Goal: Task Accomplishment & Management: Manage account settings

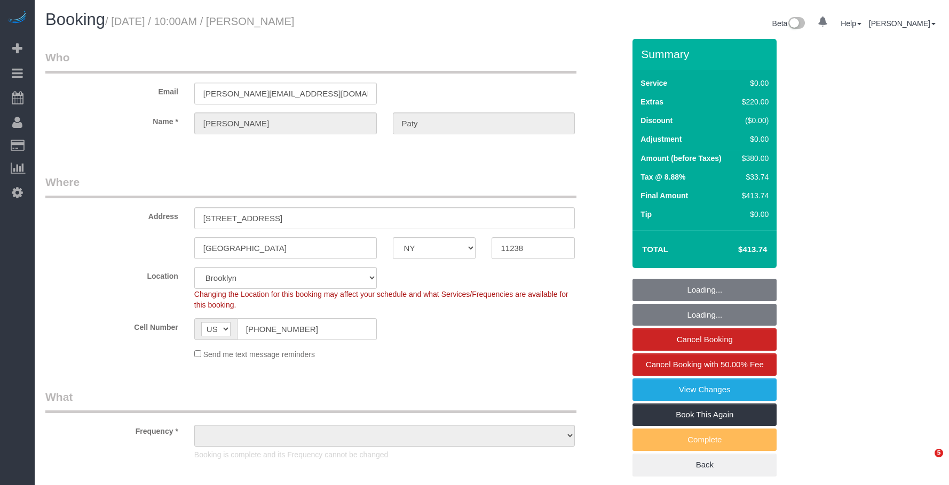
select select "NY"
select select "number:89"
select select "number:90"
select select "number:15"
select select "number:5"
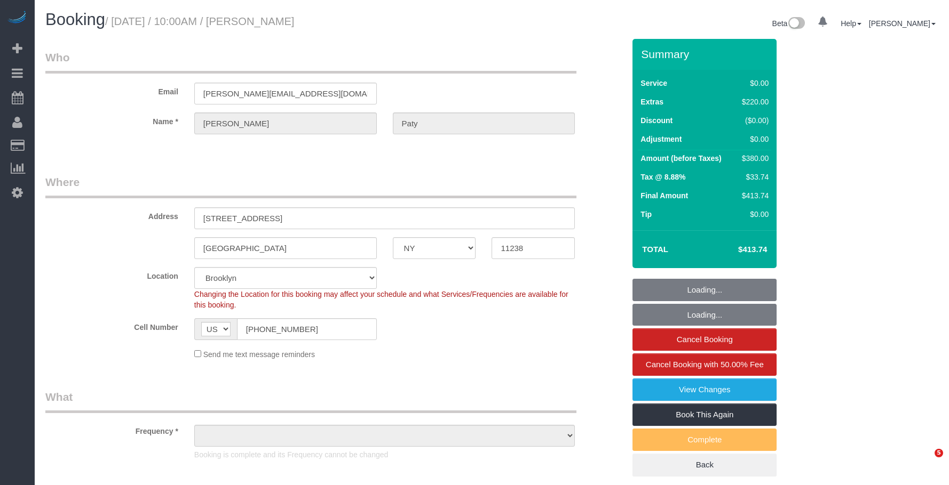
select select "spot1"
select select "object:1508"
select select "1"
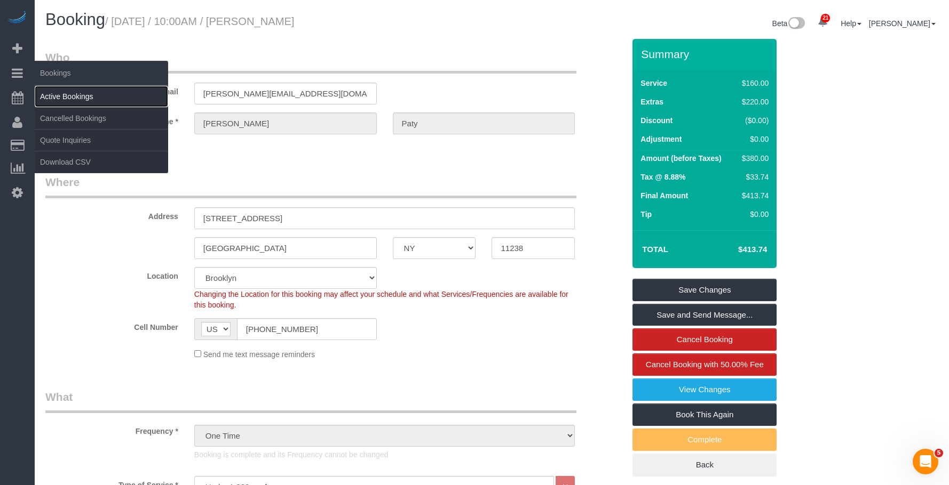
click at [74, 92] on link "Active Bookings" at bounding box center [101, 96] width 133 height 21
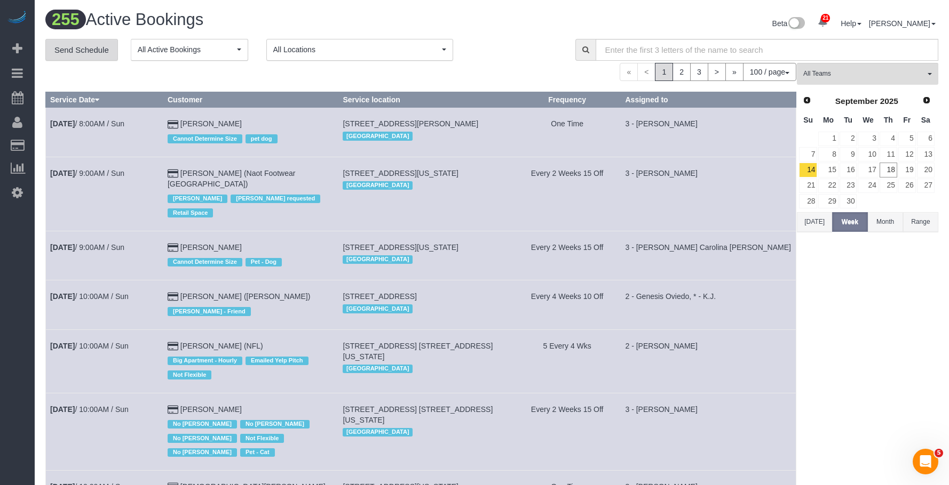
click at [90, 47] on link "Send Schedule" at bounding box center [81, 50] width 73 height 22
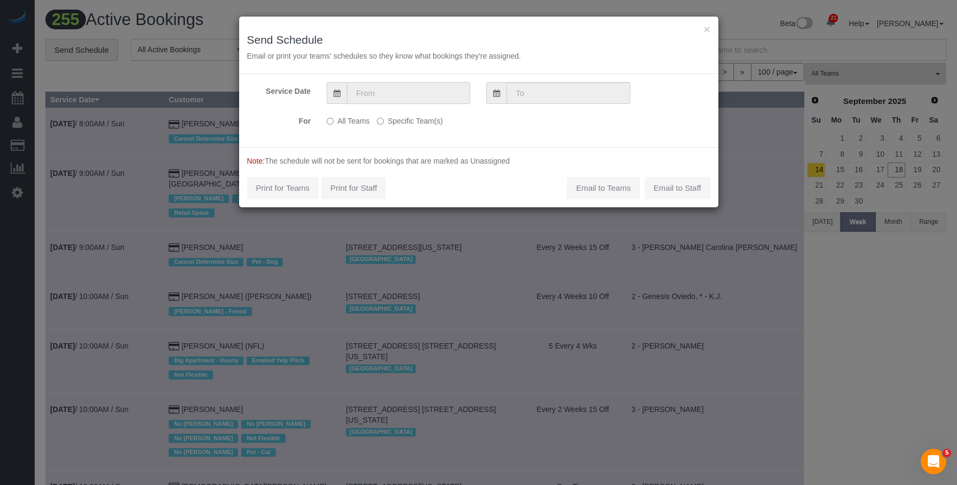
click at [415, 89] on input "text" at bounding box center [408, 93] width 123 height 22
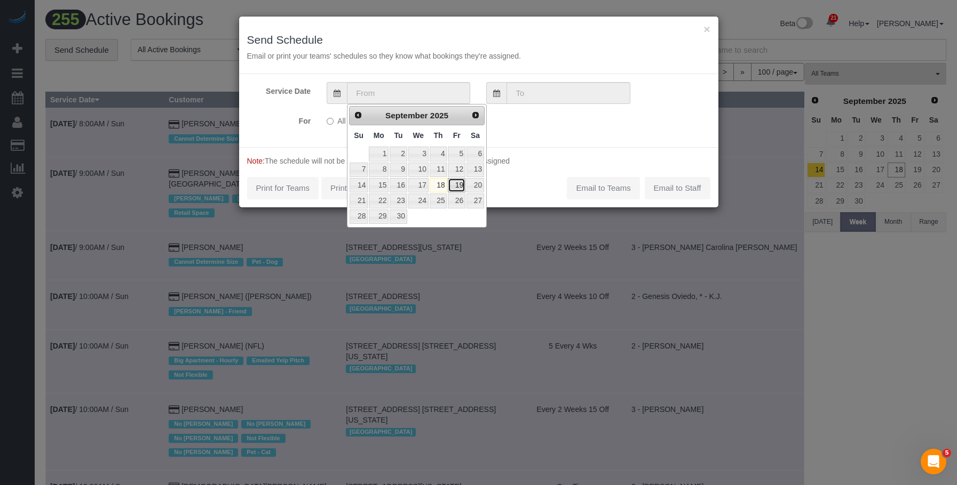
click at [461, 187] on link "19" at bounding box center [456, 185] width 17 height 14
type input "[DATE]"
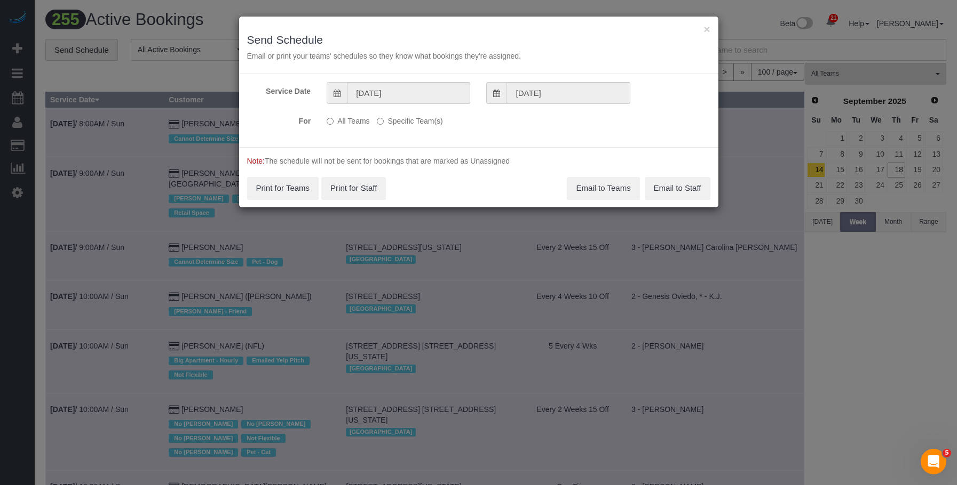
click at [427, 118] on label "Specific Team(s)" at bounding box center [410, 119] width 66 height 14
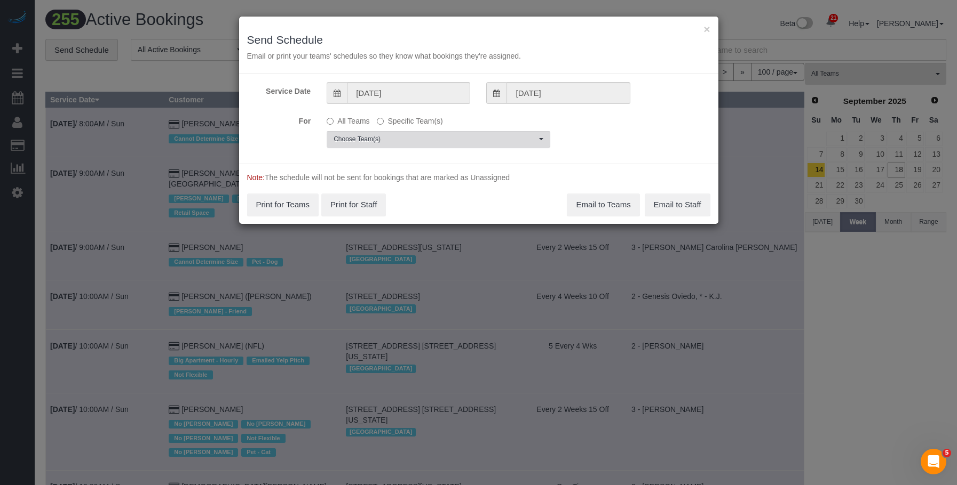
click at [476, 137] on span "Choose Team(s)" at bounding box center [434, 139] width 203 height 9
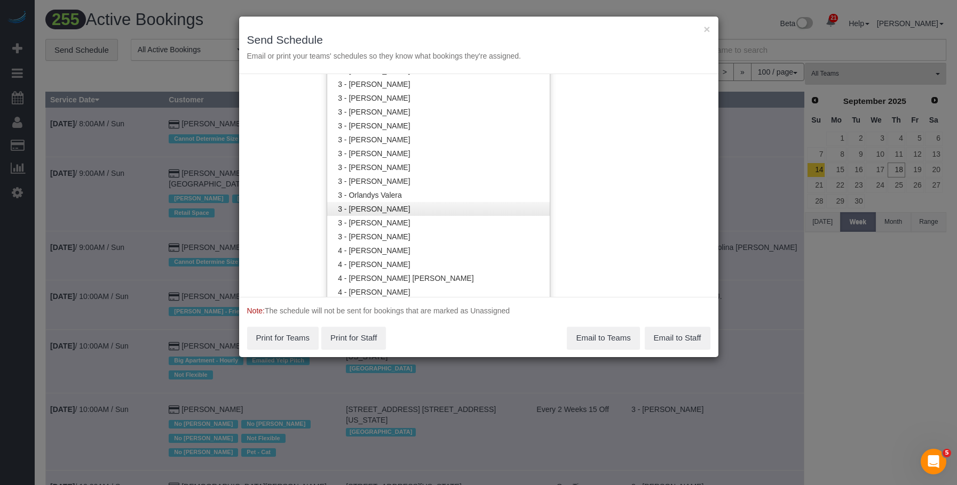
scroll to position [1016, 0]
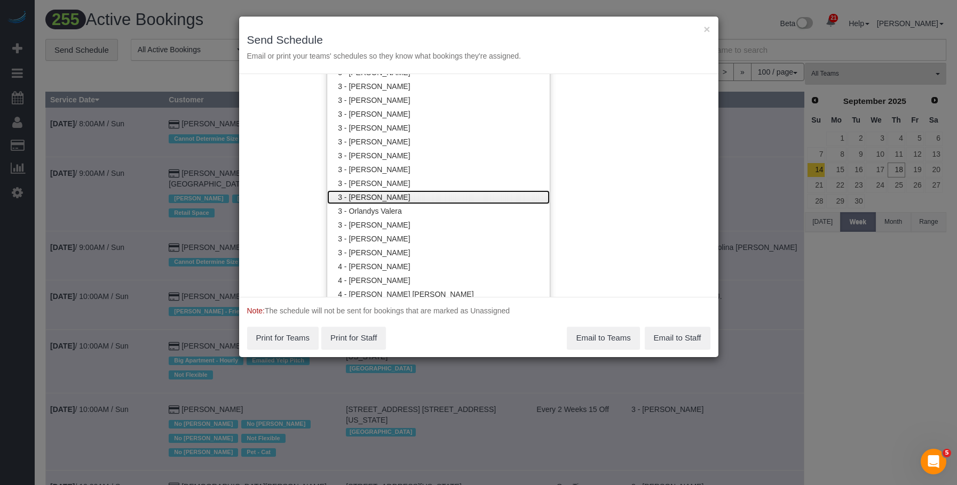
click at [400, 196] on link "3 - [PERSON_NAME]" at bounding box center [438, 197] width 222 height 14
click at [451, 25] on div "× Send Schedule Email or print your teams' schedules so they know what bookings…" at bounding box center [478, 46] width 479 height 58
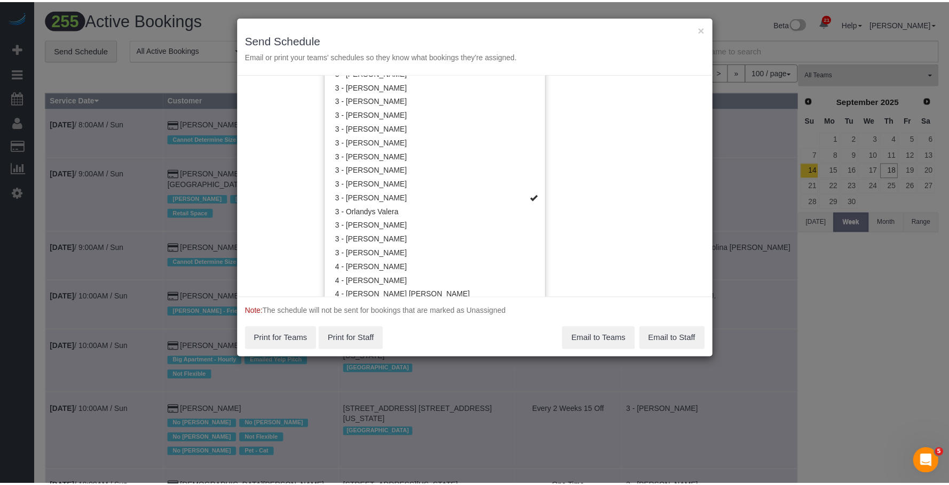
scroll to position [0, 0]
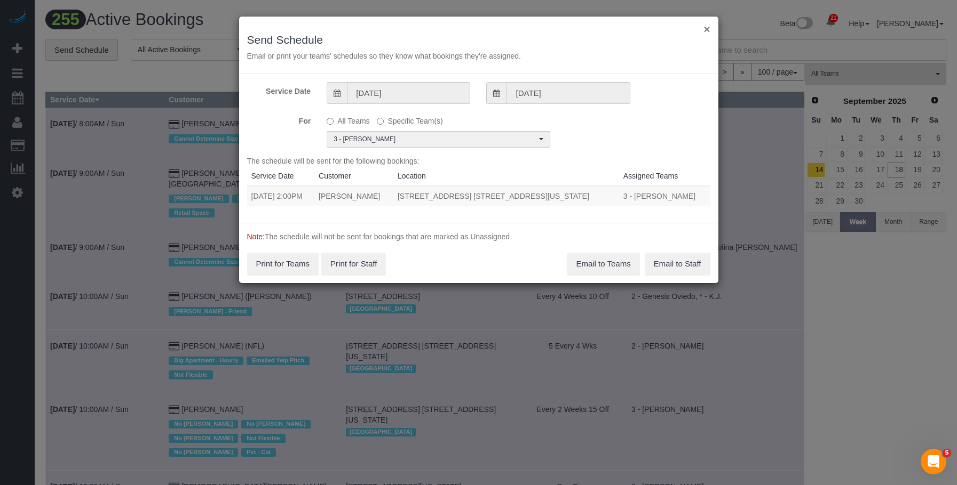
click at [706, 30] on button "×" at bounding box center [706, 28] width 6 height 11
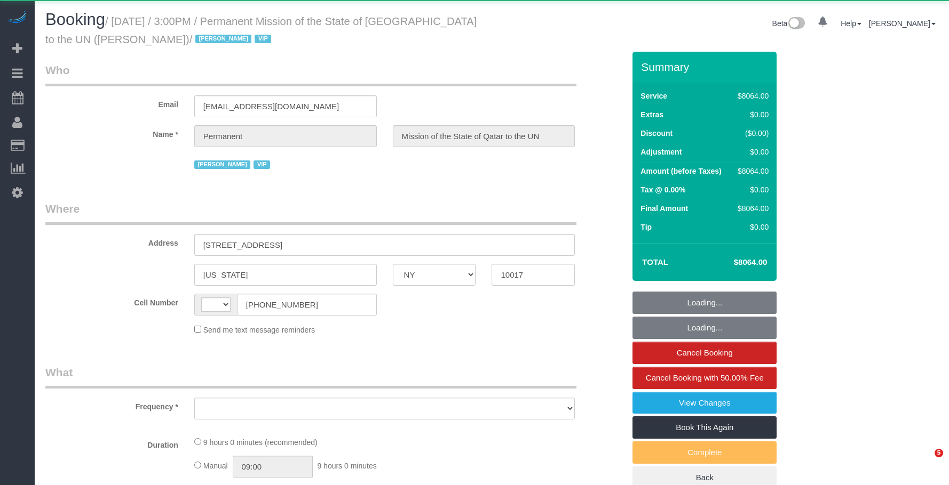
select select "NY"
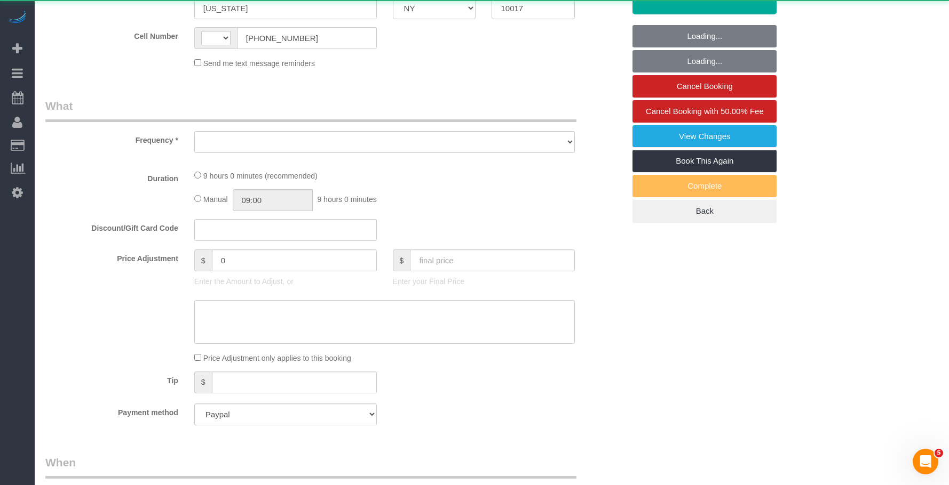
select select "string:US"
select select "14"
select select "540"
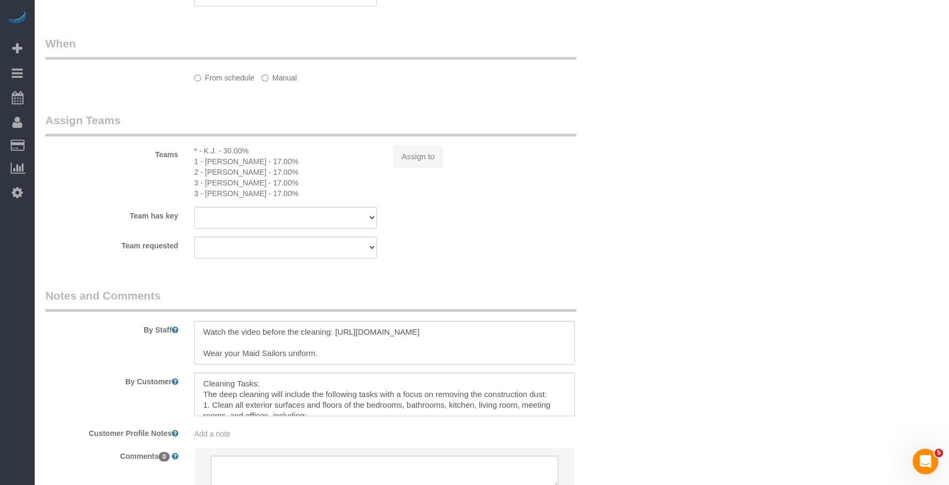
select select "object:956"
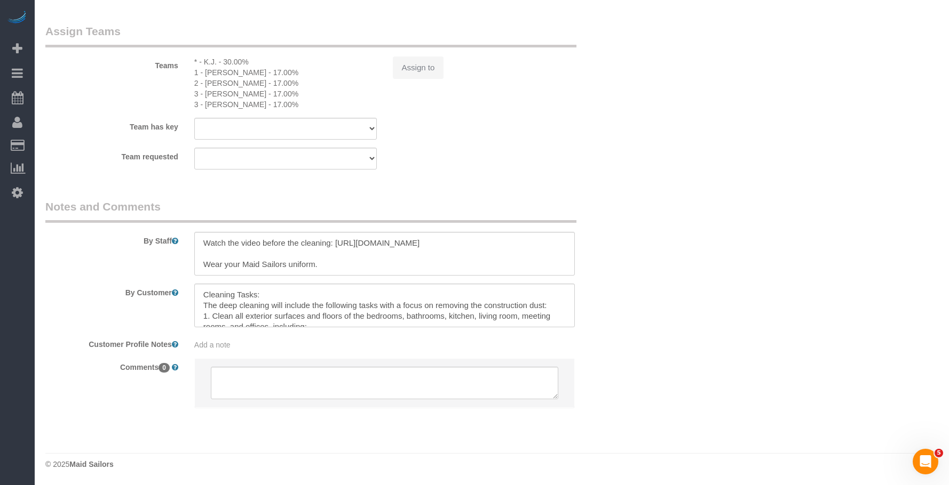
select select "spot1"
select select "number:89"
select select "number:90"
select select "number:15"
select select "number:7"
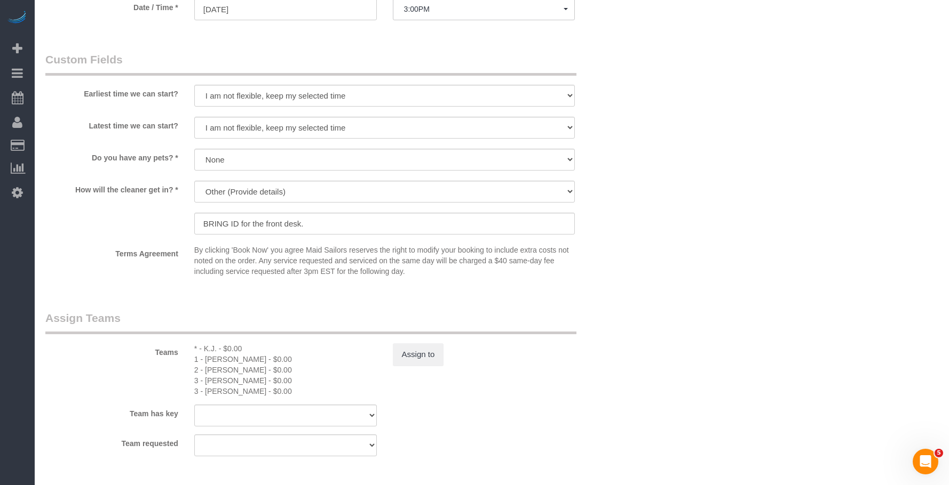
select select "object:1573"
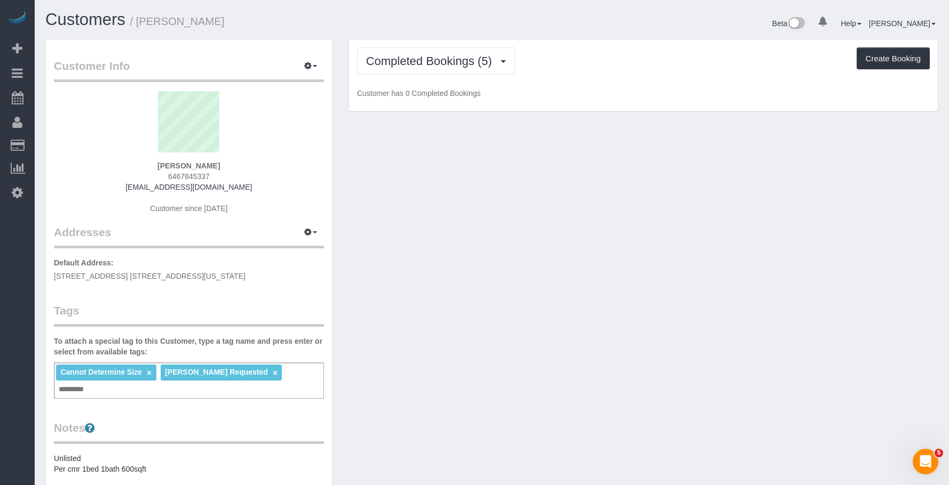
drag, startPoint x: 342, startPoint y: 18, endPoint x: 369, endPoint y: 44, distance: 37.7
click at [342, 18] on h1 "Customers / Marie Conteh" at bounding box center [264, 20] width 439 height 18
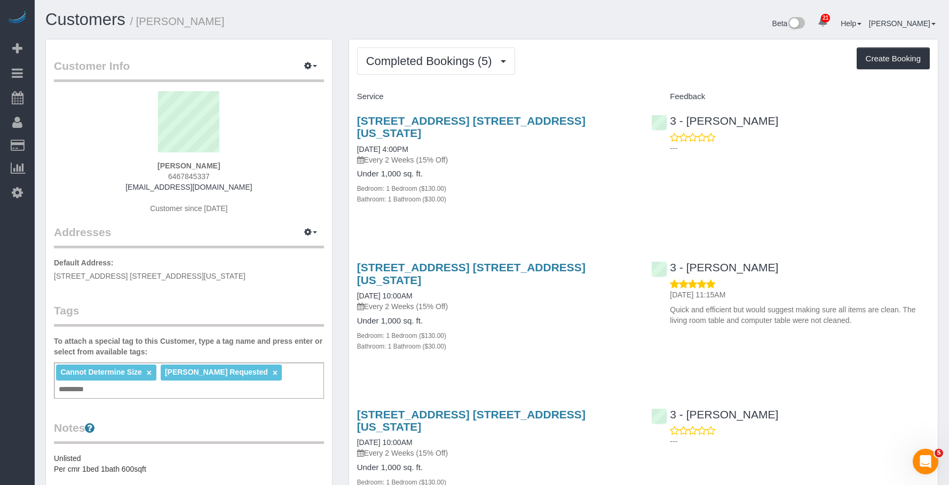
click at [392, 17] on h1 "Customers / Marie Conteh" at bounding box center [264, 20] width 439 height 18
click at [382, 55] on span "Completed Bookings (5)" at bounding box center [431, 60] width 131 height 13
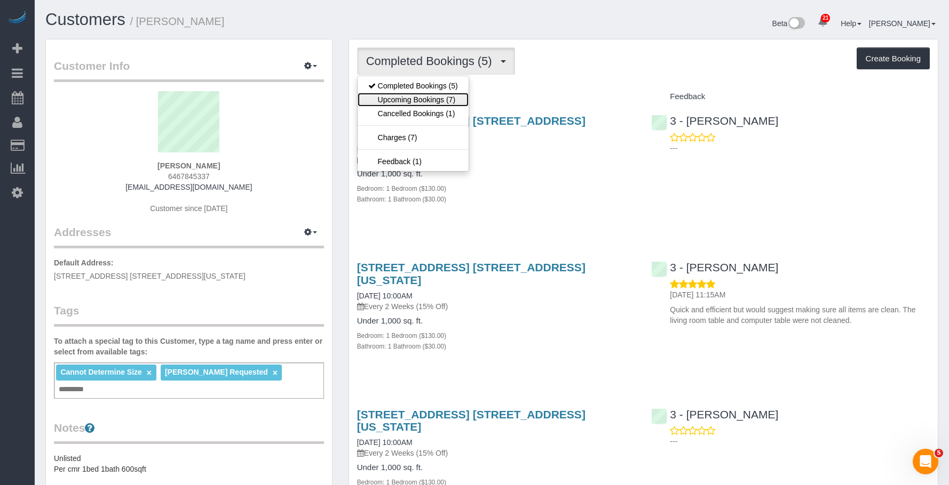
click at [379, 96] on link "Upcoming Bookings (7)" at bounding box center [412, 100] width 111 height 14
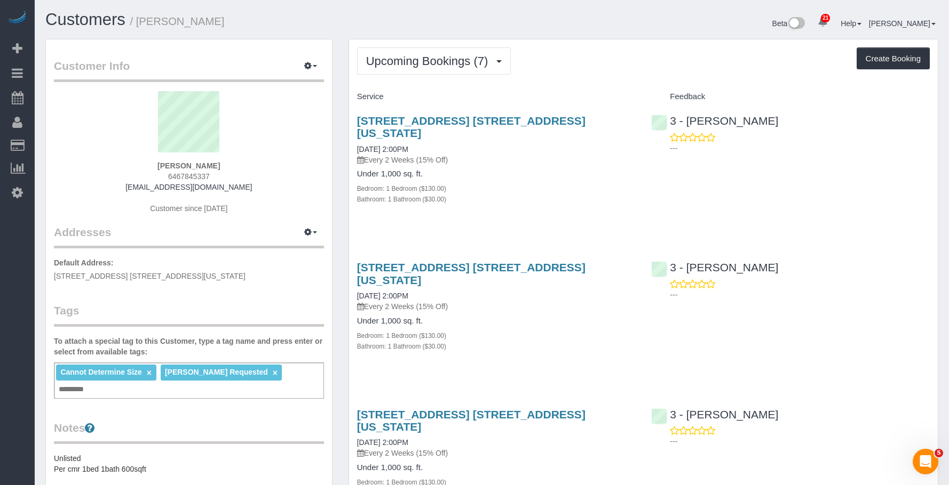
click at [555, 33] on div "Beta 21 Your Notifications You have 0 alerts × You have 8 to charge for 09/17/2…" at bounding box center [719, 25] width 455 height 28
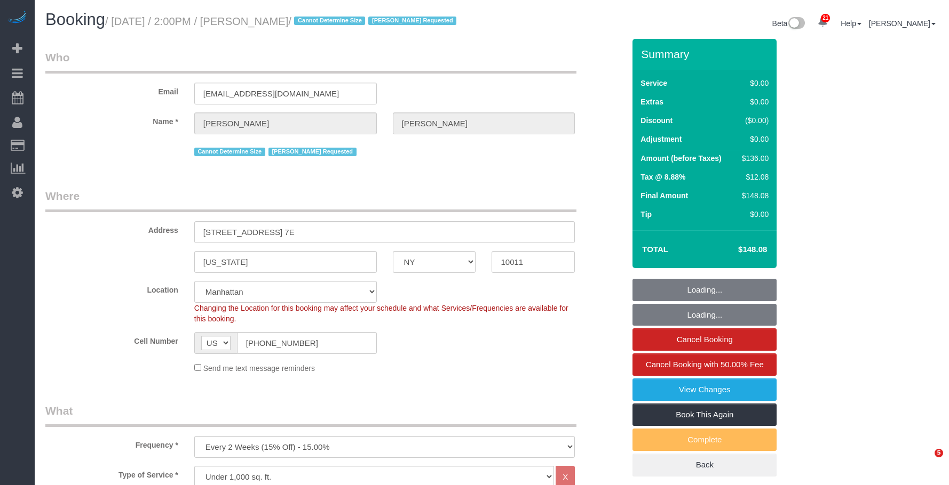
select select "NY"
select select "1"
select select "spot1"
select select "number:89"
select select "number:90"
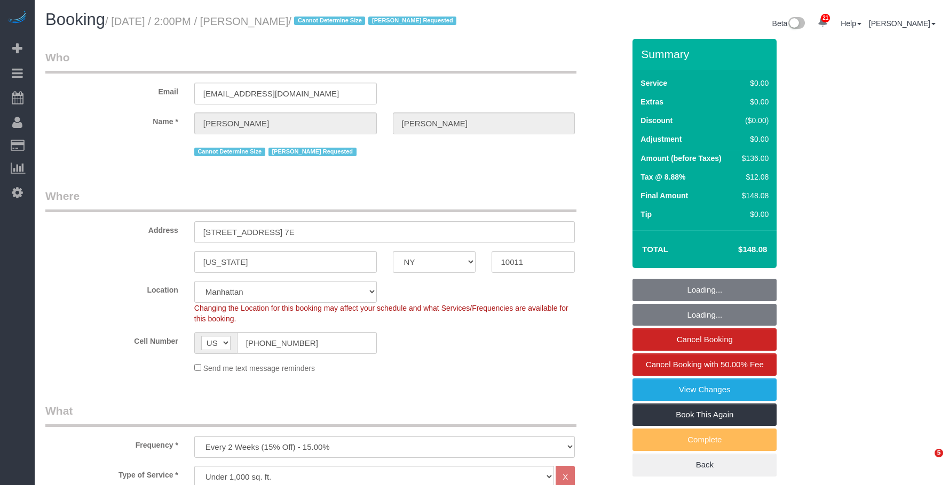
select select "number:15"
select select "number:7"
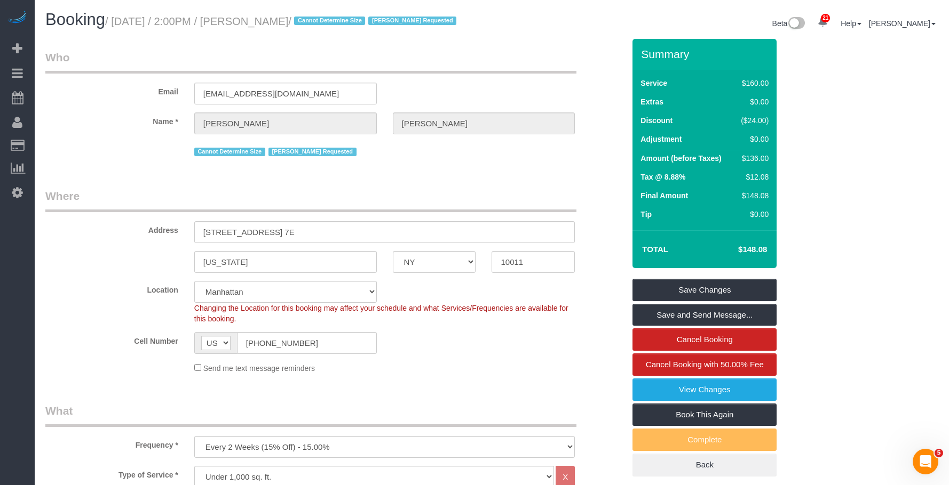
drag, startPoint x: 117, startPoint y: 19, endPoint x: 334, endPoint y: 22, distance: 216.6
click at [334, 22] on small "/ September 19, 2025 / 2:00PM / Marie Conteh / Cannot Determine Size Martha Chi…" at bounding box center [282, 21] width 354 height 12
copy small "September 19, 2025 / 2:00PM / Marie Conteh"
click at [186, 29] on h1 "Booking / September 19, 2025 / 2:00PM / Marie Conteh / Cannot Determine Size Ma…" at bounding box center [264, 20] width 439 height 18
drag, startPoint x: 117, startPoint y: 20, endPoint x: 331, endPoint y: 19, distance: 213.9
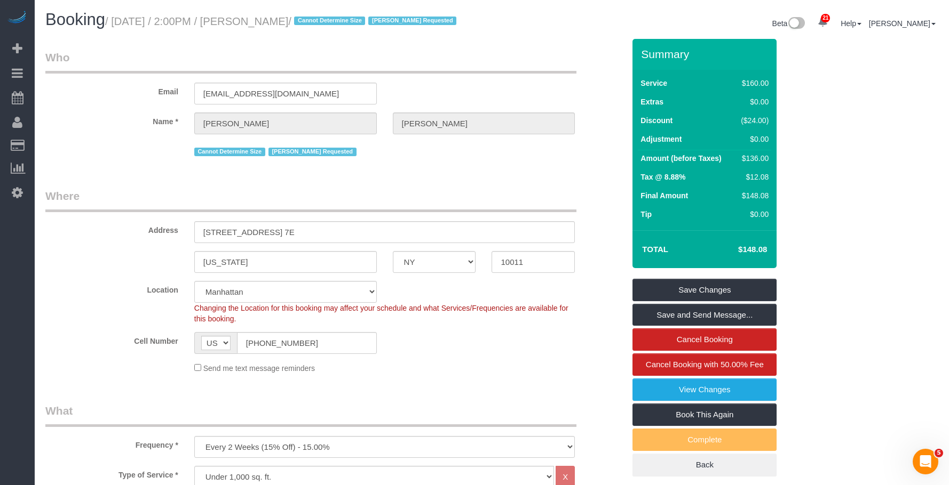
click at [331, 19] on small "/ September 19, 2025 / 2:00PM / Marie Conteh / Cannot Determine Size Martha Chi…" at bounding box center [282, 21] width 354 height 12
click at [315, 68] on legend "Who" at bounding box center [310, 62] width 531 height 24
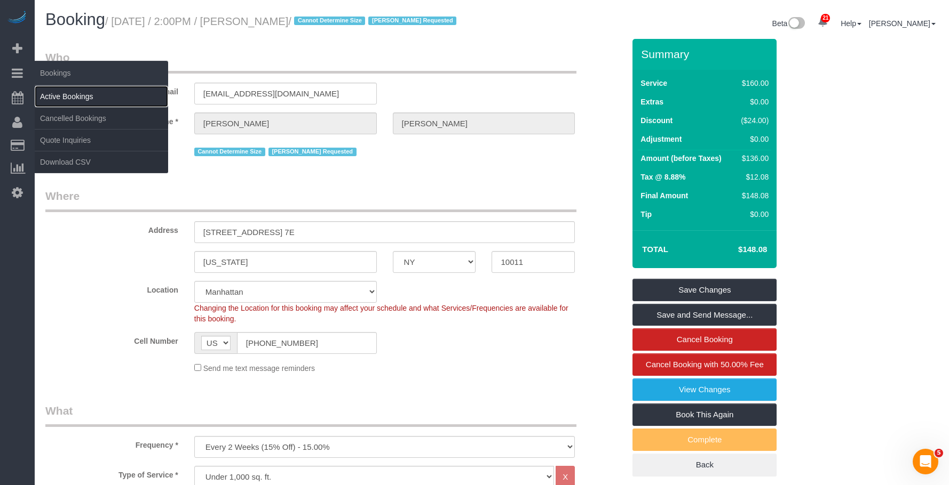
click at [65, 97] on link "Active Bookings" at bounding box center [101, 96] width 133 height 21
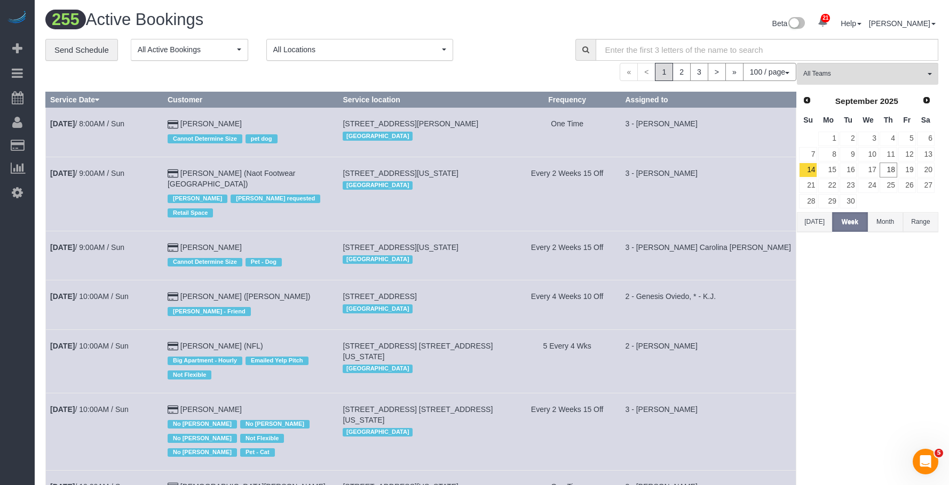
click at [521, 43] on div "**********" at bounding box center [302, 50] width 514 height 22
click at [100, 47] on link "Send Schedule" at bounding box center [81, 50] width 73 height 22
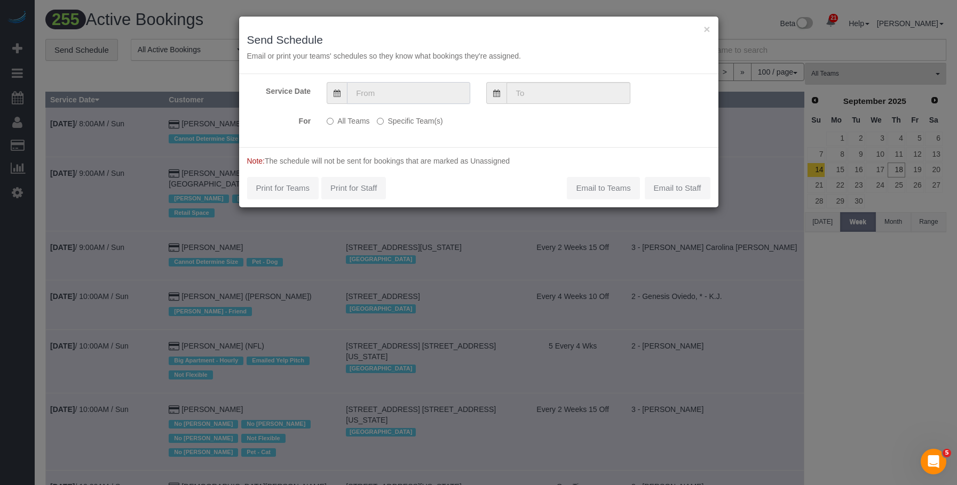
drag, startPoint x: 383, startPoint y: 86, endPoint x: 388, endPoint y: 97, distance: 11.9
click at [384, 86] on input "text" at bounding box center [408, 93] width 123 height 22
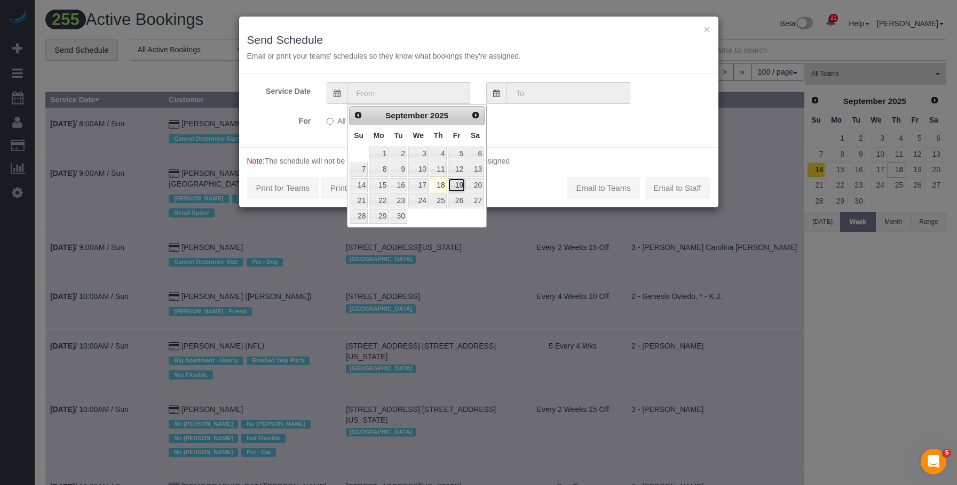
click at [459, 184] on link "19" at bounding box center [456, 185] width 17 height 14
type input "[DATE]"
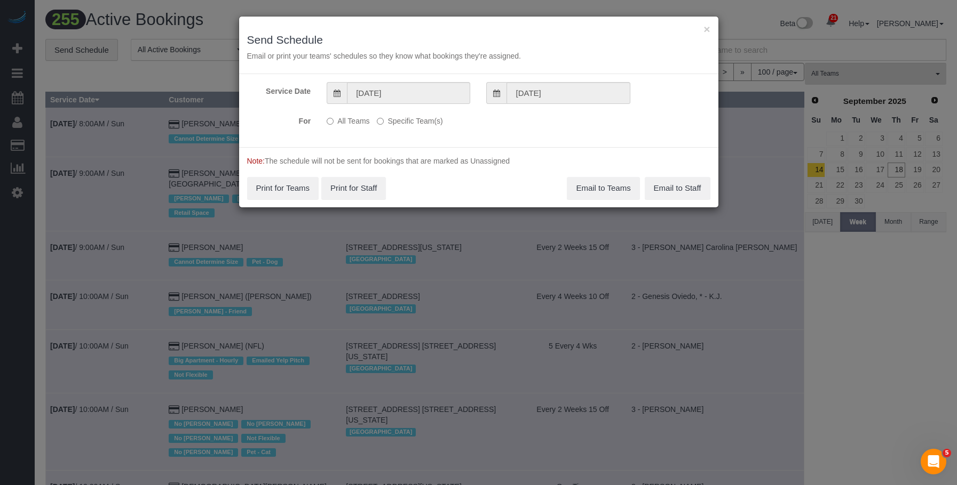
drag, startPoint x: 410, startPoint y: 118, endPoint x: 492, endPoint y: 149, distance: 88.1
click at [411, 118] on label "Specific Team(s)" at bounding box center [410, 119] width 66 height 14
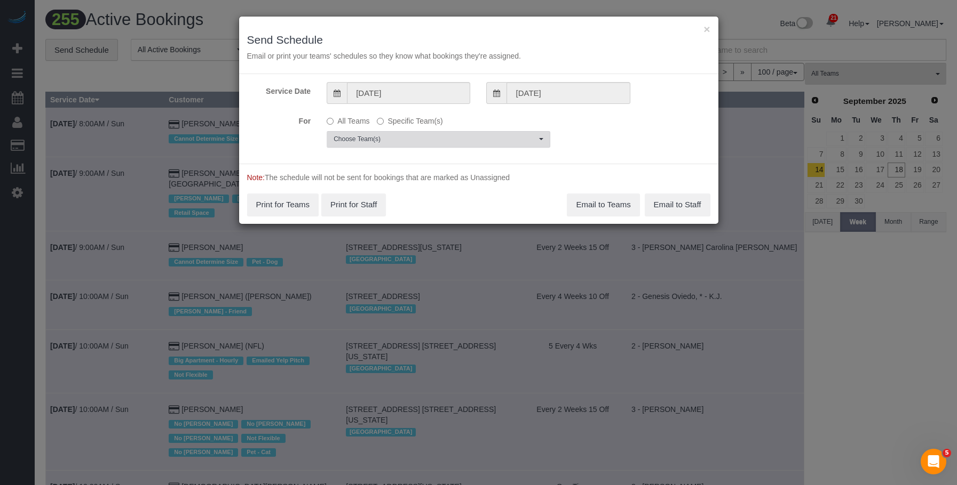
click at [511, 142] on span "Choose Team(s)" at bounding box center [434, 139] width 203 height 9
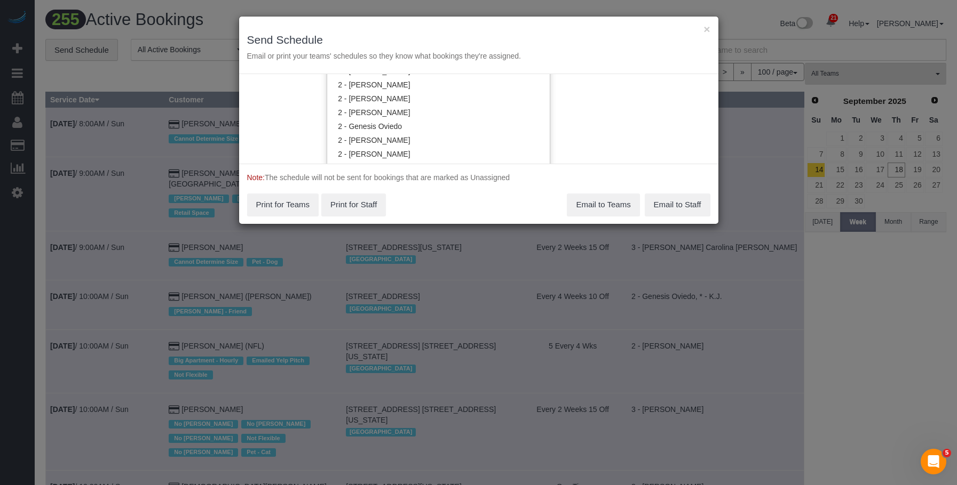
scroll to position [1016, 0]
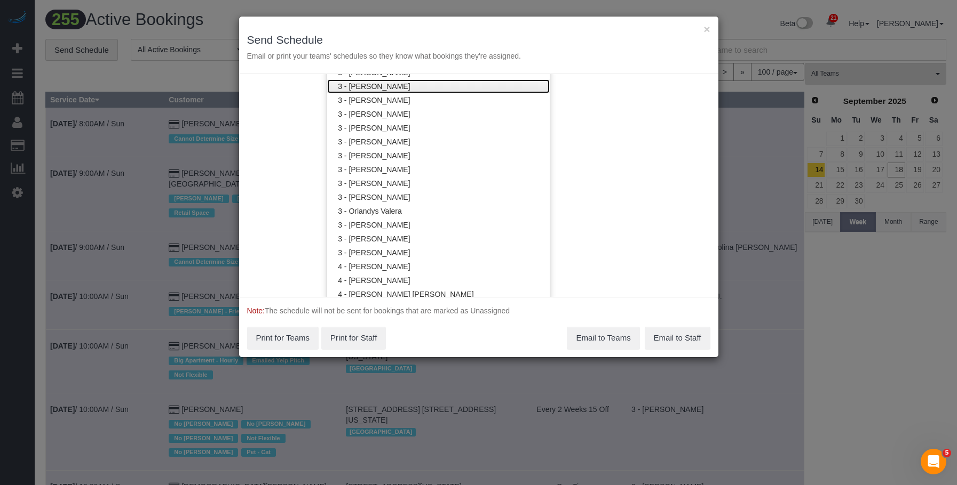
click at [421, 91] on link "3 - [PERSON_NAME]" at bounding box center [438, 86] width 222 height 14
click at [437, 22] on div "× Send Schedule Email or print your teams' schedules so they know what bookings…" at bounding box center [478, 46] width 479 height 58
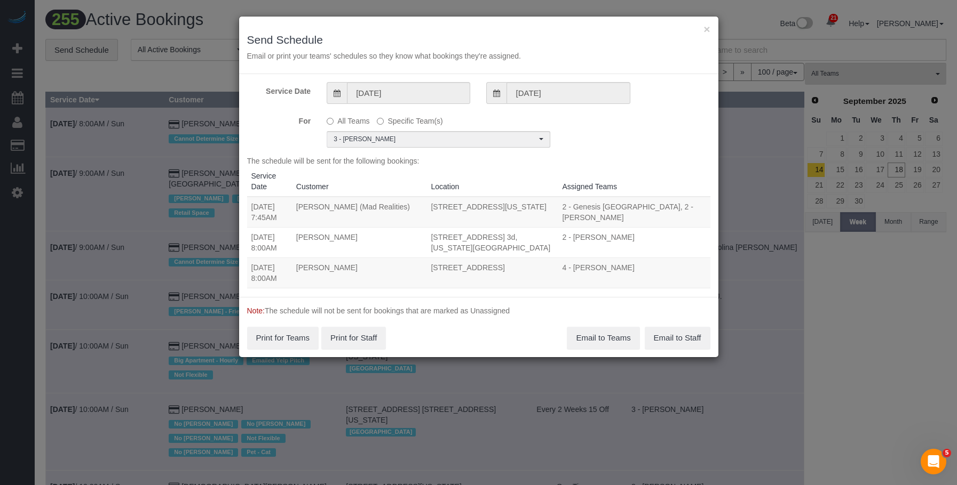
scroll to position [0, 0]
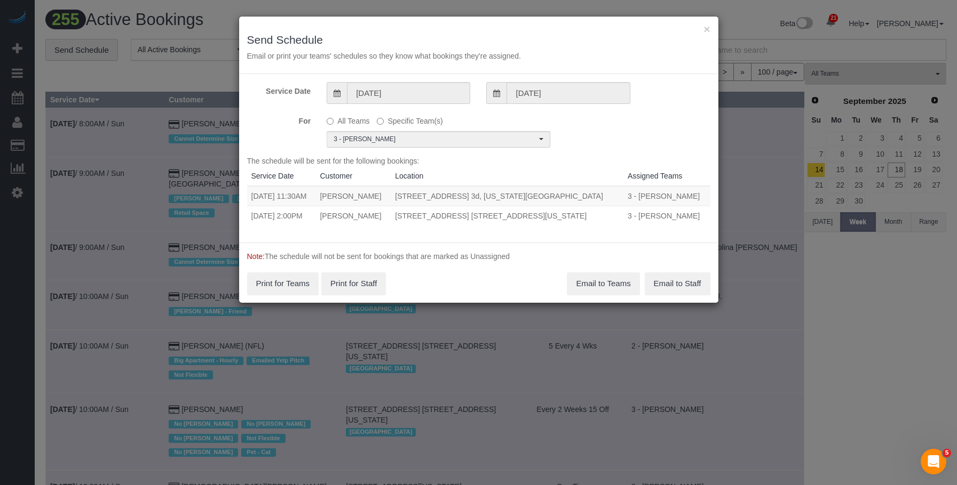
drag, startPoint x: 291, startPoint y: 197, endPoint x: 592, endPoint y: 199, distance: 300.4
click at [592, 199] on tr "09/19/2025 11:30AM Michael Donaldson 55 West 11th Street, Apt. 3d, New York, NY…" at bounding box center [478, 196] width 463 height 20
copy tr "11:30AM Michael Donaldson 55 West 11th Street, Apt. 3d, New York, NY 10011"
drag, startPoint x: 290, startPoint y: 219, endPoint x: 604, endPoint y: 212, distance: 313.8
click at [604, 212] on tr "09/19/2025 2:00PM Marie Conteh 425 West 18th Street, Apt. 7e, New York, NY 1001…" at bounding box center [478, 216] width 463 height 20
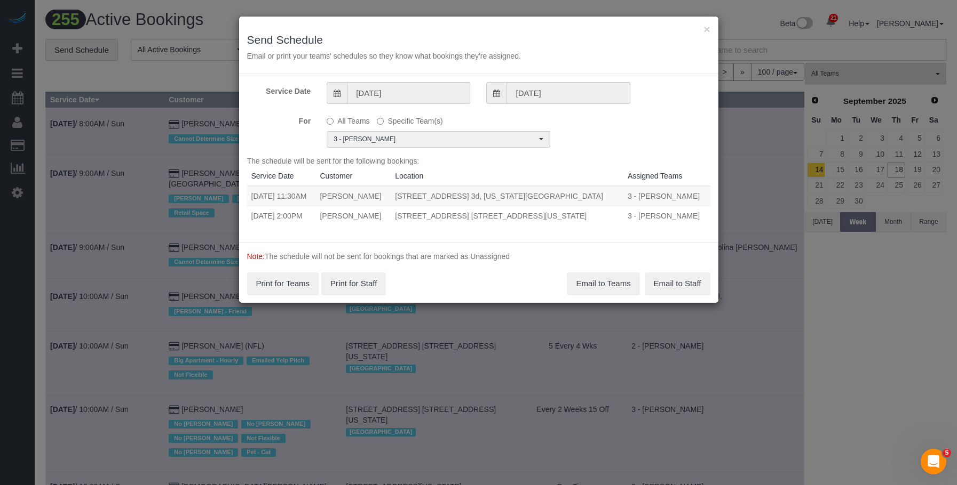
copy tr "2:00PM Marie Conteh 425 West 18th Street, Apt. 7e, New York, NY 10011"
click at [707, 30] on button "×" at bounding box center [706, 28] width 6 height 11
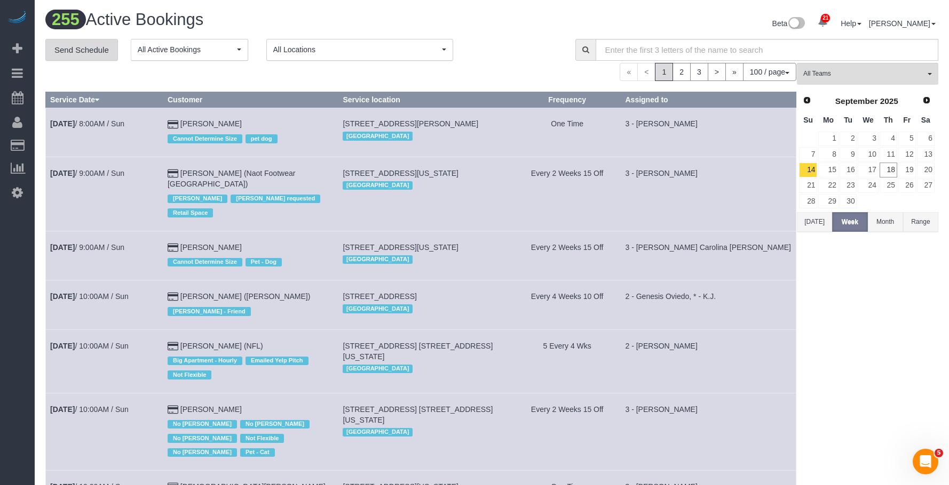
click at [73, 46] on link "Send Schedule" at bounding box center [81, 50] width 73 height 22
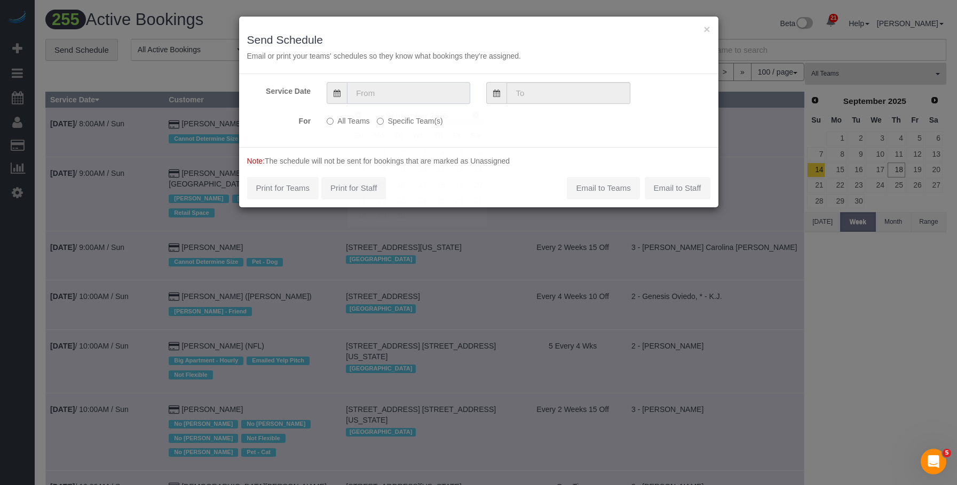
click at [433, 95] on input "text" at bounding box center [408, 93] width 123 height 22
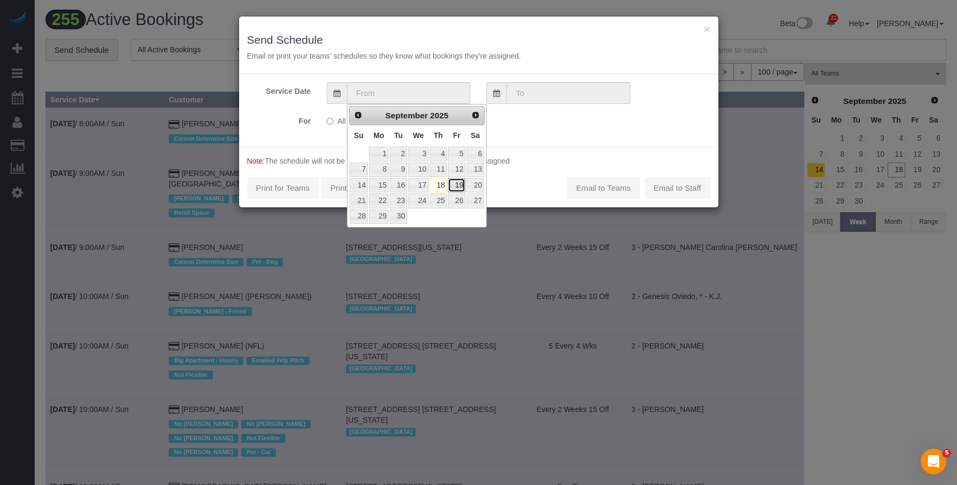
drag, startPoint x: 458, startPoint y: 185, endPoint x: 433, endPoint y: 153, distance: 41.0
click at [459, 185] on link "19" at bounding box center [456, 185] width 17 height 14
type input "[DATE]"
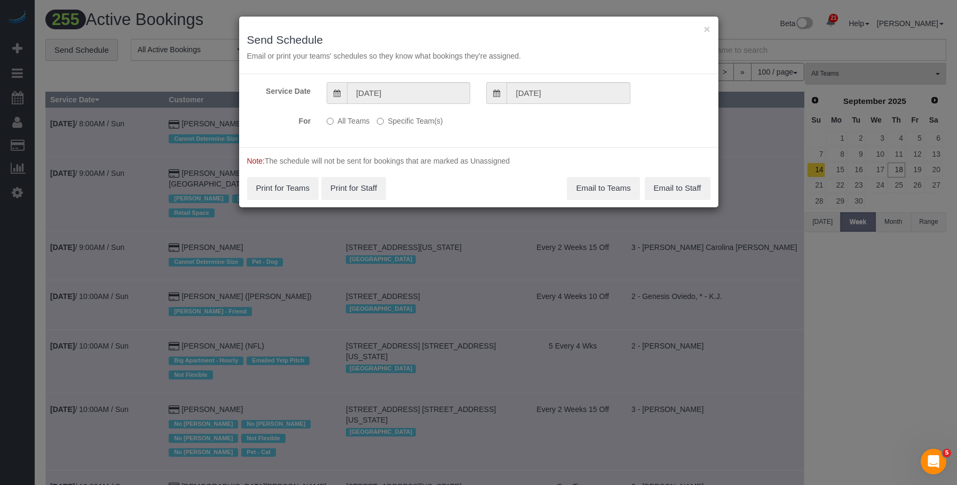
click at [406, 121] on label "Specific Team(s)" at bounding box center [410, 119] width 66 height 14
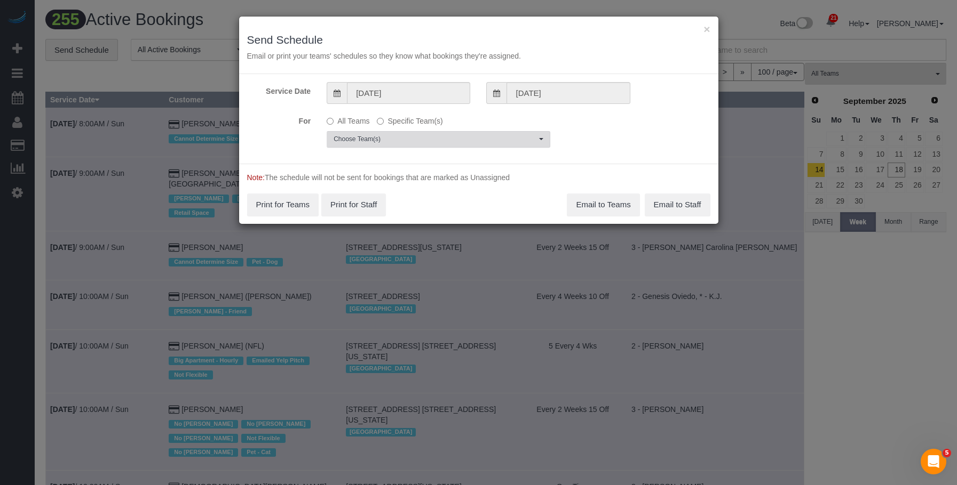
click at [474, 137] on span "Choose Team(s)" at bounding box center [434, 139] width 203 height 9
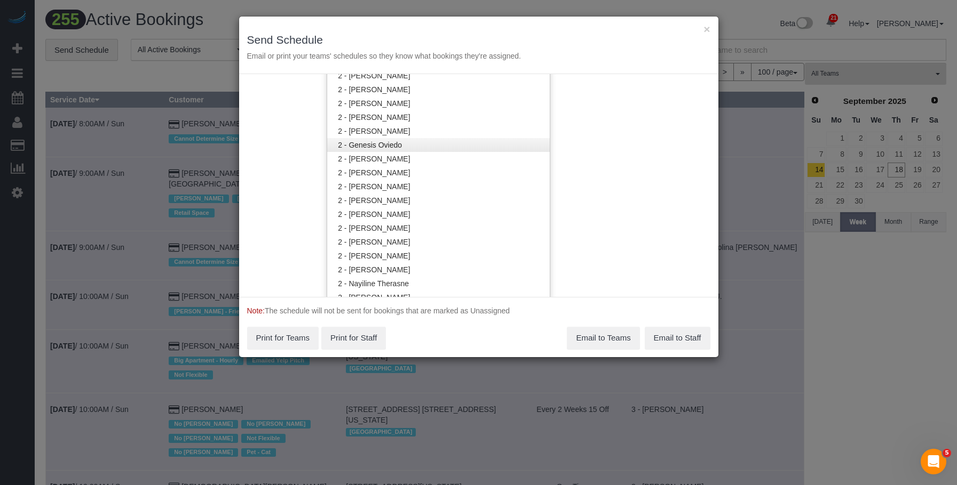
scroll to position [856, 0]
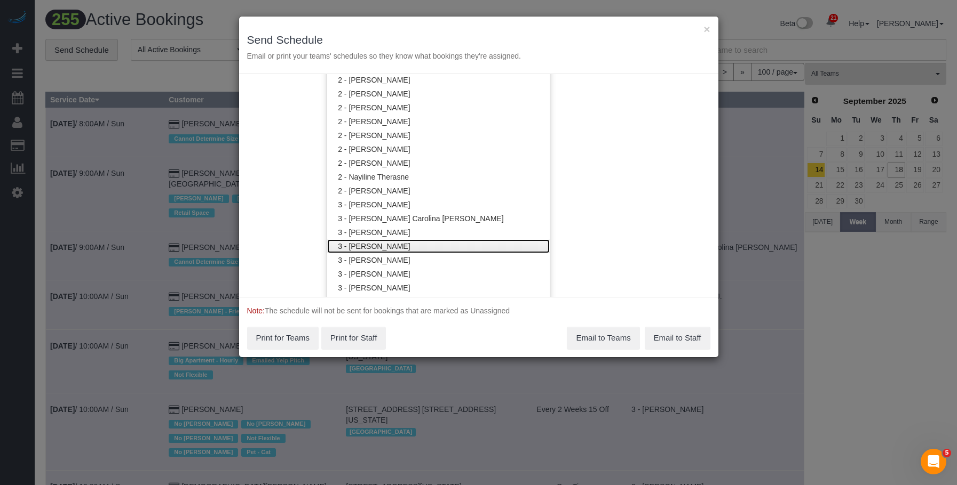
click at [396, 246] on link "3 - [PERSON_NAME]" at bounding box center [438, 247] width 222 height 14
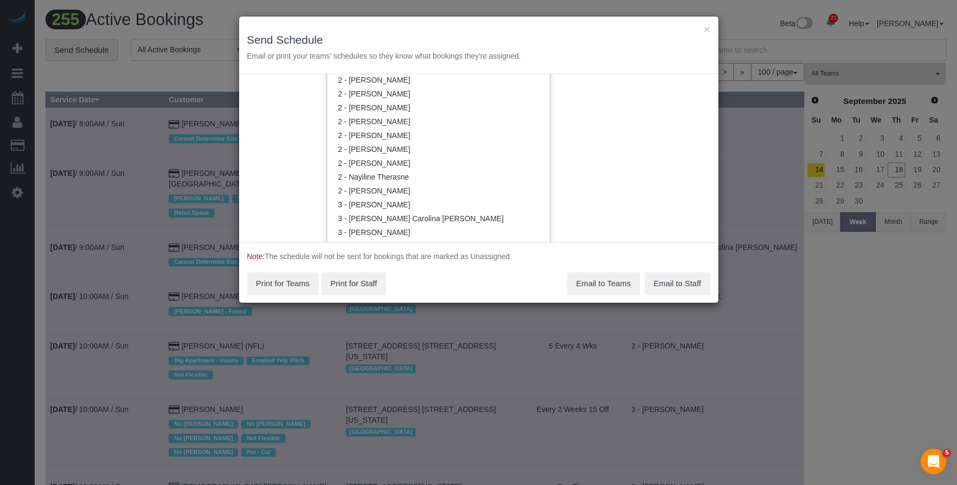
click at [484, 31] on div "× Send Schedule Email or print your teams' schedules so they know what bookings…" at bounding box center [478, 46] width 479 height 58
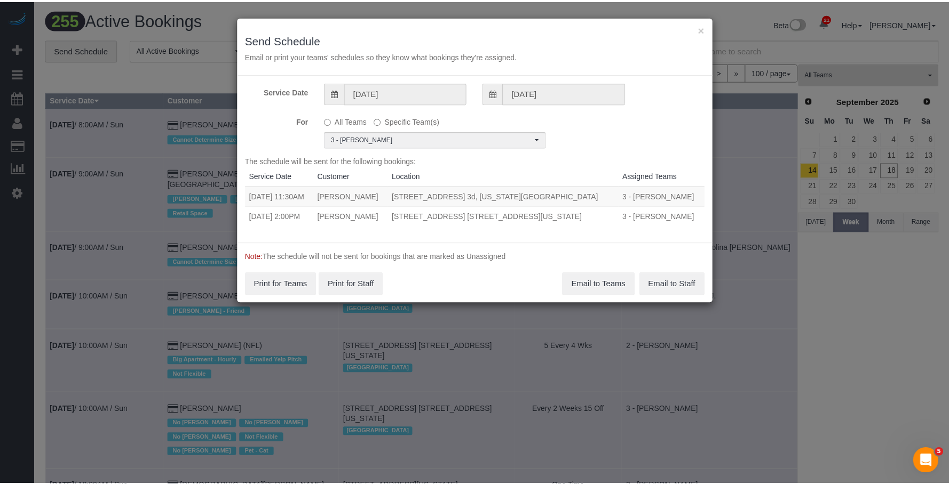
scroll to position [0, 0]
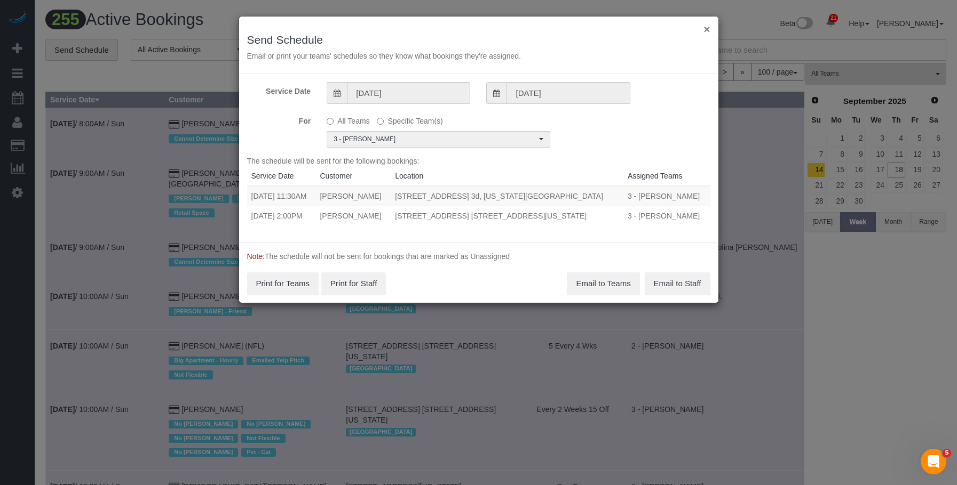
click at [708, 31] on button "×" at bounding box center [706, 28] width 6 height 11
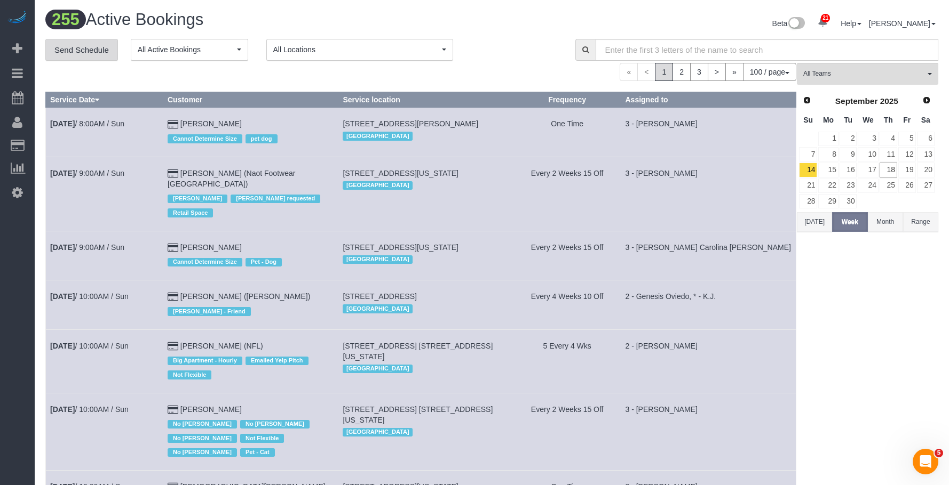
click at [85, 46] on link "Send Schedule" at bounding box center [81, 50] width 73 height 22
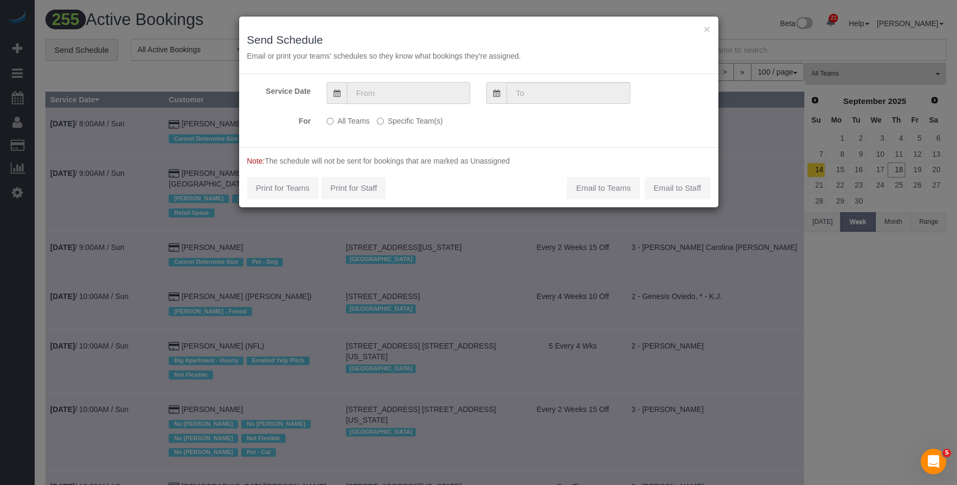
click at [394, 93] on input "text" at bounding box center [408, 93] width 123 height 22
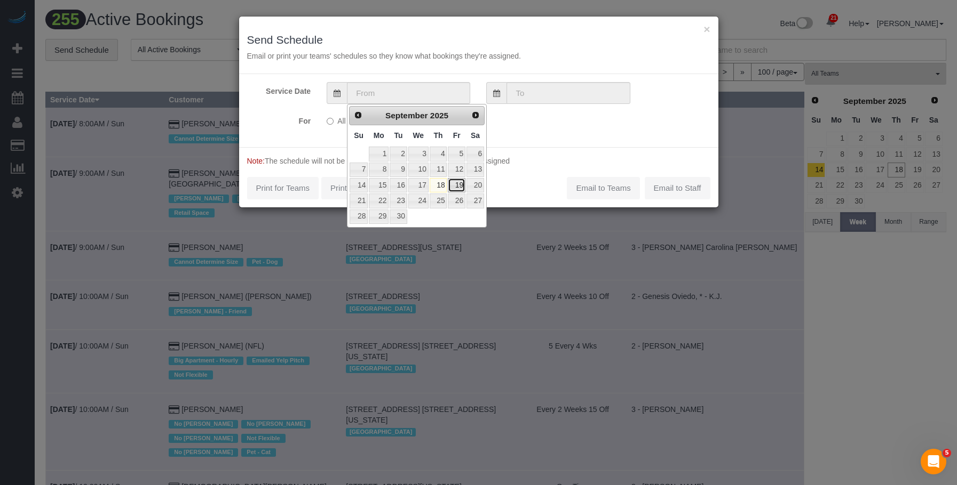
click at [458, 186] on link "19" at bounding box center [456, 185] width 17 height 14
type input "[DATE]"
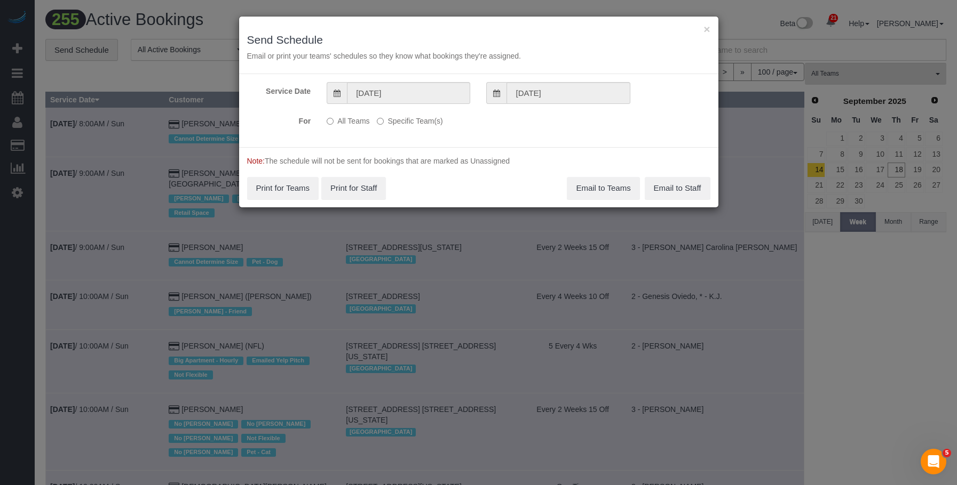
click at [429, 122] on label "Specific Team(s)" at bounding box center [410, 119] width 66 height 14
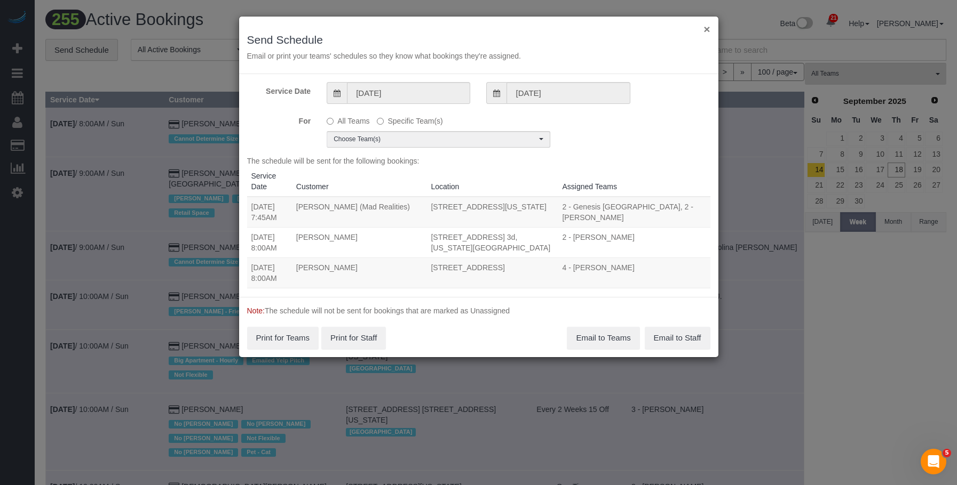
click at [708, 26] on button "×" at bounding box center [706, 28] width 6 height 11
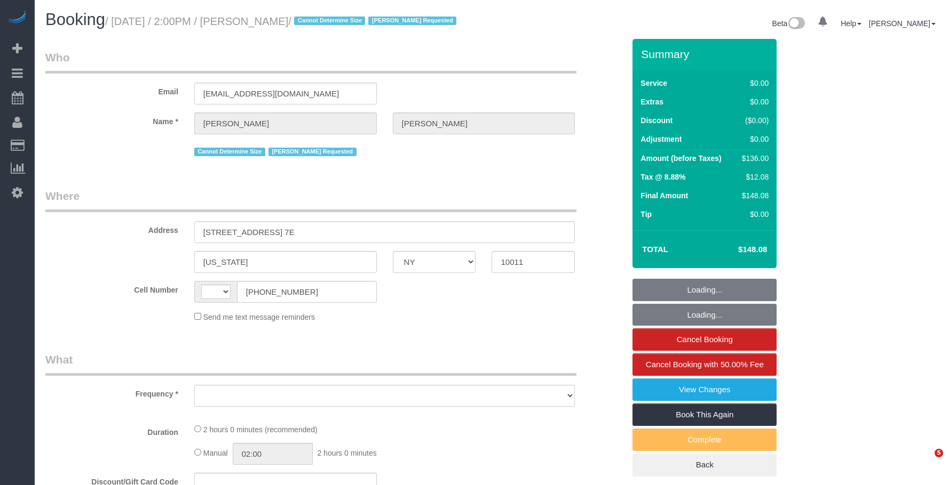
select select "NY"
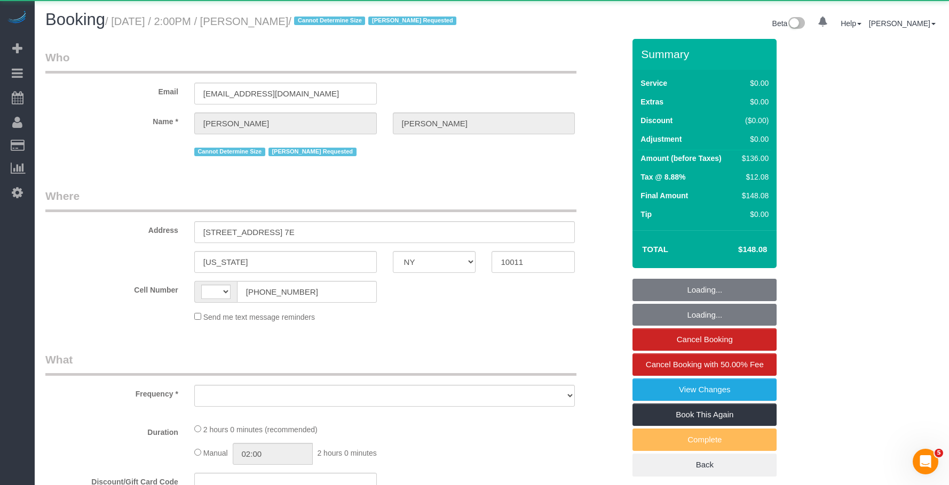
select select "string:[GEOGRAPHIC_DATA]"
select select "object:811"
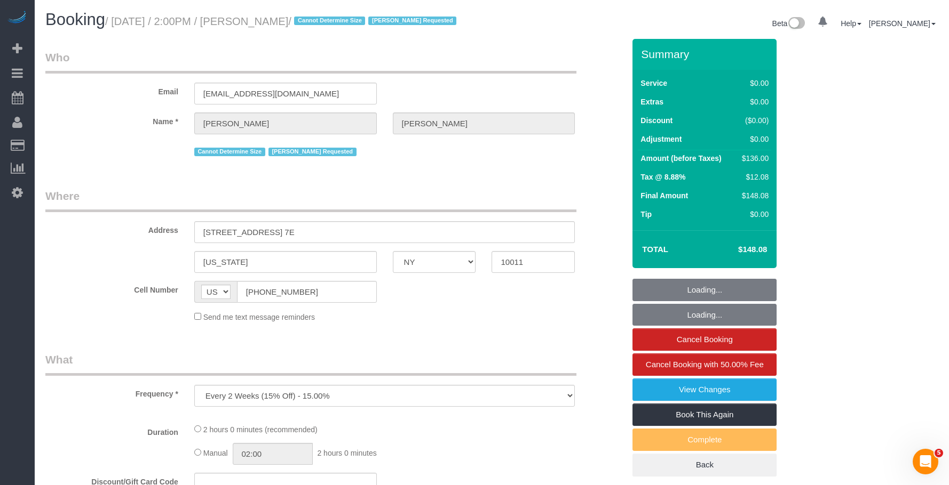
select select "number:89"
select select "number:90"
select select "number:15"
select select "number:7"
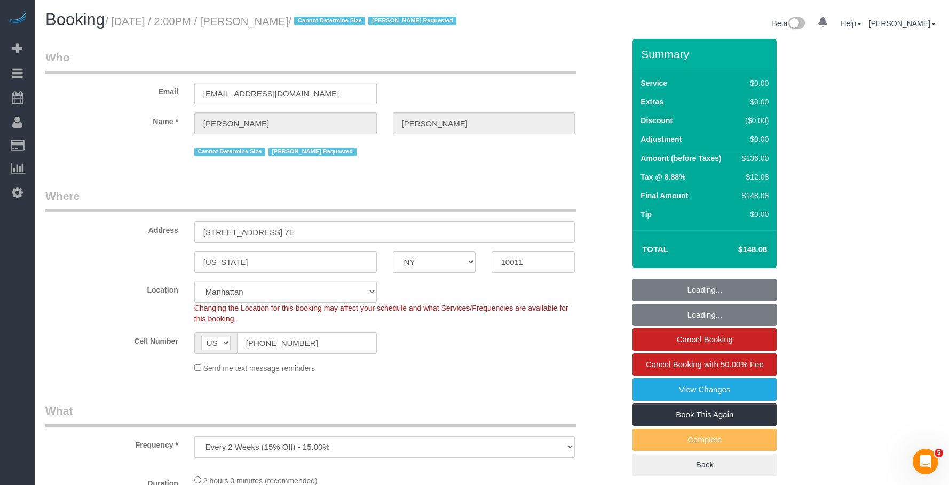
select select "string:stripe-pm_1Rahpi4VGloSiKo76oQIhPTl"
select select "1"
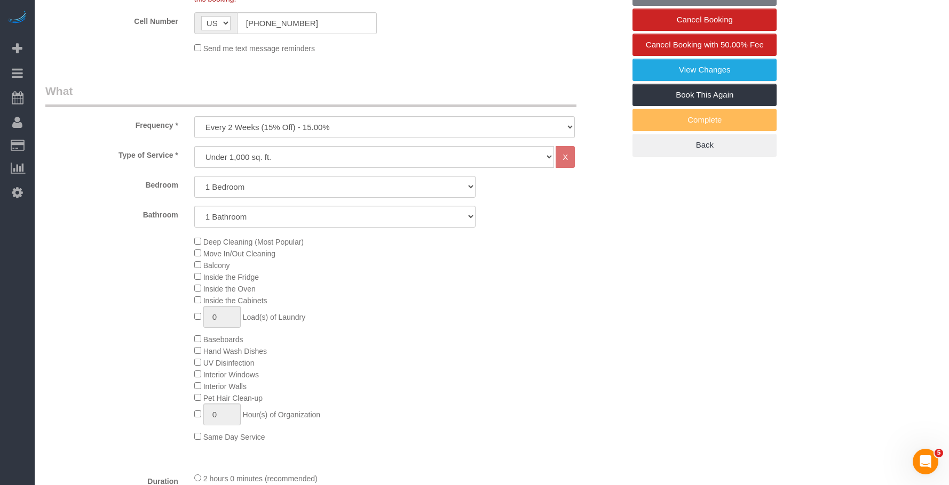
select select "object:1069"
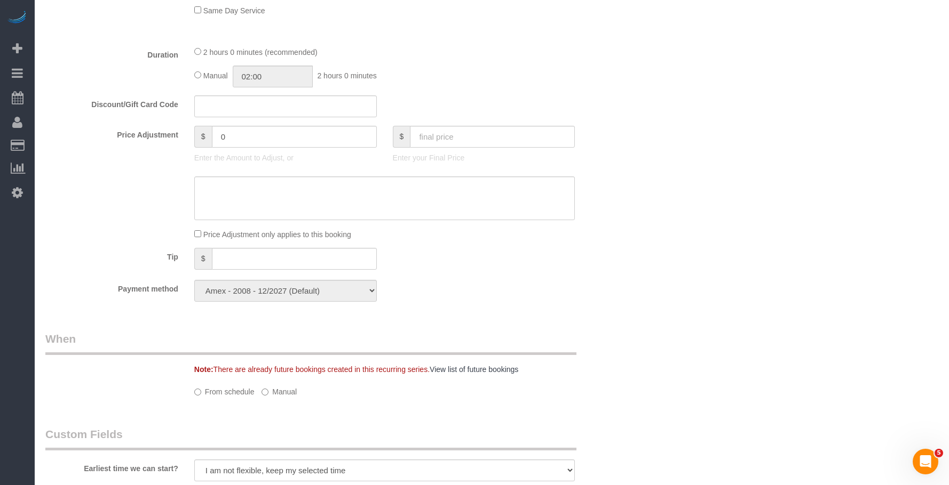
select select "spot1"
select select "1"
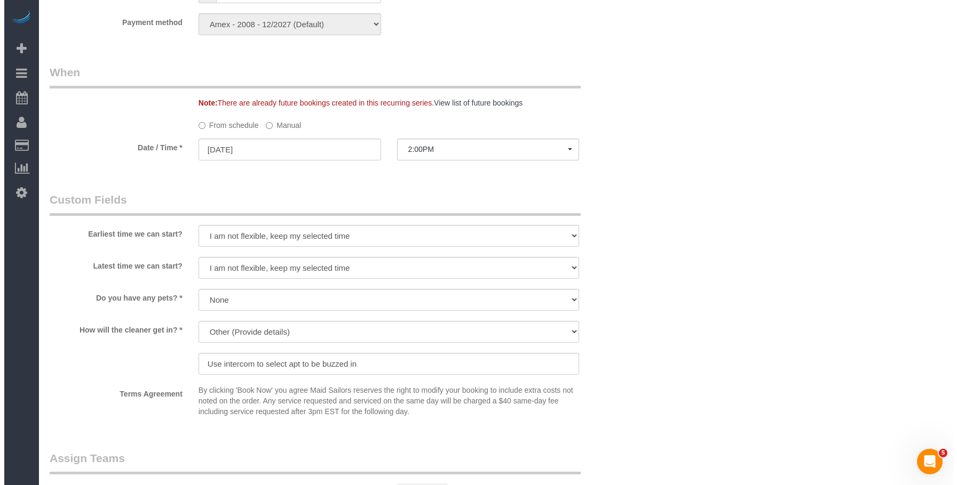
scroll to position [1174, 0]
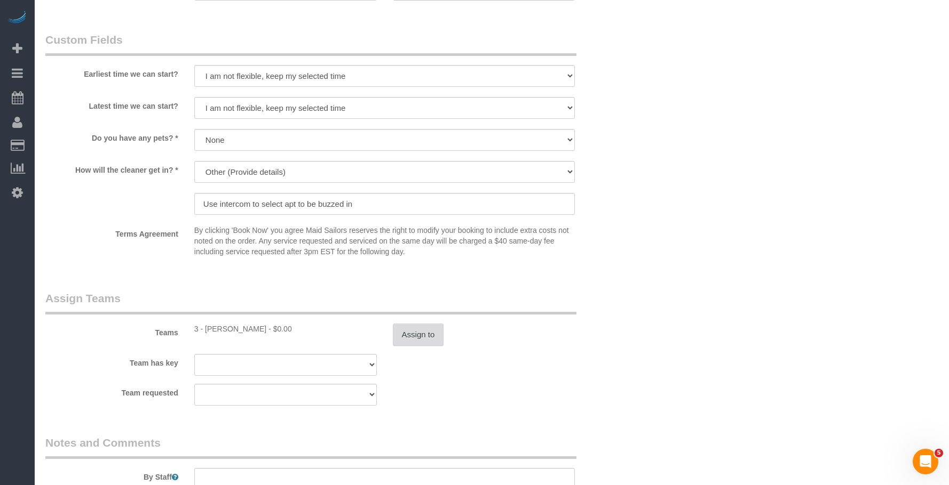
click at [418, 344] on button "Assign to" at bounding box center [418, 335] width 51 height 22
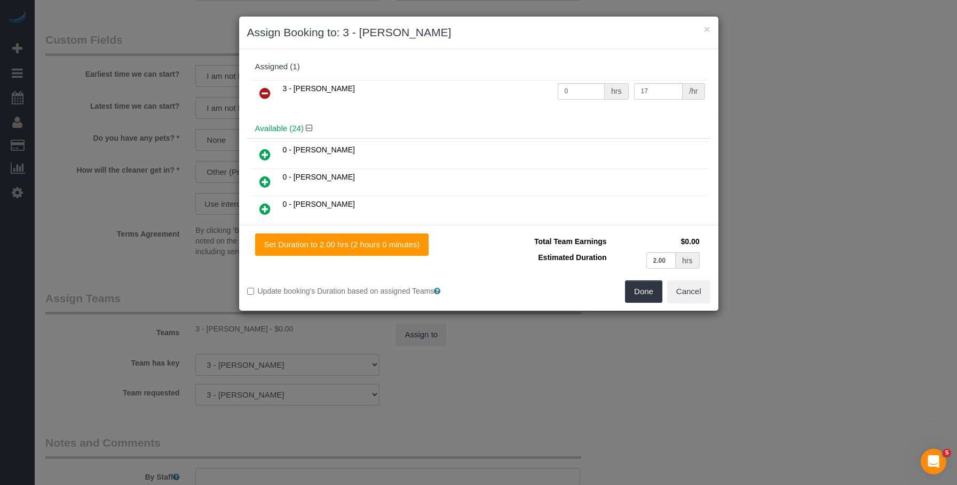
click at [266, 91] on icon at bounding box center [264, 93] width 11 height 13
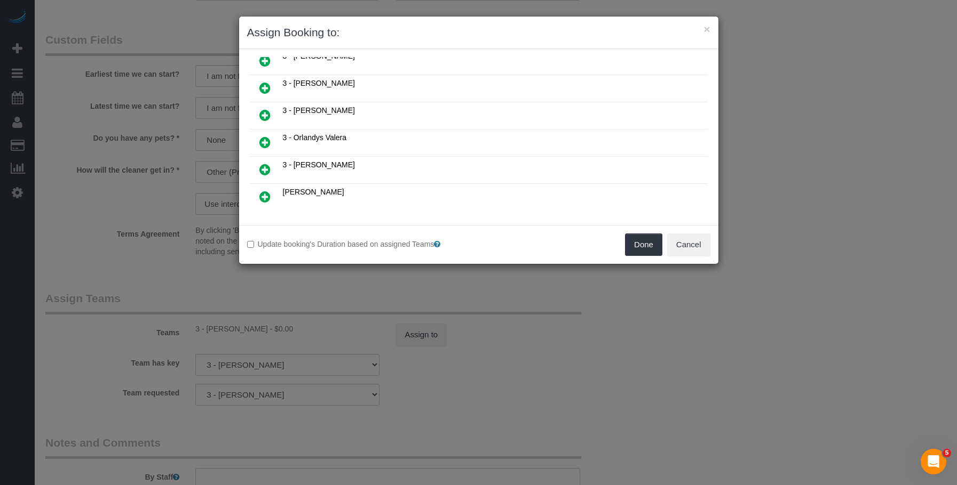
scroll to position [534, 0]
click at [265, 112] on icon at bounding box center [264, 114] width 11 height 13
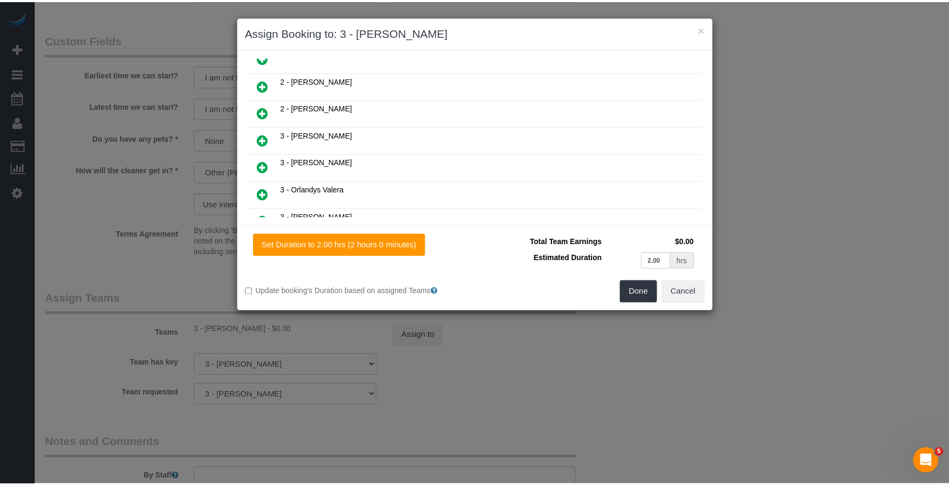
scroll to position [560, 0]
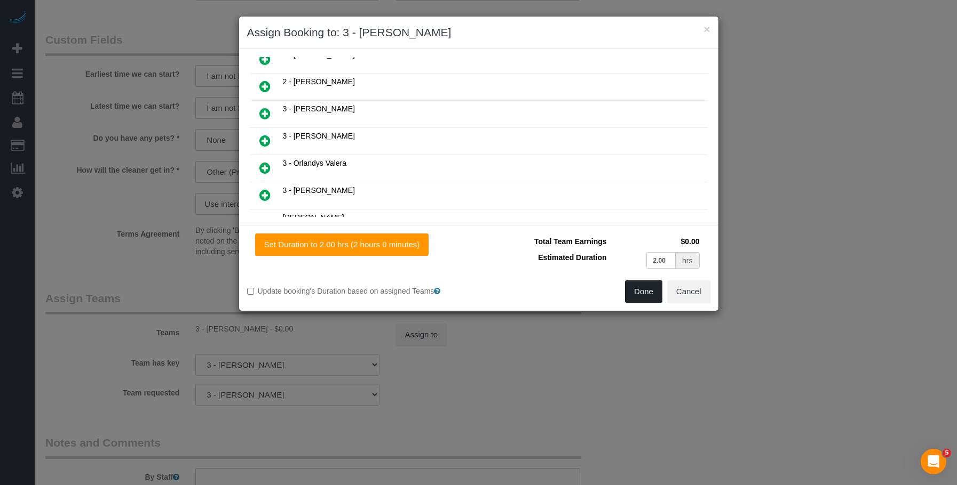
click at [635, 293] on button "Done" at bounding box center [643, 292] width 37 height 22
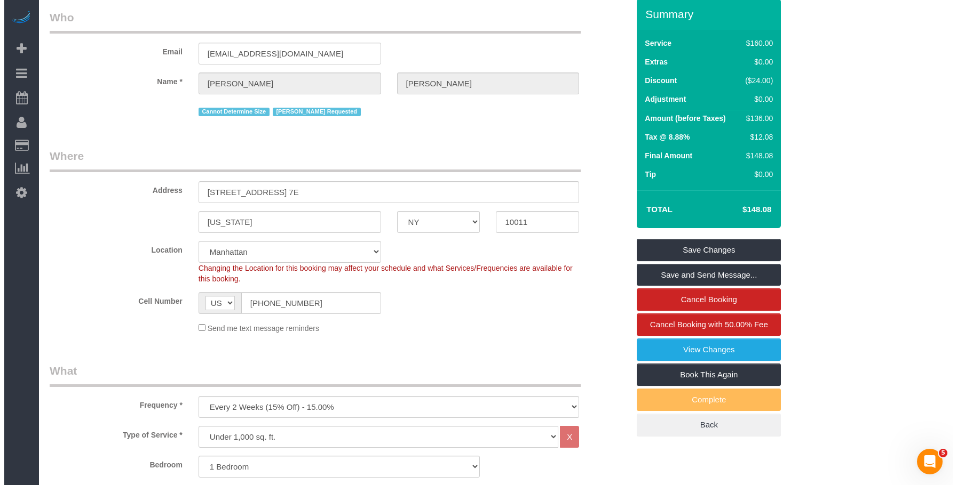
scroll to position [0, 0]
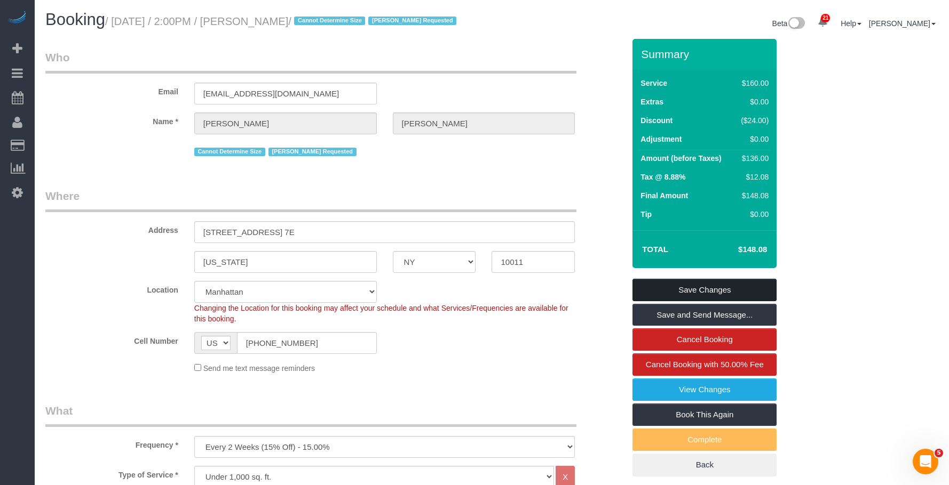
click at [739, 301] on link "Save Changes" at bounding box center [704, 290] width 144 height 22
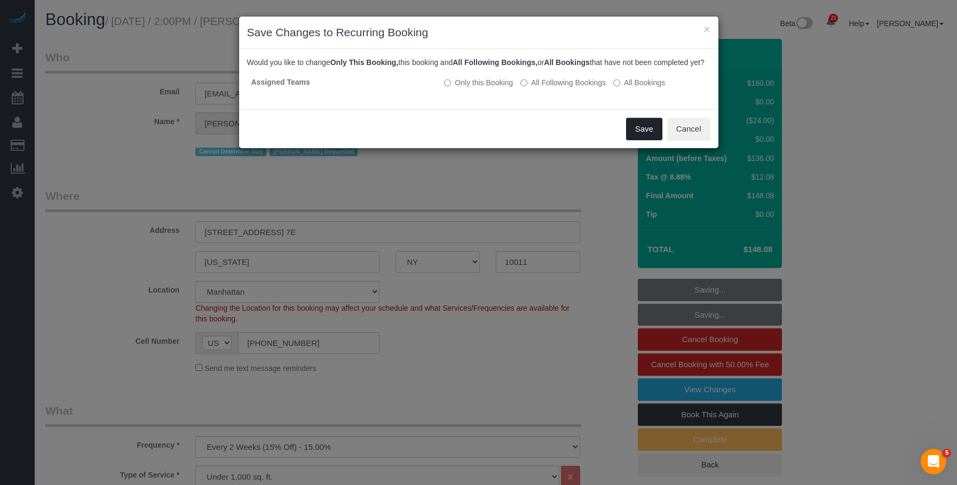
click at [637, 140] on button "Save" at bounding box center [644, 129] width 36 height 22
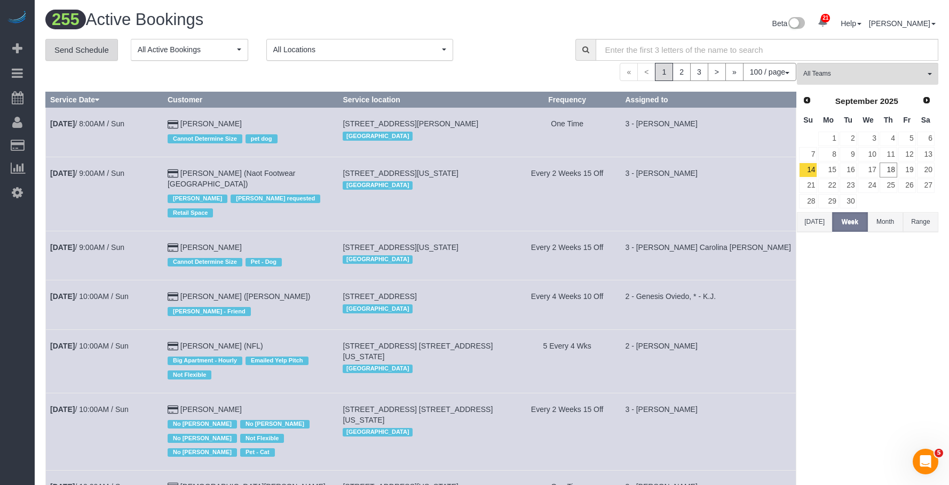
click at [95, 52] on link "Send Schedule" at bounding box center [81, 50] width 73 height 22
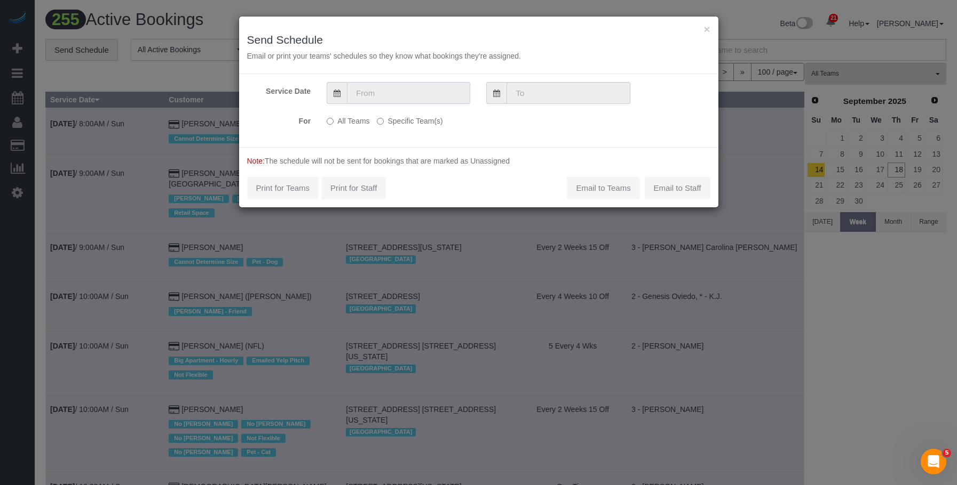
click at [432, 87] on input "text" at bounding box center [408, 93] width 123 height 22
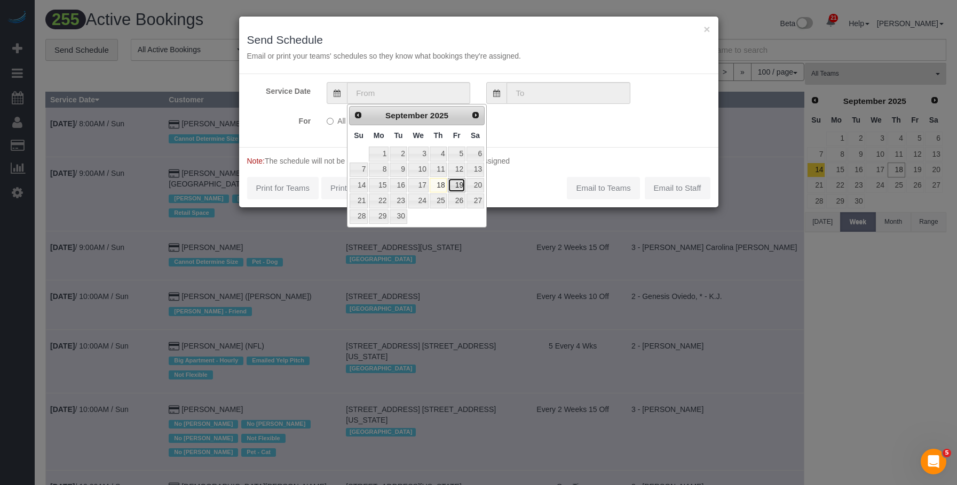
click at [458, 186] on link "19" at bounding box center [456, 185] width 17 height 14
type input "[DATE]"
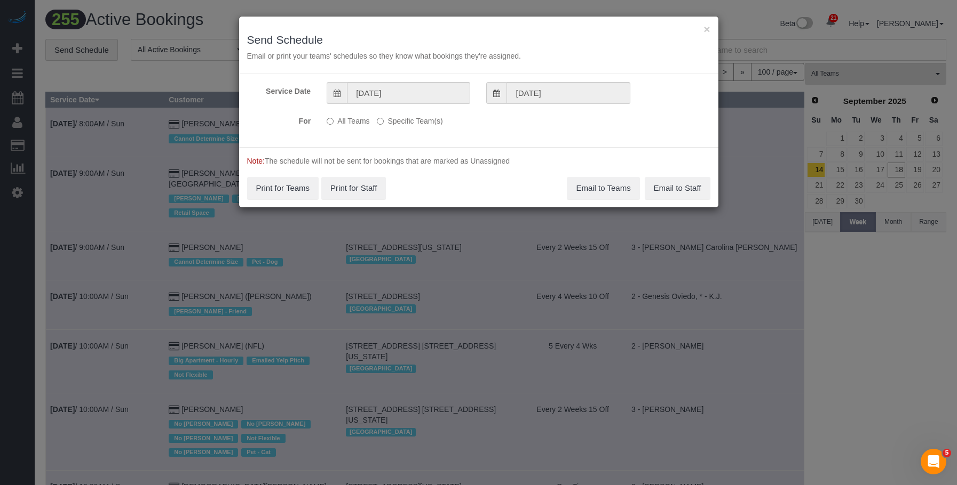
click at [435, 121] on label "Specific Team(s)" at bounding box center [410, 119] width 66 height 14
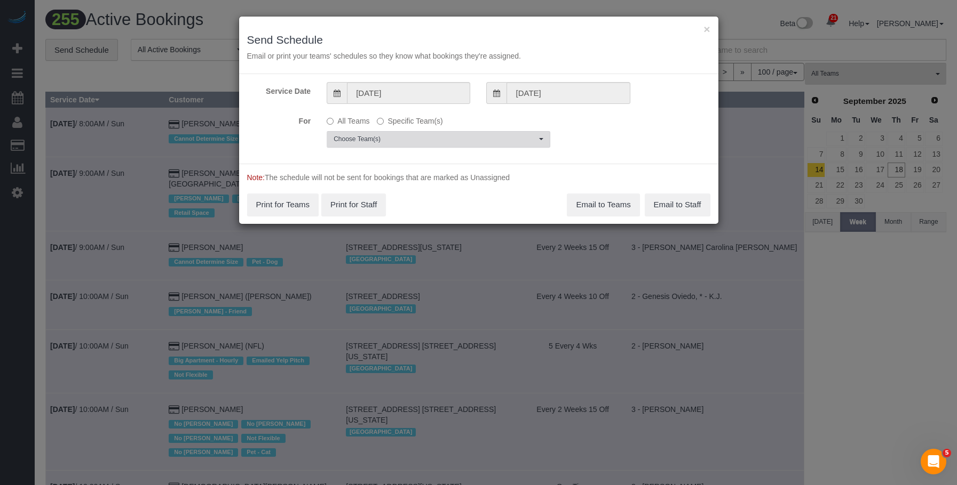
click at [513, 136] on span "Choose Team(s)" at bounding box center [434, 139] width 203 height 9
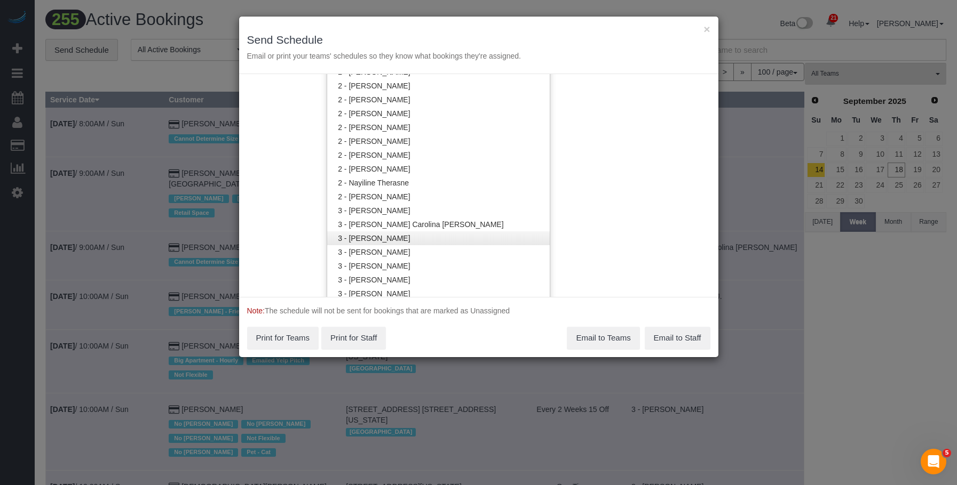
scroll to position [856, 0]
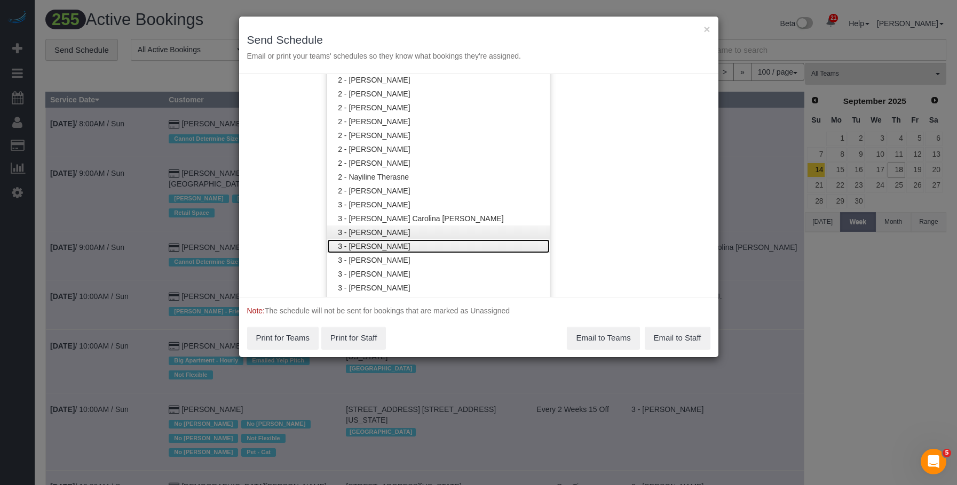
click at [412, 245] on link "3 - [PERSON_NAME]" at bounding box center [438, 247] width 222 height 14
click at [487, 39] on h3 "Send Schedule" at bounding box center [478, 40] width 463 height 12
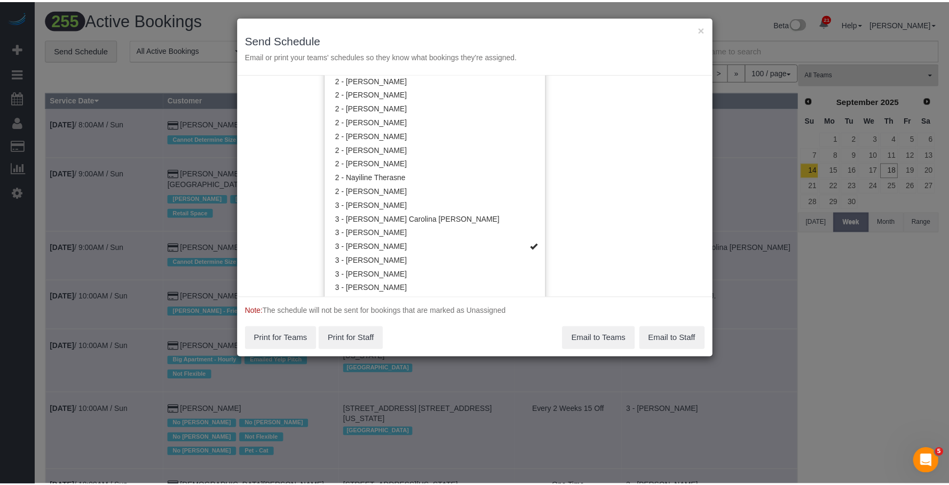
scroll to position [0, 0]
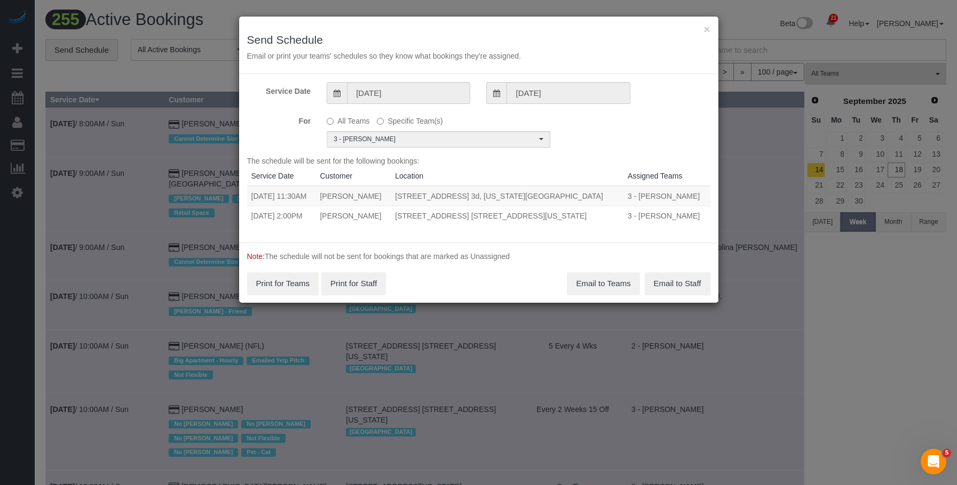
click at [469, 23] on div "× Send Schedule Email or print your teams' schedules so they know what bookings…" at bounding box center [478, 46] width 479 height 58
drag, startPoint x: 251, startPoint y: 217, endPoint x: 603, endPoint y: 214, distance: 351.6
click at [603, 214] on tr "09/19/2025 2:00PM Marie Conteh 425 West 18th Street, Apt. 7e, New York, NY 1001…" at bounding box center [478, 216] width 463 height 20
copy tr "09/19/2025 2:00PM Marie Conteh 425 West 18th Street, Apt. 7e, New York, NY 10011"
click at [598, 285] on button "Email to Teams" at bounding box center [603, 284] width 73 height 22
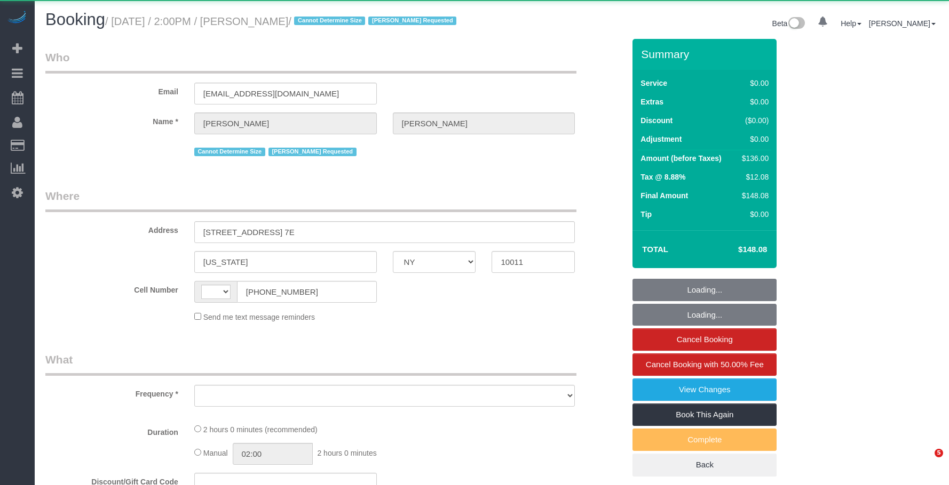
select select "NY"
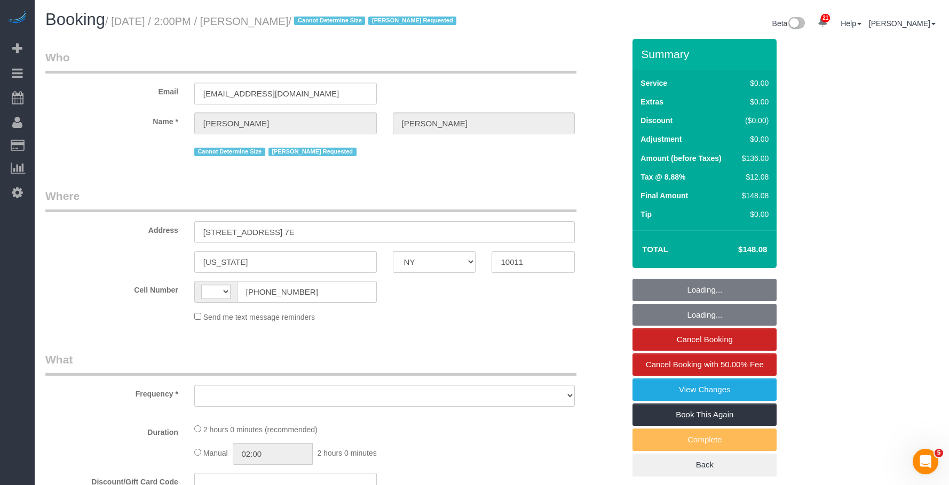
select select "string:[GEOGRAPHIC_DATA]"
select select "object:811"
select select "string:stripe-pm_1Rahpi4VGloSiKo76oQIhPTl"
drag, startPoint x: 228, startPoint y: 106, endPoint x: 155, endPoint y: 105, distance: 73.1
click at [155, 105] on div "Email mconteh1981@gmail.com" at bounding box center [334, 77] width 595 height 55
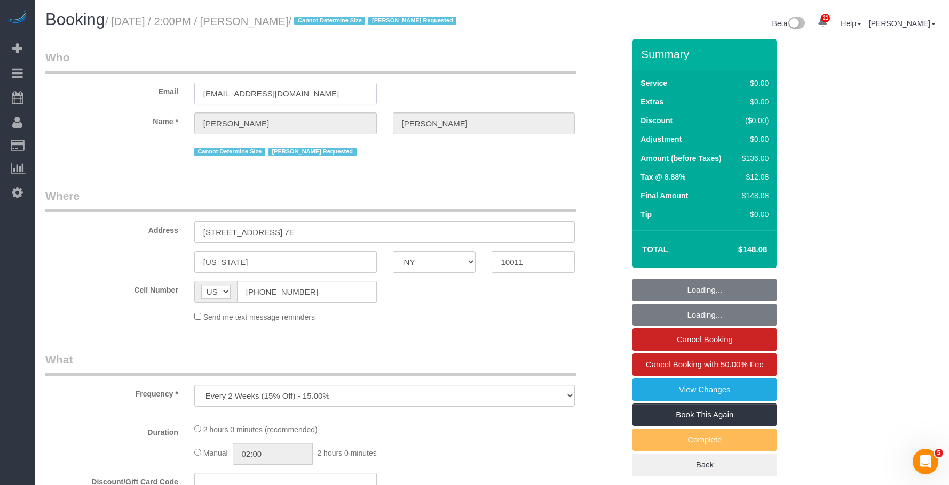
select select "spot1"
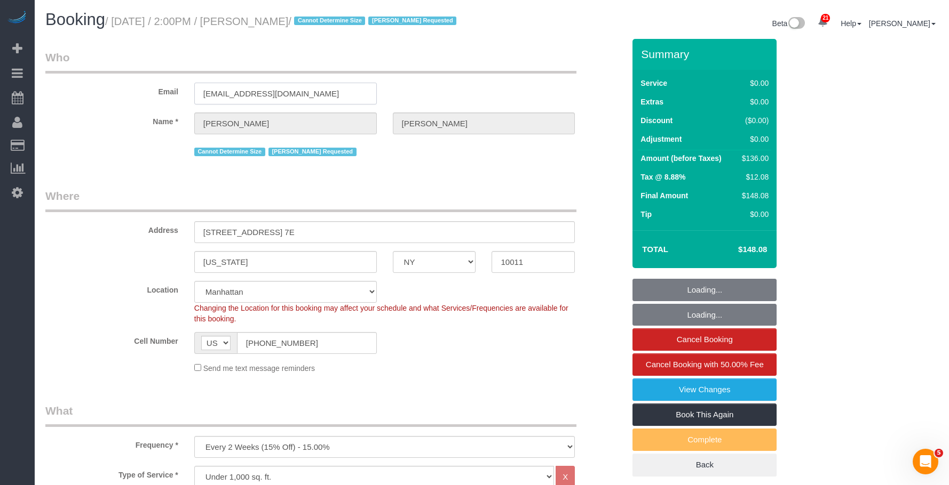
select select "number:89"
select select "number:90"
select select "number:15"
select select "number:7"
select select "1"
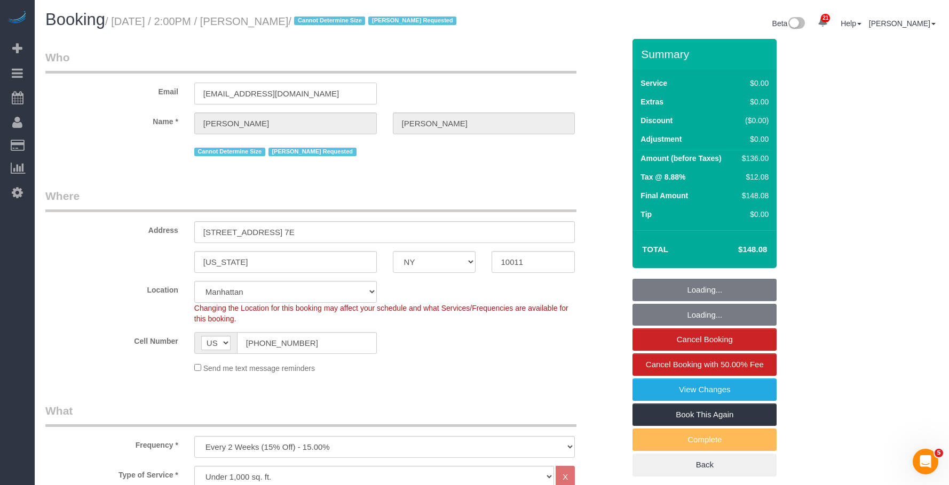
select select "object:1562"
select select "spot49"
click at [281, 17] on small "/ September 19, 2025 / 2:00PM / Marie Conteh / Cannot Determine Size Martha Chi…" at bounding box center [282, 21] width 354 height 12
copy small "[PERSON_NAME]"
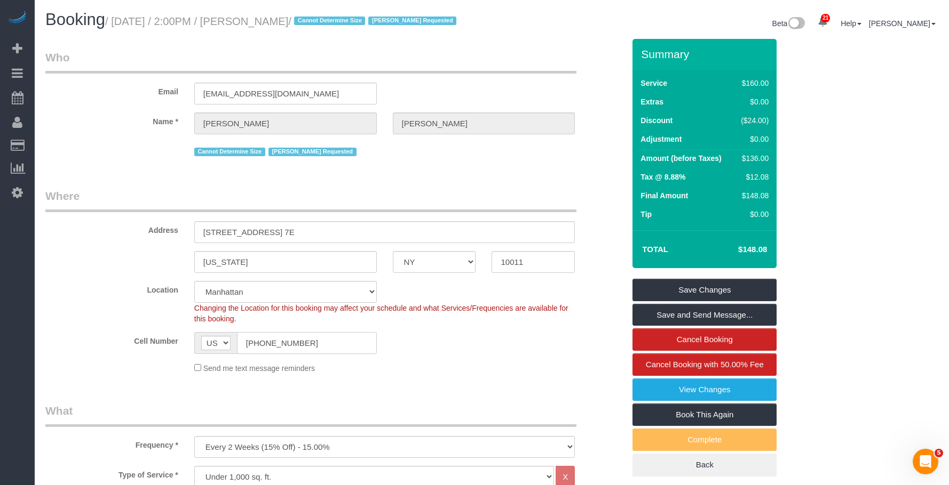
drag, startPoint x: 220, startPoint y: 340, endPoint x: 275, endPoint y: 226, distance: 127.2
click at [121, 327] on sui-booking-location "Location Manhattan Austin Boston Bronx Brooklyn Charlotte Denver New Jersey Por…" at bounding box center [334, 327] width 579 height 93
drag, startPoint x: 283, startPoint y: 113, endPoint x: 123, endPoint y: 106, distance: 160.2
click at [124, 105] on div "Email mconteh1981@gmail.com" at bounding box center [334, 77] width 595 height 55
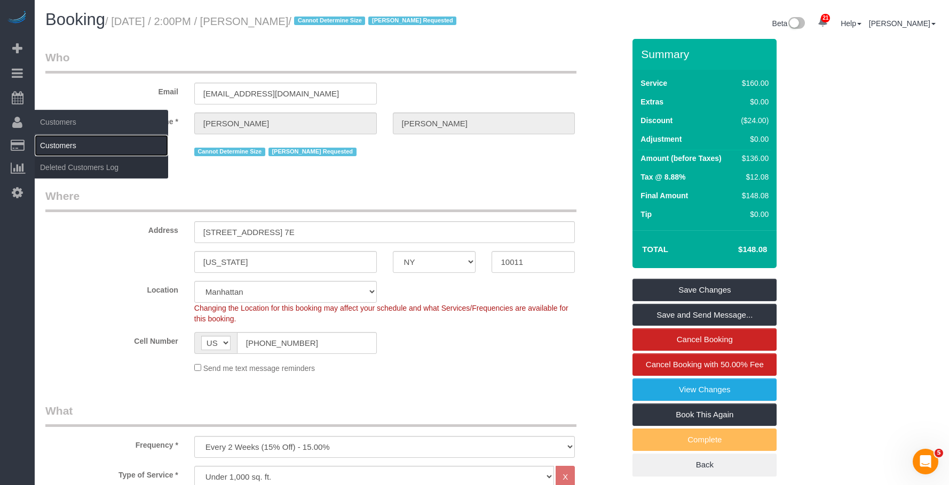
click at [69, 147] on link "Customers" at bounding box center [101, 145] width 133 height 21
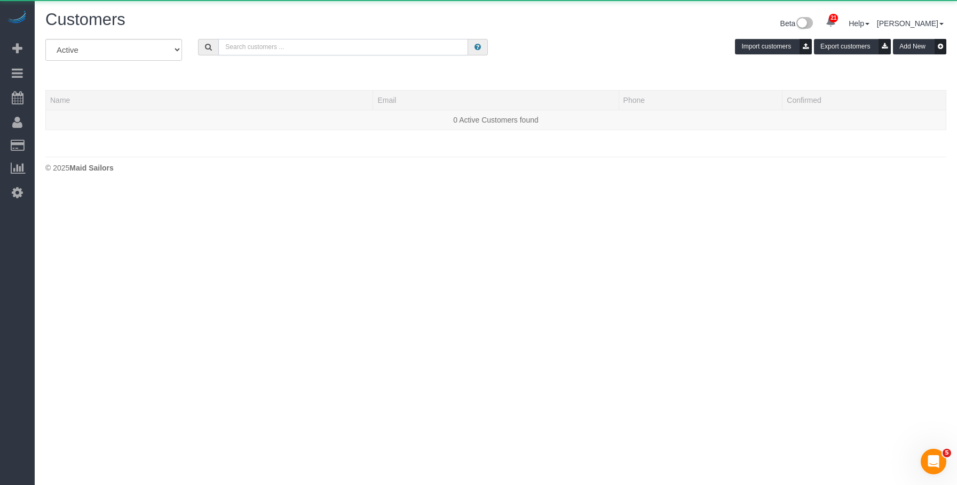
click at [429, 54] on input "text" at bounding box center [343, 47] width 250 height 17
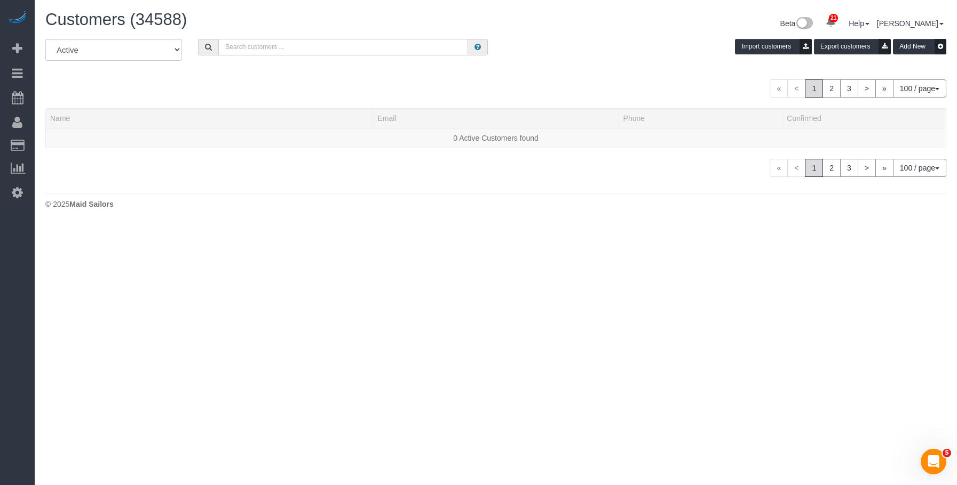
paste input "[EMAIL_ADDRESS][DOMAIN_NAME]"
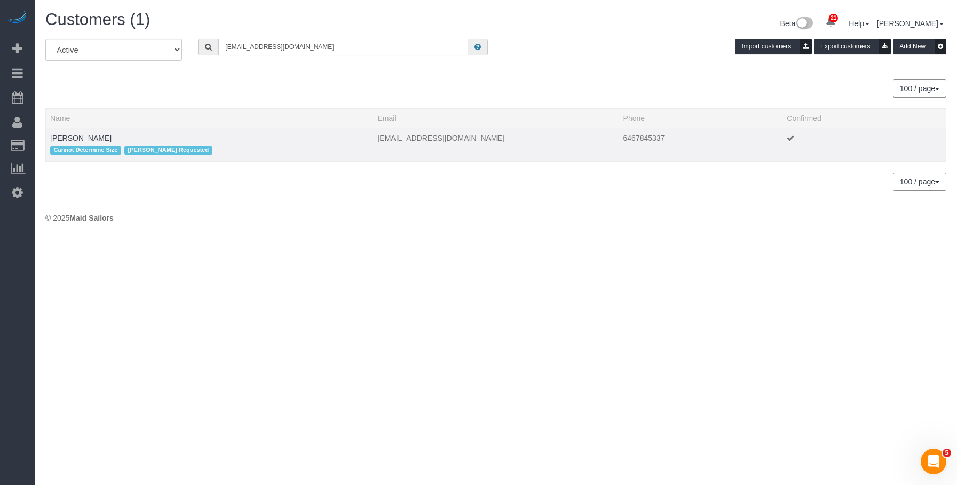
type input "[EMAIL_ADDRESS][DOMAIN_NAME]"
click at [86, 142] on td "Marie Conteh Cannot Determine Size Martha Chicaiza Requested" at bounding box center [209, 145] width 327 height 34
click at [83, 140] on link "[PERSON_NAME]" at bounding box center [80, 138] width 61 height 9
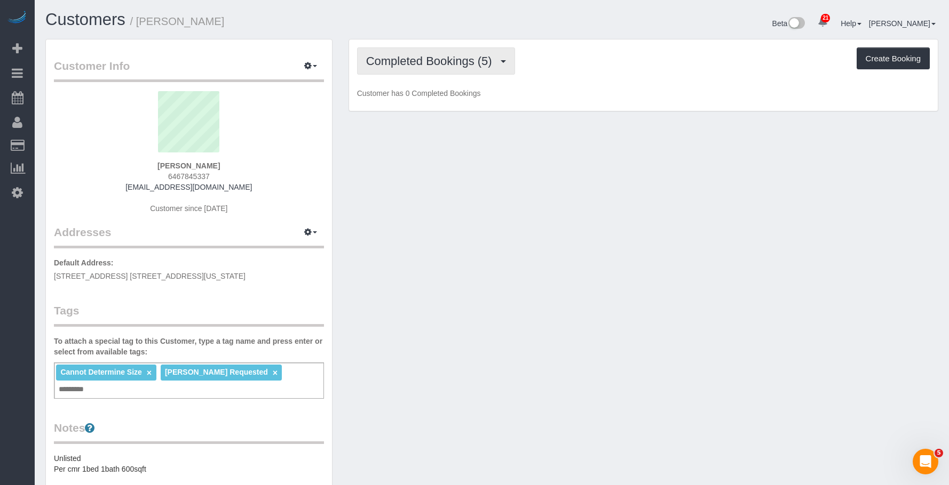
drag, startPoint x: 417, startPoint y: 62, endPoint x: 420, endPoint y: 118, distance: 56.1
click at [417, 62] on span "Completed Bookings (5)" at bounding box center [431, 60] width 131 height 13
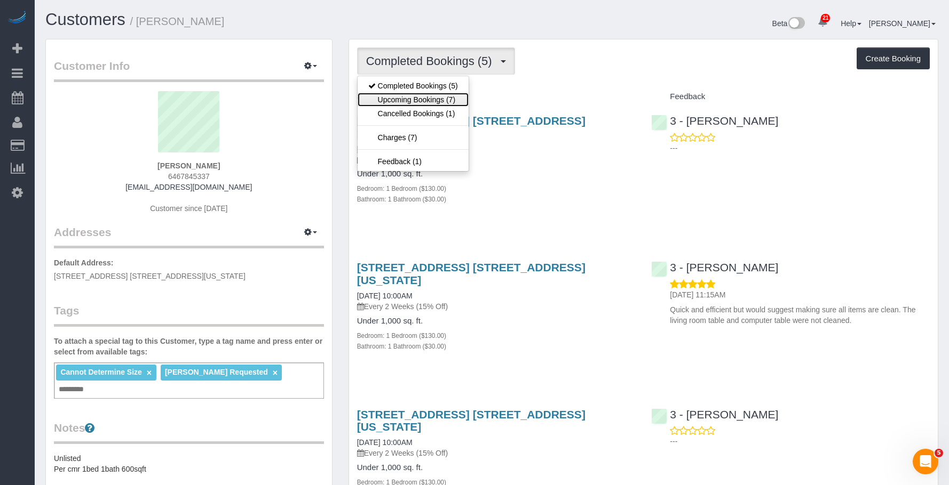
click at [428, 103] on link "Upcoming Bookings (7)" at bounding box center [412, 100] width 111 height 14
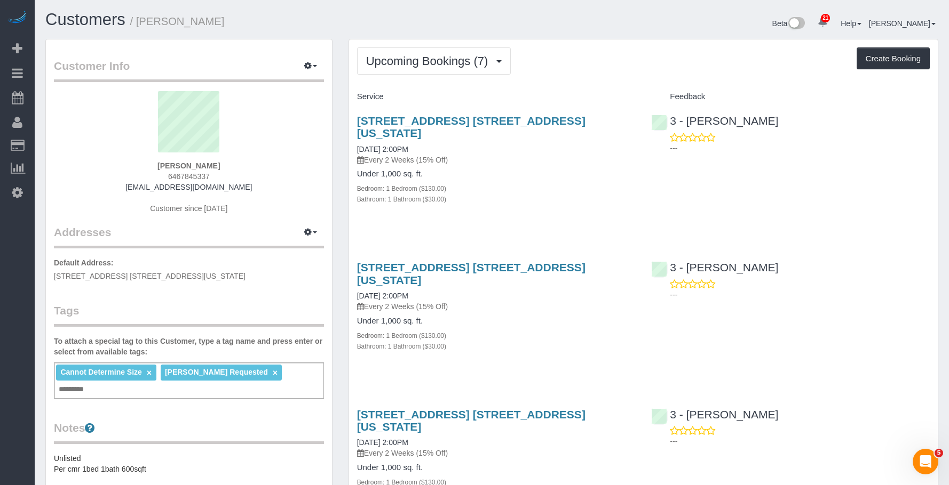
scroll to position [160, 0]
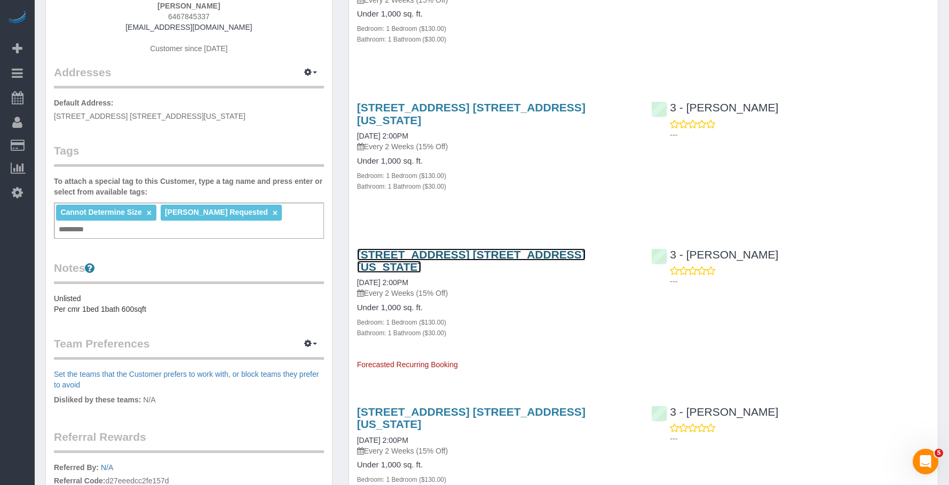
click at [514, 249] on link "[STREET_ADDRESS] [STREET_ADDRESS][US_STATE]" at bounding box center [471, 261] width 228 height 25
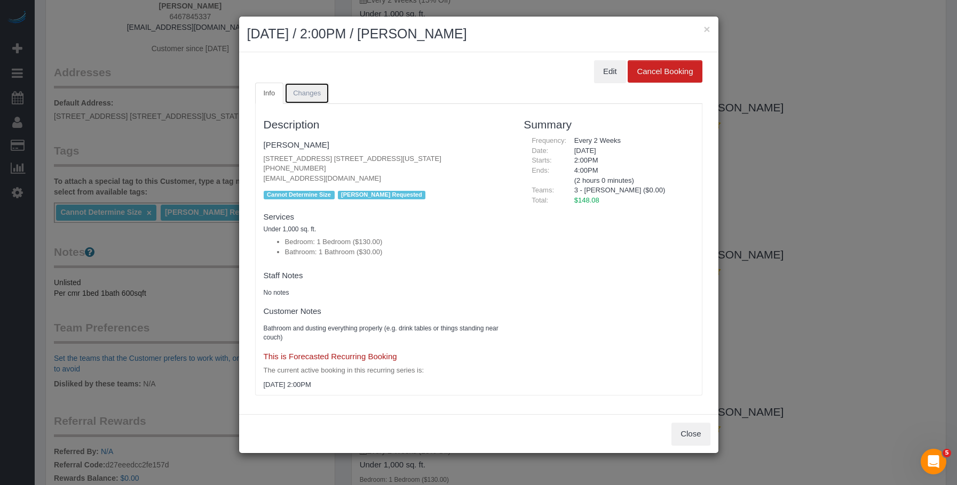
click at [319, 95] on span "Changes" at bounding box center [307, 93] width 28 height 8
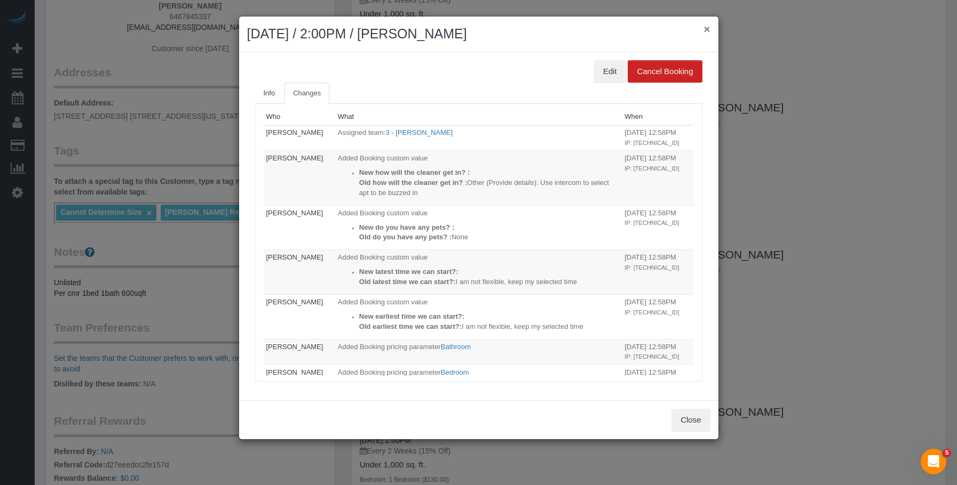
click at [706, 26] on button "×" at bounding box center [706, 28] width 6 height 11
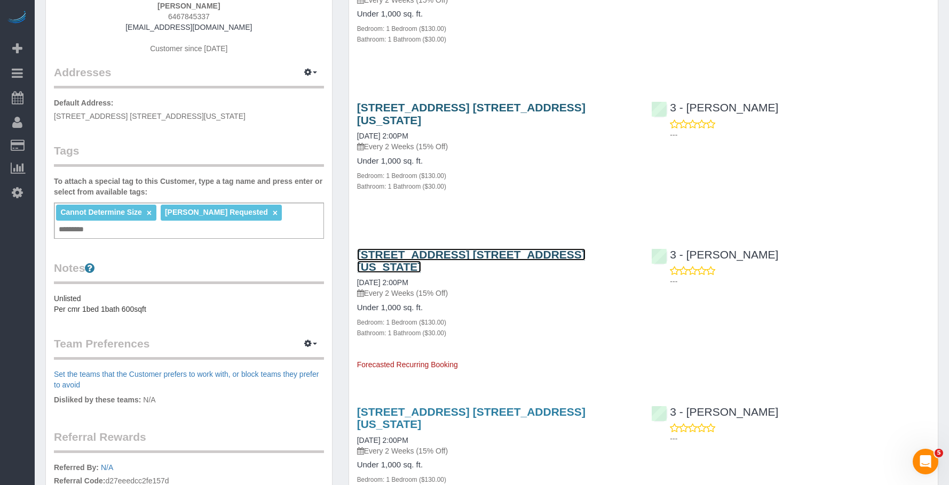
scroll to position [53, 0]
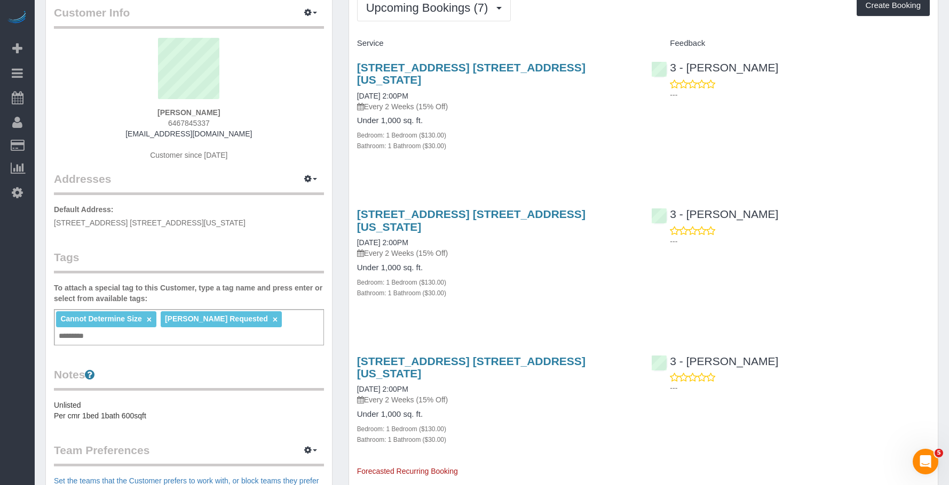
click at [526, 140] on div "Bathroom: 1 Bathroom ($30.00)" at bounding box center [496, 145] width 278 height 11
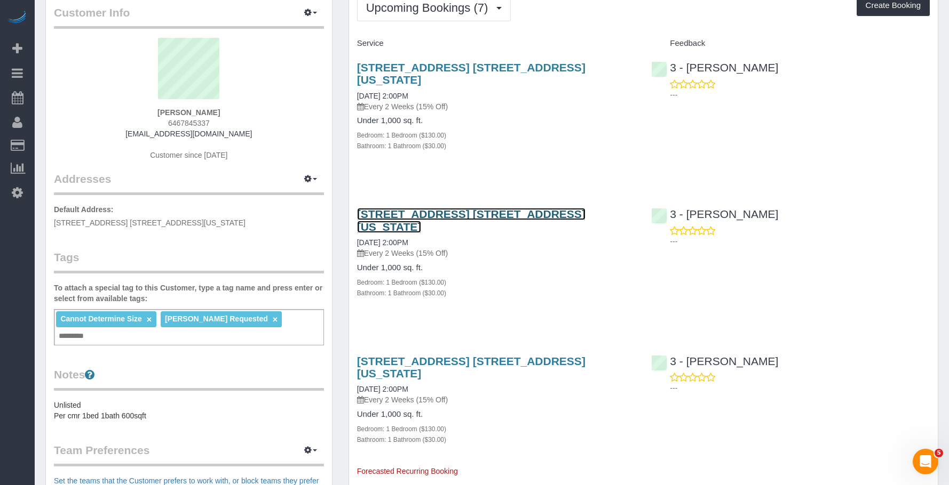
click at [522, 208] on link "425 West 18th Street, Apt. 7e, New York, NY 10011" at bounding box center [471, 220] width 228 height 25
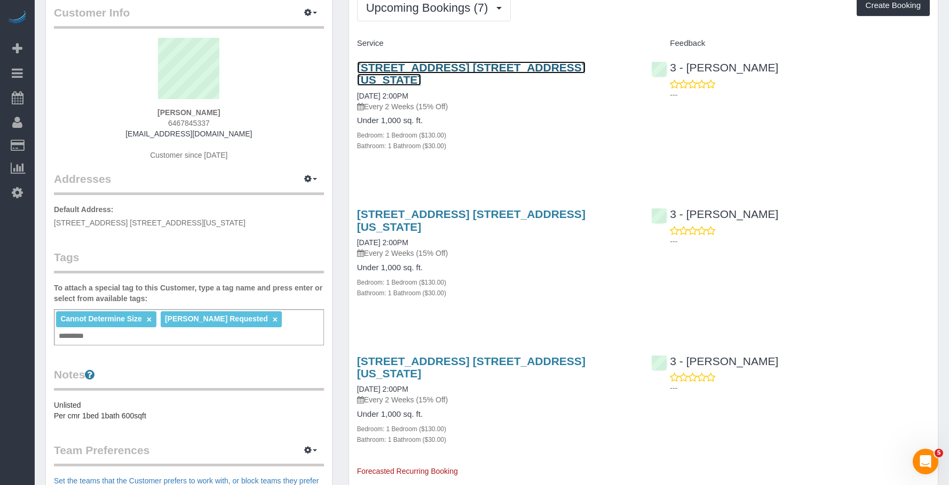
click at [495, 62] on link "425 West 18th Street, Apt. 7e, New York, NY 10011" at bounding box center [471, 73] width 228 height 25
click at [596, 289] on div "425 West 18th Street, Apt. 7e, New York, NY 10011 10/03/2025 2:00PM Every 2 Wee…" at bounding box center [496, 259] width 294 height 120
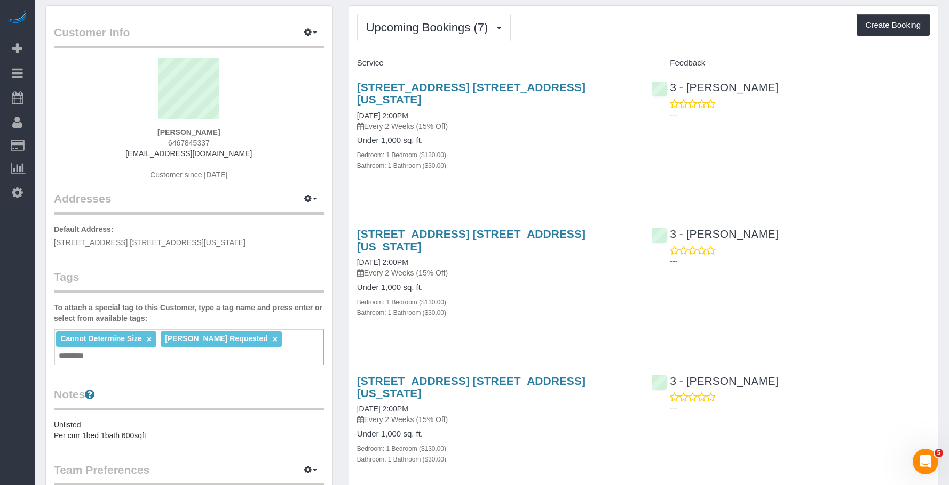
scroll to position [0, 0]
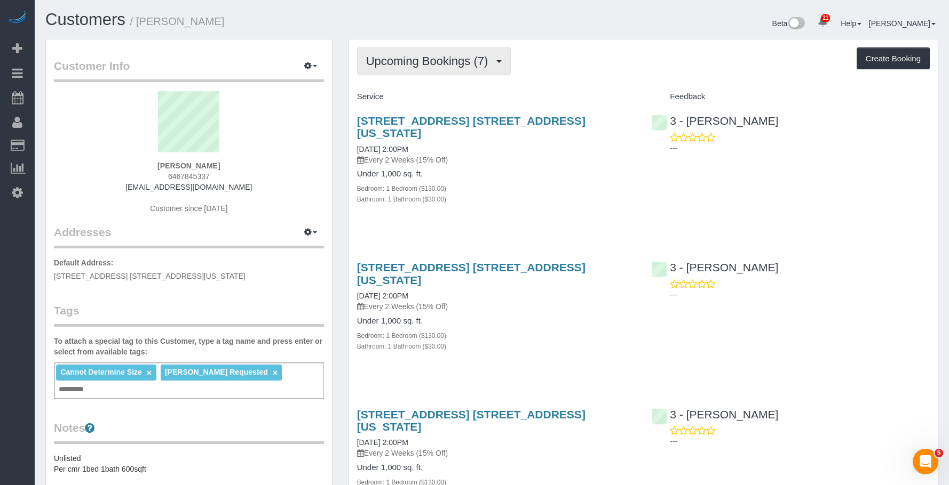
click at [423, 65] on span "Upcoming Bookings (7)" at bounding box center [430, 60] width 128 height 13
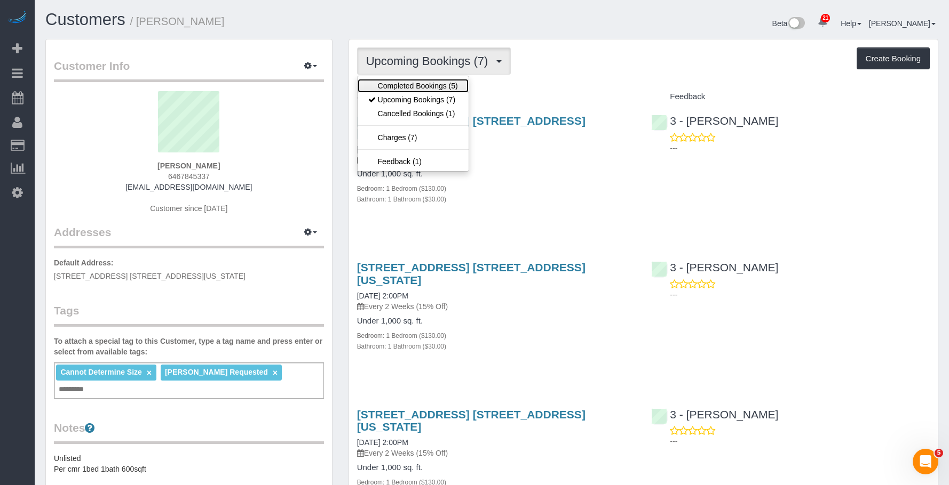
click at [405, 84] on link "Completed Bookings (5)" at bounding box center [412, 86] width 111 height 14
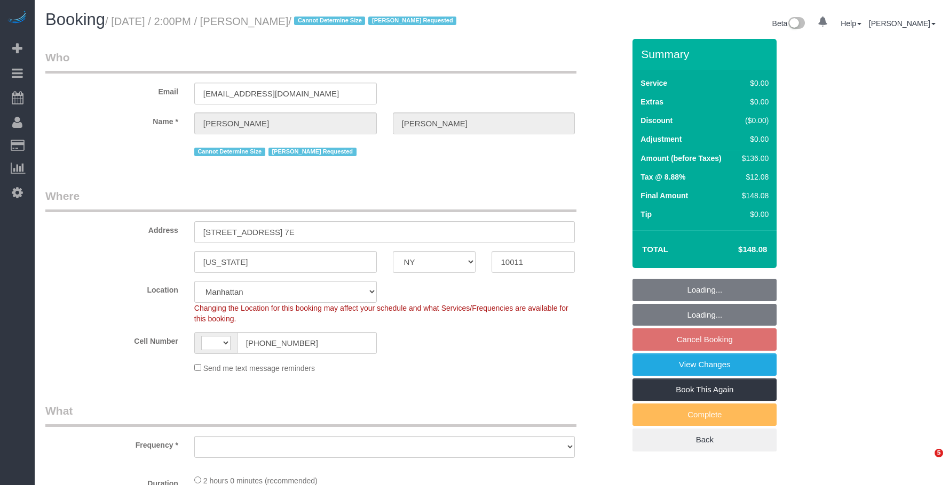
select select "NY"
select select "string:[GEOGRAPHIC_DATA]"
select select "string:stripe-pm_1Rahpi4VGloSiKo76oQIhPTl"
select select "number:89"
select select "number:90"
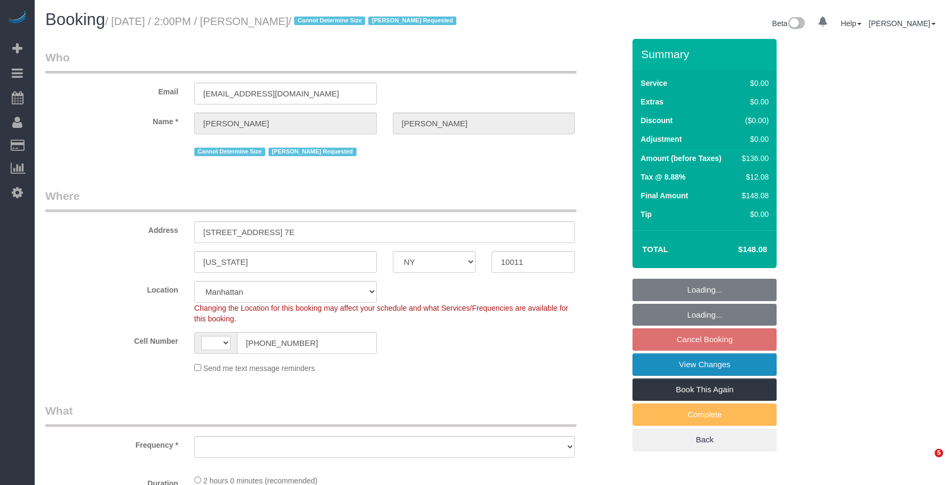
select select "number:15"
select select "number:7"
select select "object:954"
click at [660, 375] on link "View Changes" at bounding box center [704, 365] width 144 height 22
select select "1"
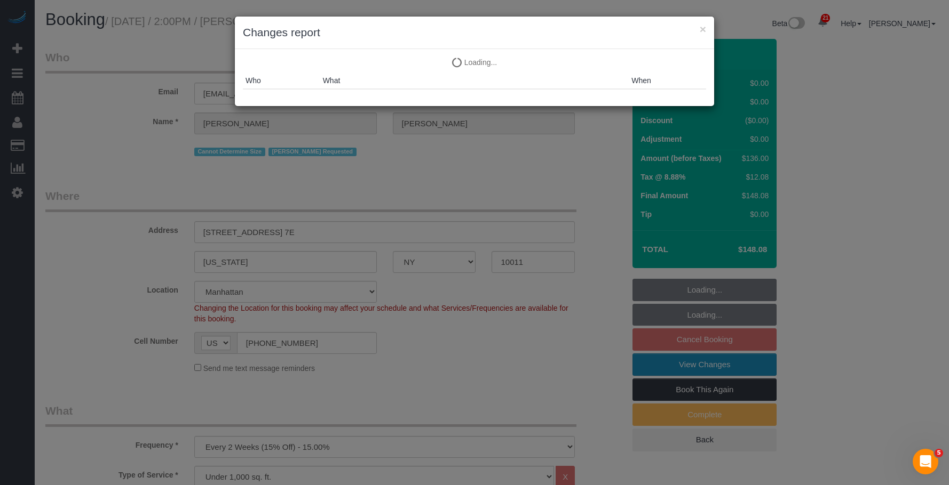
select select "object:1572"
select select "spot7"
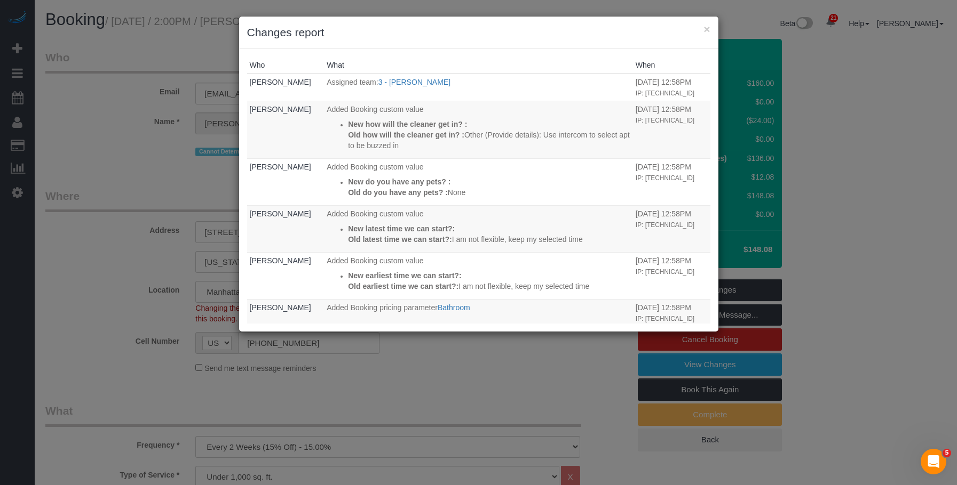
scroll to position [185, 0]
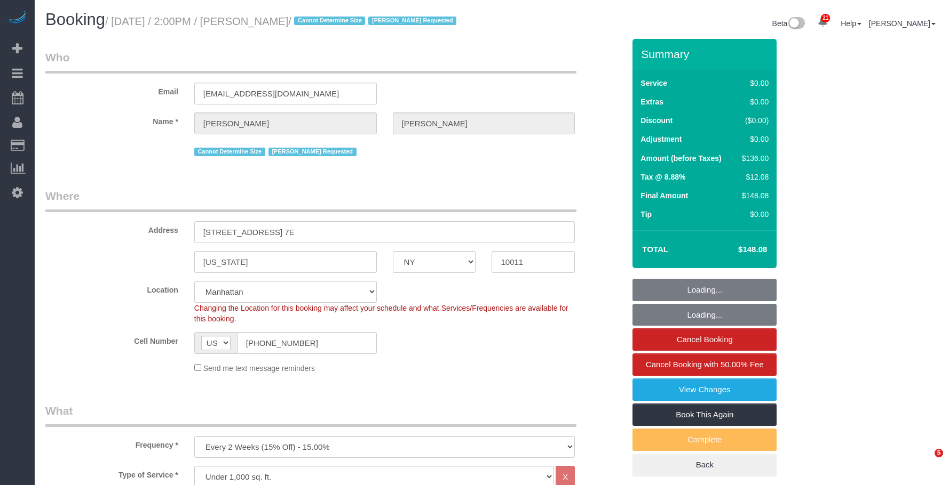
select select "NY"
select select "1"
select select "spot1"
select select "number:89"
select select "number:90"
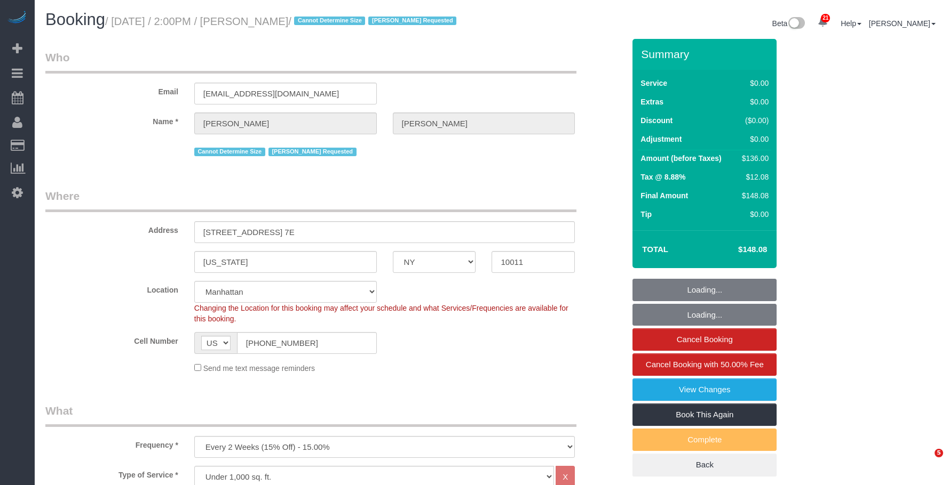
select select "number:15"
select select "number:7"
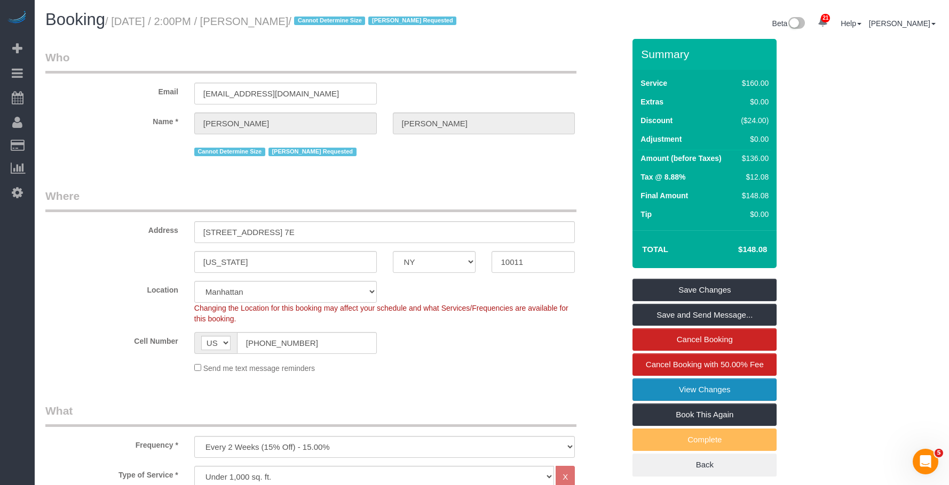
click at [646, 400] on link "View Changes" at bounding box center [704, 390] width 144 height 22
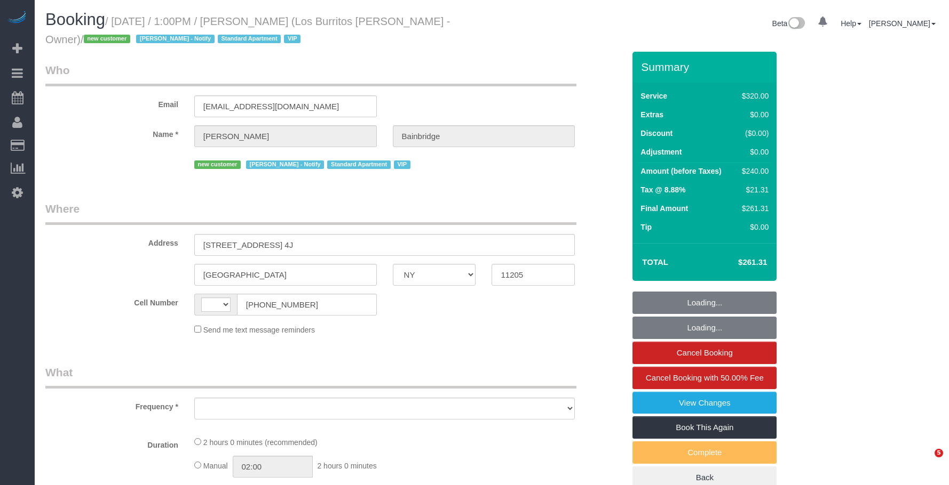
select select "NY"
select select "string:[GEOGRAPHIC_DATA]"
select select "object:576"
select select "2"
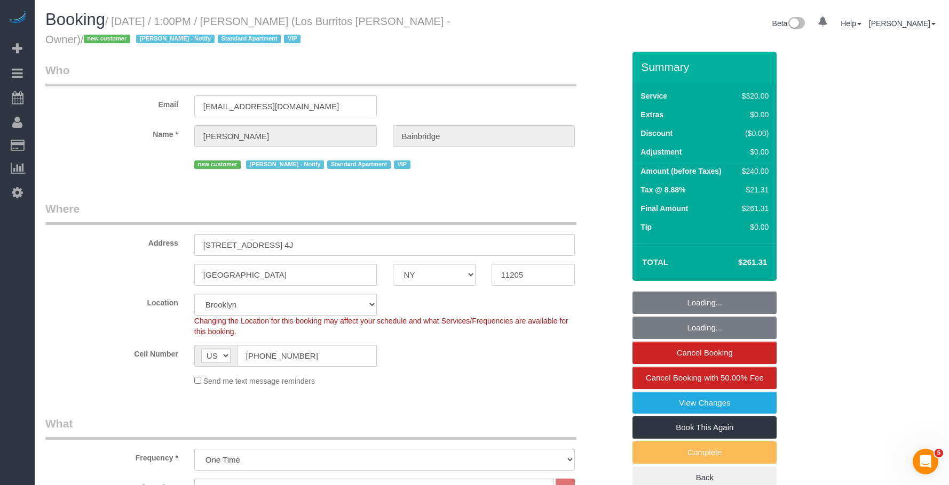
select select "string:stripe-pm_1S41pe4VGloSiKo7DXQ3GHKL"
select select "spot1"
select select "number:89"
select select "number:90"
select select "number:14"
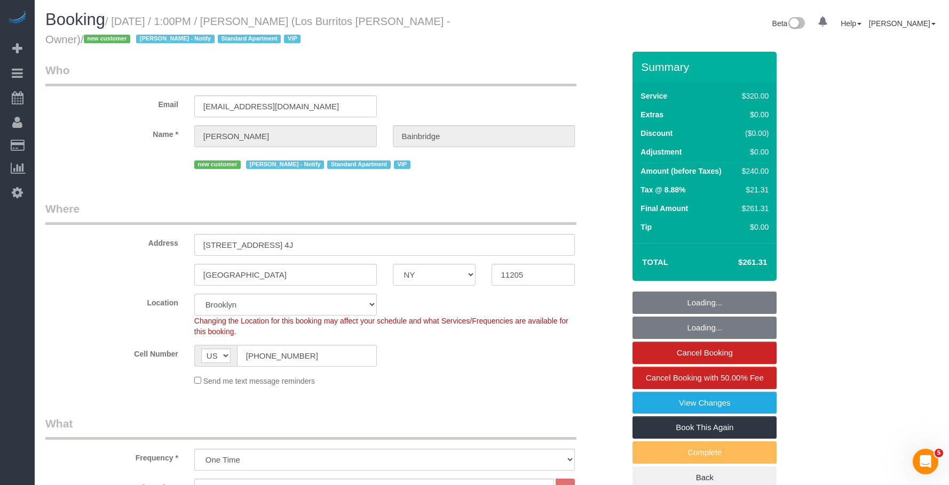
select select "number:5"
select select "object:1108"
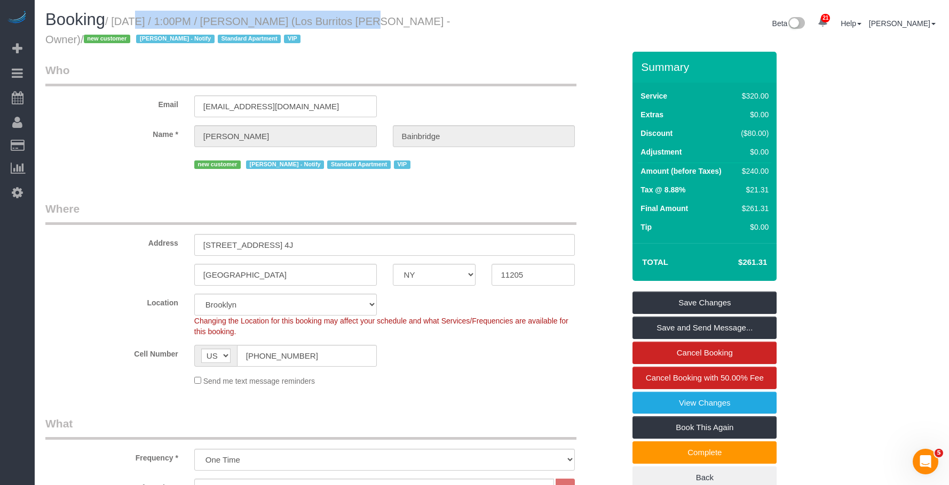
drag, startPoint x: 116, startPoint y: 20, endPoint x: 344, endPoint y: 22, distance: 227.3
click at [344, 22] on small "/ [DATE] / 1:00PM / [PERSON_NAME] (Los Burritos [PERSON_NAME] - Owner) / new cu…" at bounding box center [247, 30] width 405 height 30
copy small "[DATE] / 1:00PM / [PERSON_NAME]"
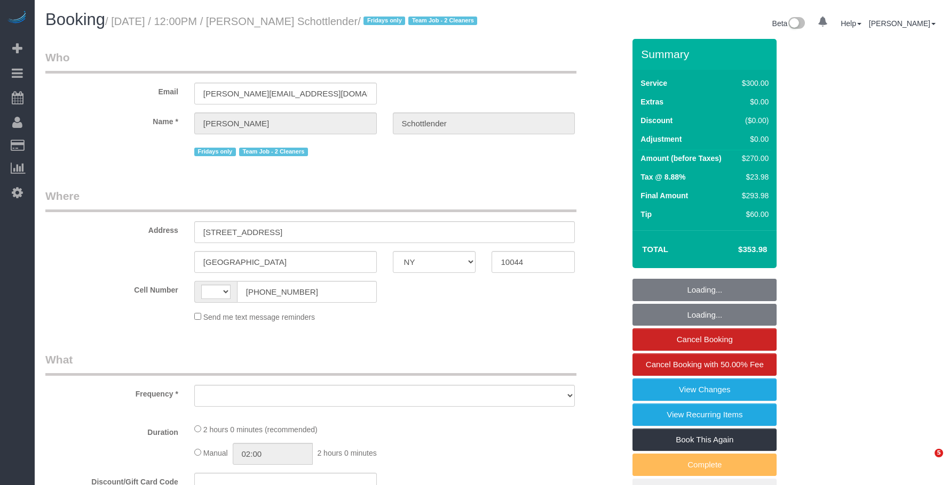
select select "NY"
select select "string:US"
select select "object:819"
select select "string:stripe-pm_1K4Tdu4VGloSiKo7p6t4cjqY"
select select "number:89"
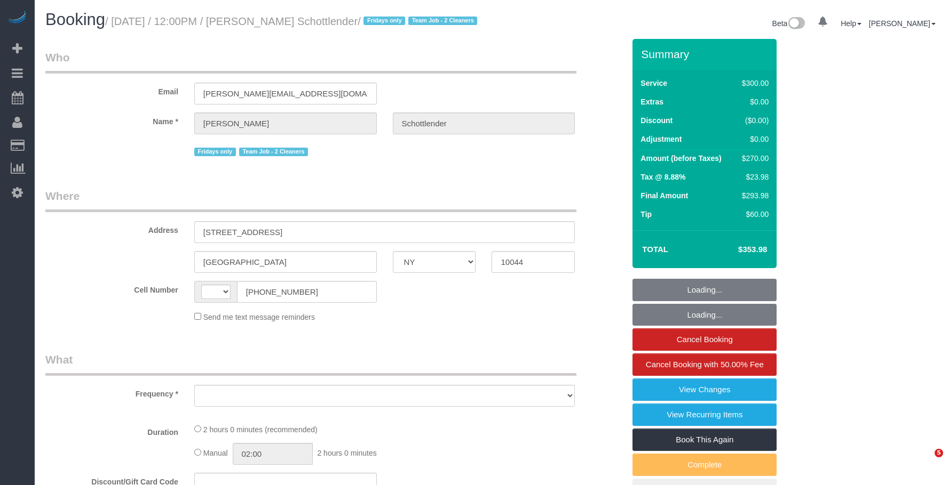
select select "number:90"
select select "number:15"
select select "number:5"
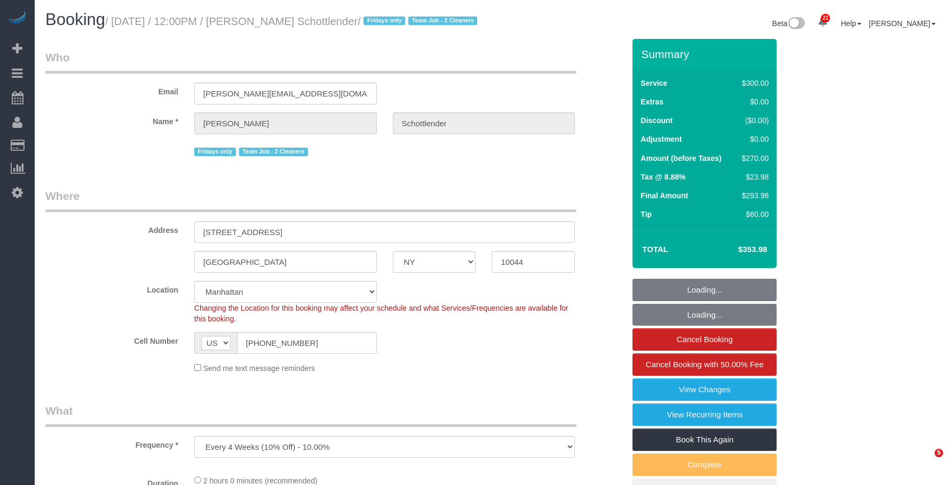
select select "spot1"
select select "object:1049"
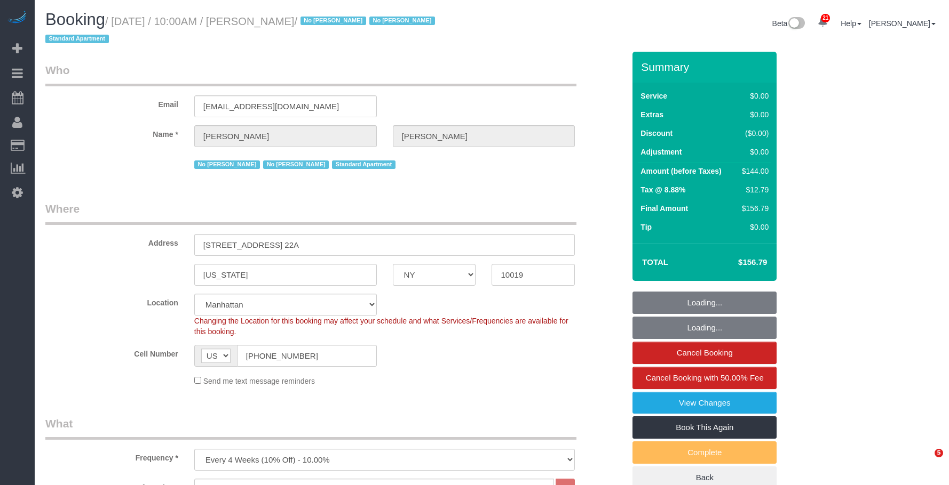
select select "NY"
select select "1"
select select "spot1"
select select "number:89"
select select "number:90"
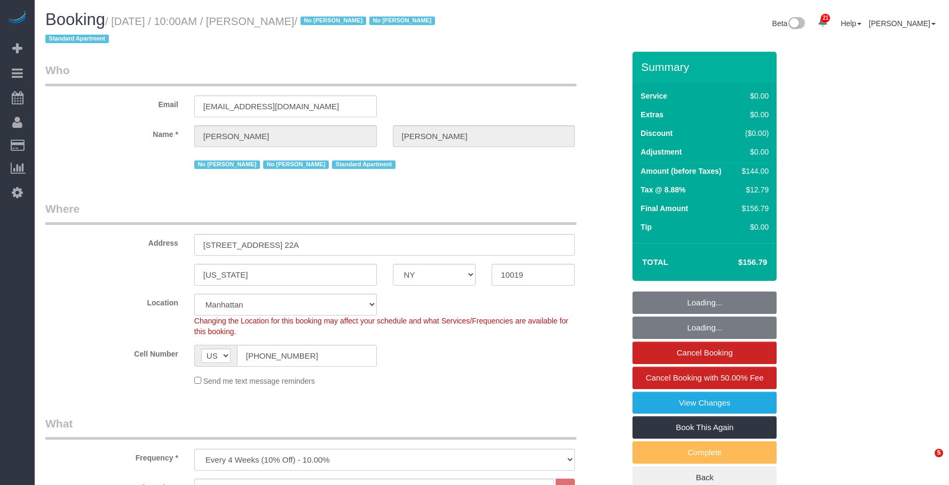
select select "number:15"
select select "number:5"
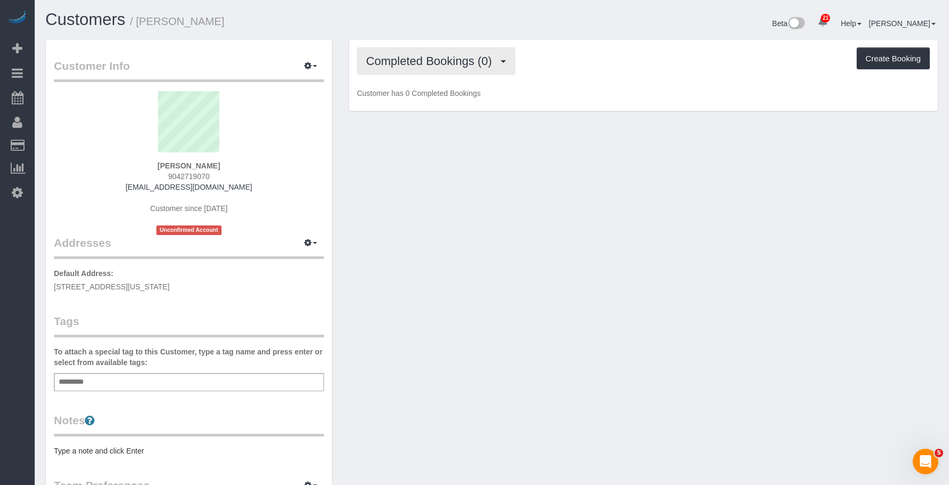
click at [453, 63] on span "Completed Bookings (0)" at bounding box center [431, 60] width 131 height 13
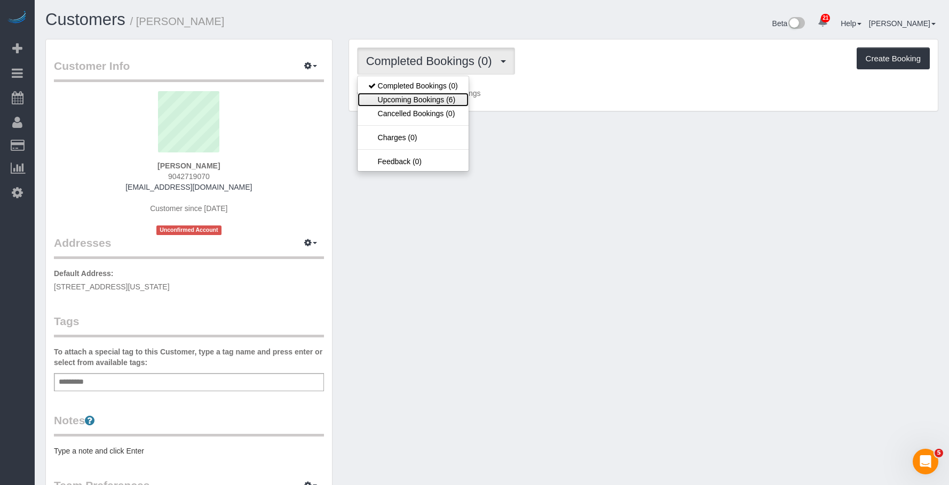
drag, startPoint x: 432, startPoint y: 101, endPoint x: 413, endPoint y: 99, distance: 18.8
click at [432, 101] on link "Upcoming Bookings (6)" at bounding box center [412, 100] width 111 height 14
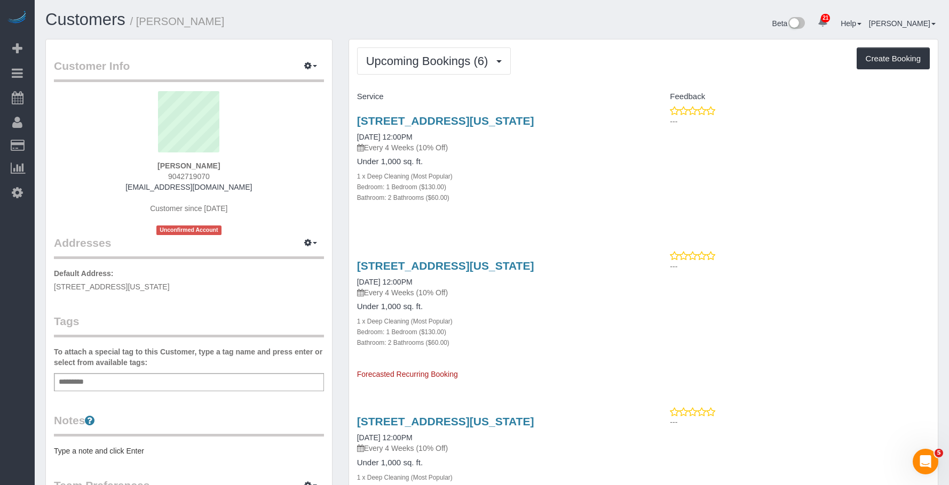
drag, startPoint x: 141, startPoint y: 23, endPoint x: 238, endPoint y: 20, distance: 96.6
click at [238, 20] on h1 "Customers / [PERSON_NAME]" at bounding box center [264, 20] width 439 height 18
copy small "[PERSON_NAME]"
drag, startPoint x: 352, startPoint y: 118, endPoint x: 589, endPoint y: 121, distance: 236.9
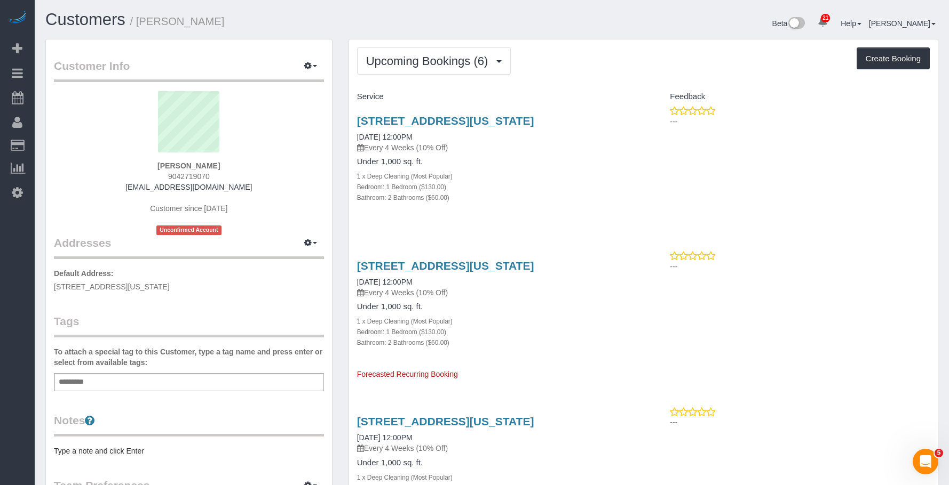
copy link "[STREET_ADDRESS][US_STATE]"
click at [251, 381] on div "Add a tag" at bounding box center [189, 382] width 270 height 18
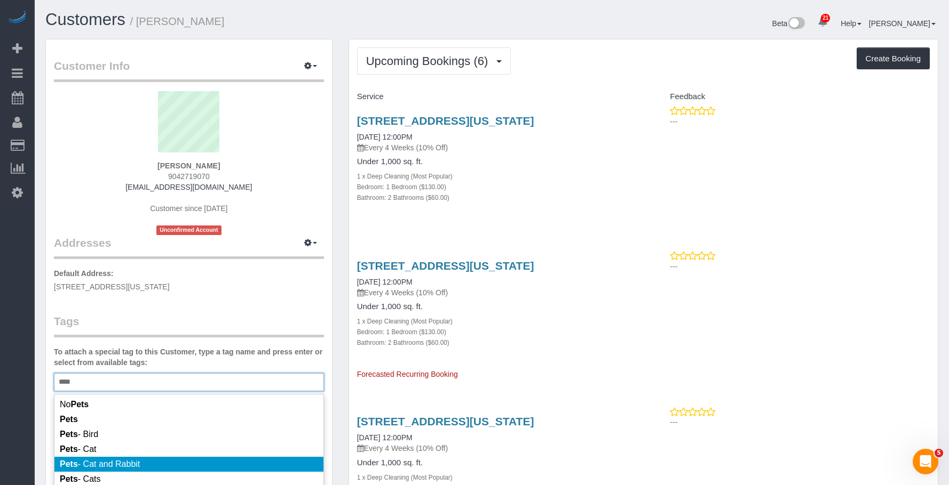
scroll to position [53, 0]
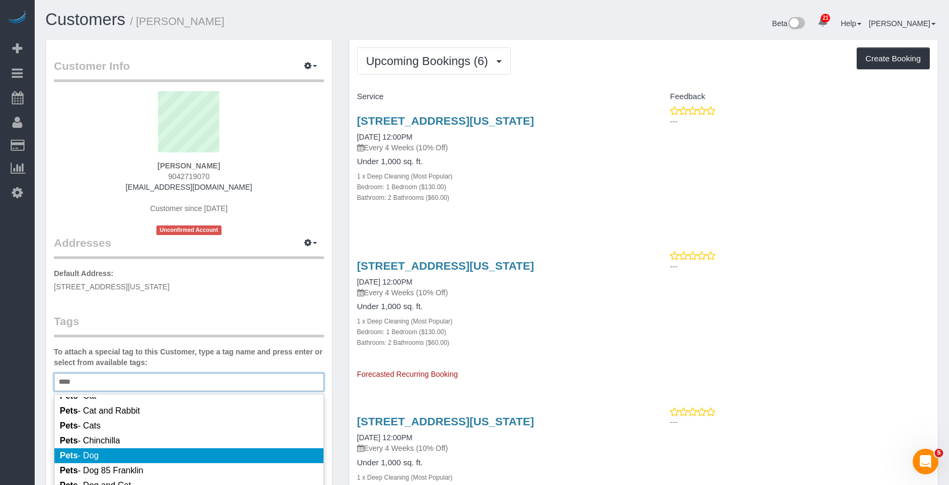
type input "****"
click at [132, 451] on li "Pets - Dog" at bounding box center [188, 456] width 269 height 15
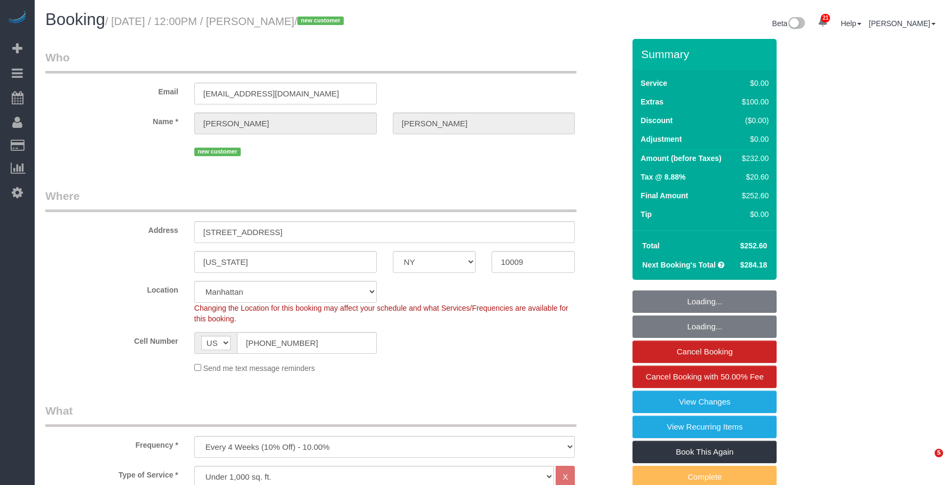
select select "NY"
select select "1"
select select "2"
select select "spot48"
select select "number:89"
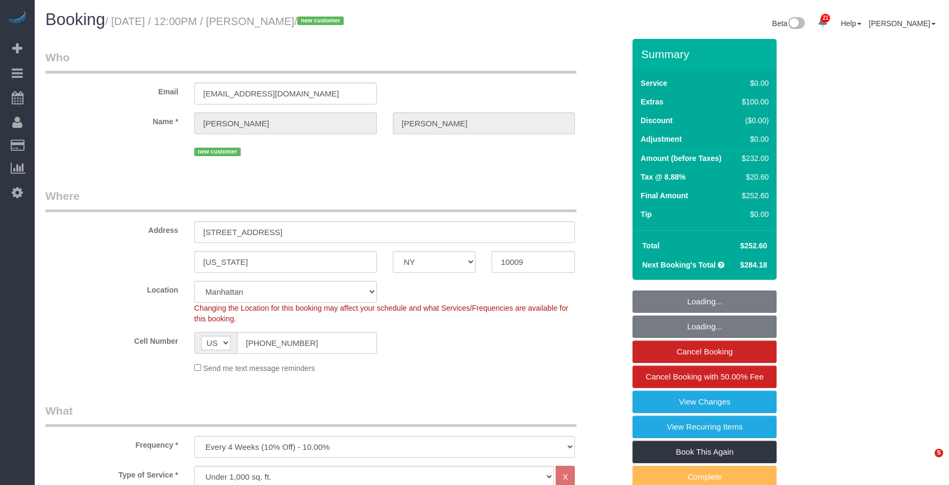
select select "number:75"
select select "number:13"
select select "number:5"
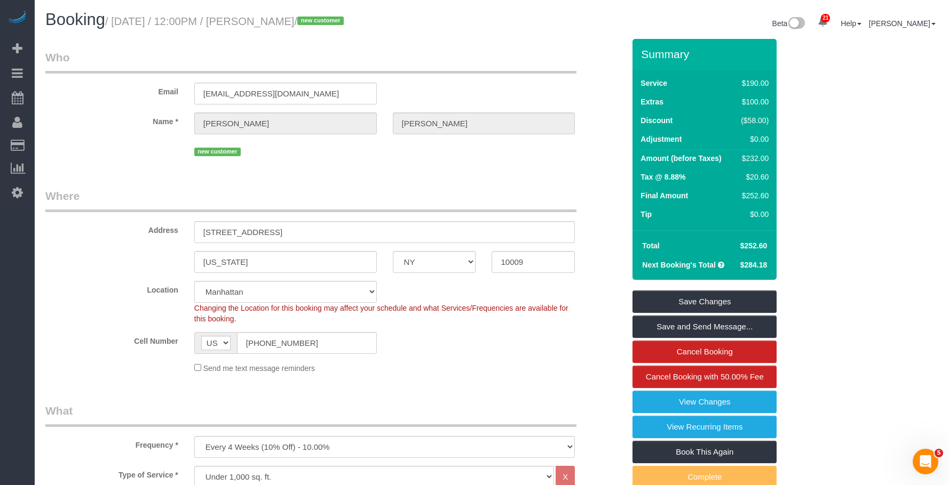
drag, startPoint x: 116, startPoint y: 21, endPoint x: 353, endPoint y: 23, distance: 237.4
click at [347, 23] on small "/ September 19, 2025 / 12:00PM / Brianna Feldman / new customer" at bounding box center [226, 21] width 242 height 12
copy small "September 19, 2025 / 12:00PM / Brianna Feldman"
click at [286, 21] on small "/ September 19, 2025 / 12:00PM / Brianna Feldman / new customer" at bounding box center [226, 21] width 242 height 12
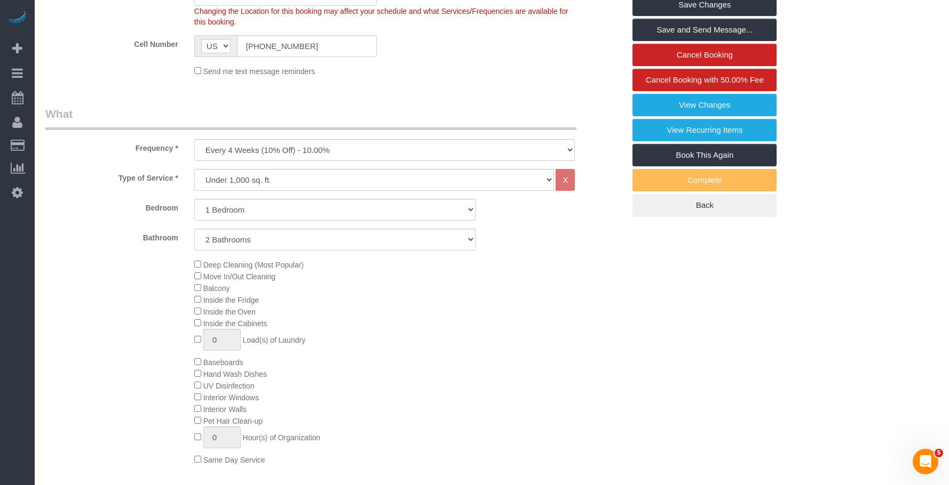
scroll to position [480, 0]
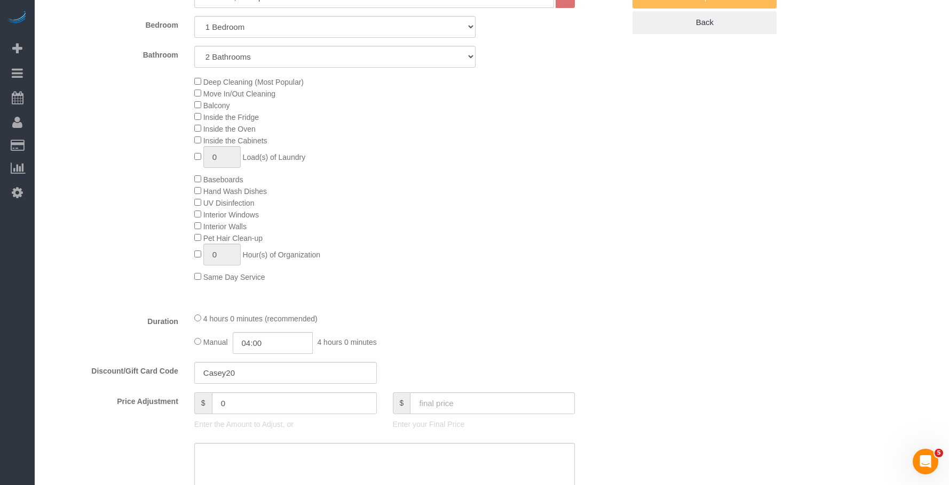
click at [565, 197] on div "Deep Cleaning (Most Popular) Move In/Out Cleaning Balcony Inside the Fridge Ins…" at bounding box center [409, 179] width 446 height 207
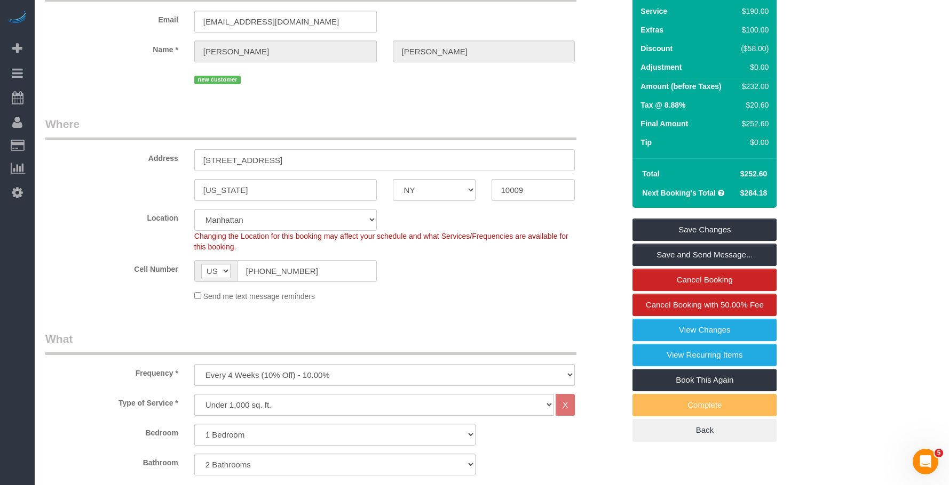
scroll to position [53, 0]
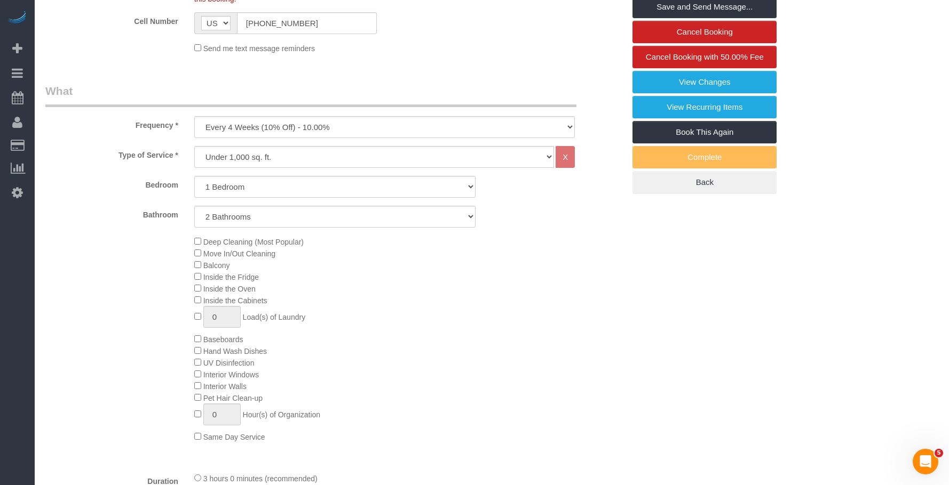
scroll to position [427, 0]
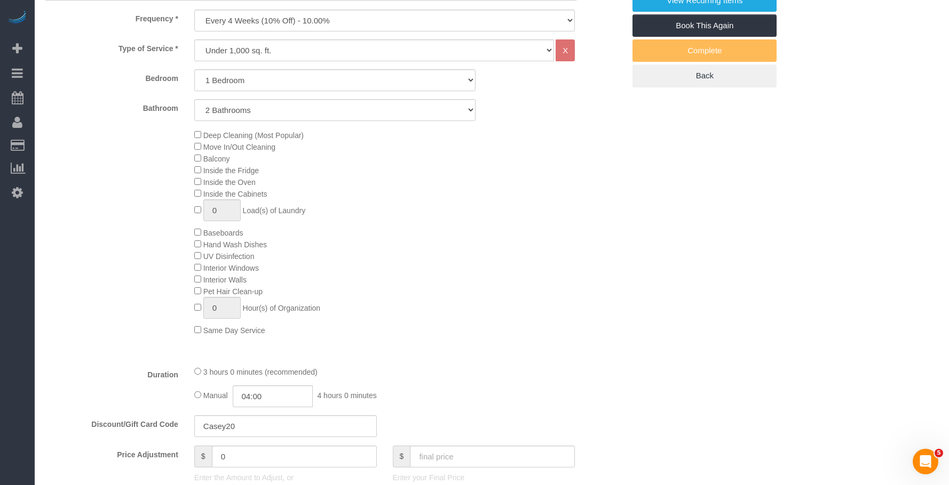
drag, startPoint x: 390, startPoint y: 265, endPoint x: 398, endPoint y: 261, distance: 8.8
click at [393, 264] on div "Deep Cleaning (Most Popular) Move In/Out Cleaning Balcony Inside the Fridge Ins…" at bounding box center [409, 232] width 446 height 207
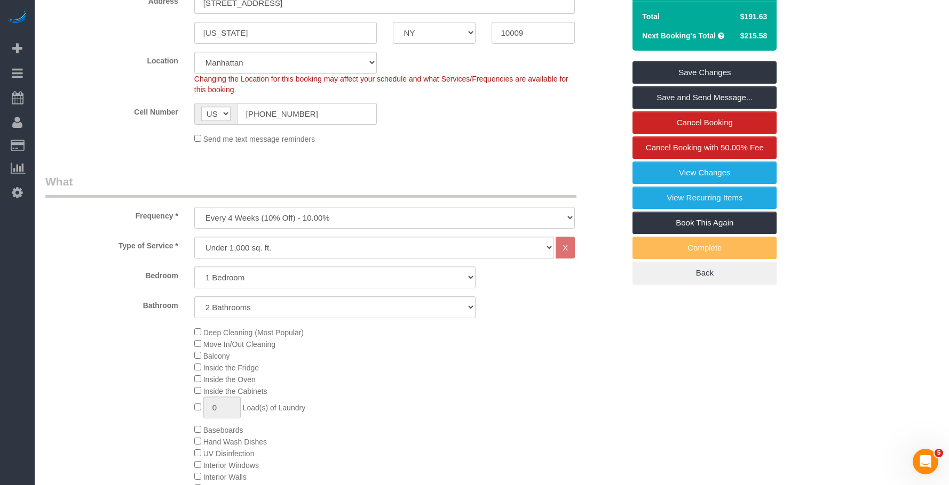
scroll to position [53, 0]
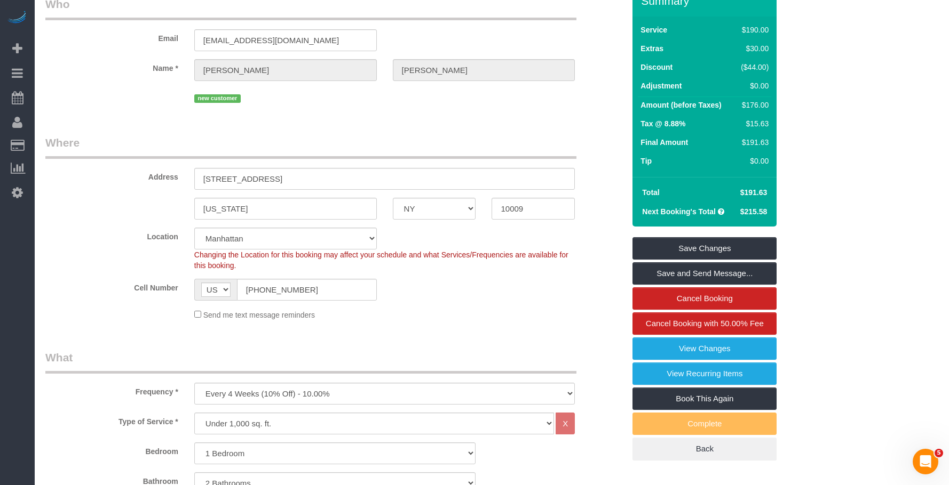
drag, startPoint x: 471, startPoint y: 108, endPoint x: 616, endPoint y: 12, distance: 174.0
click at [475, 106] on fieldset "Who Email brianna.feldman5@gmail.com Name * Brianna Feldman new customer" at bounding box center [334, 54] width 579 height 117
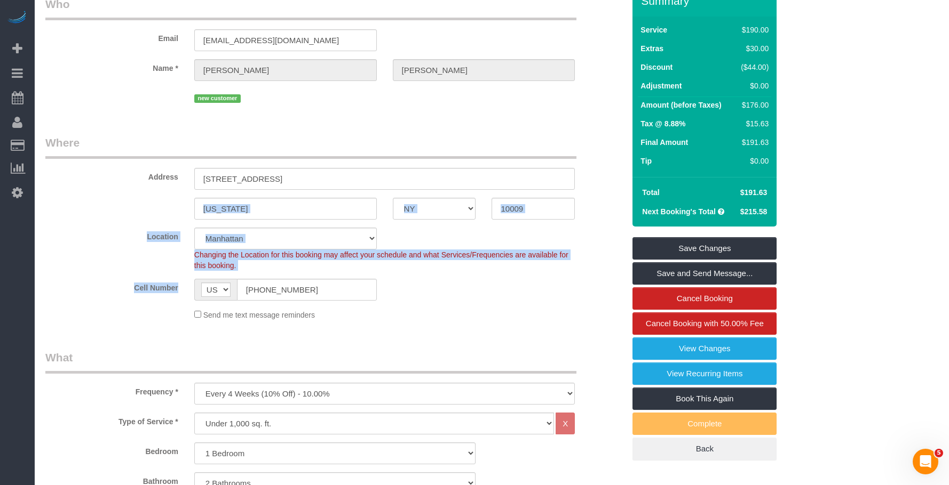
drag, startPoint x: 297, startPoint y: 299, endPoint x: 220, endPoint y: 289, distance: 77.0
click at [220, 289] on sui-booking-location "Location Manhattan Austin Boston Bronx Brooklyn Charlotte Denver New Jersey Por…" at bounding box center [334, 274] width 579 height 93
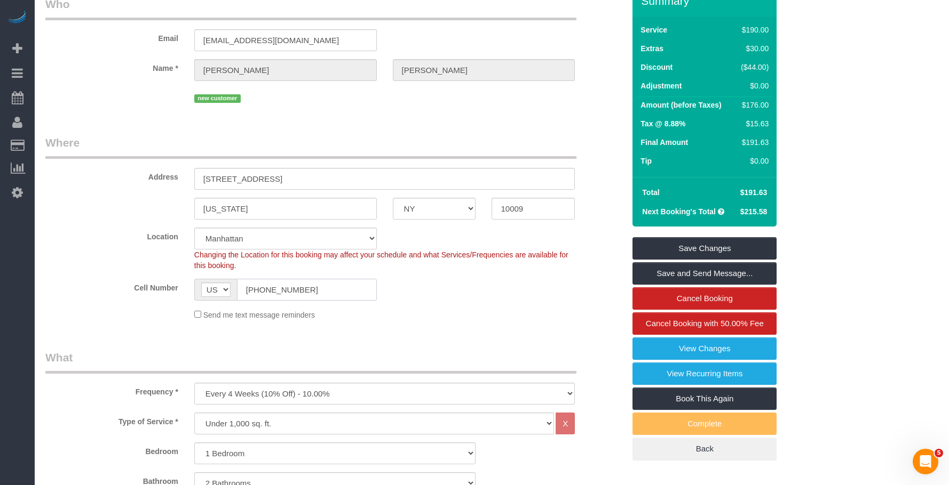
drag, startPoint x: 326, startPoint y: 291, endPoint x: 160, endPoint y: 274, distance: 166.8
click at [149, 285] on div "Cell Number AF AL DZ AD AO AI AQ AG AR AM AW AU AT AZ BS BH BD BB BY BE BZ BJ B…" at bounding box center [334, 290] width 595 height 22
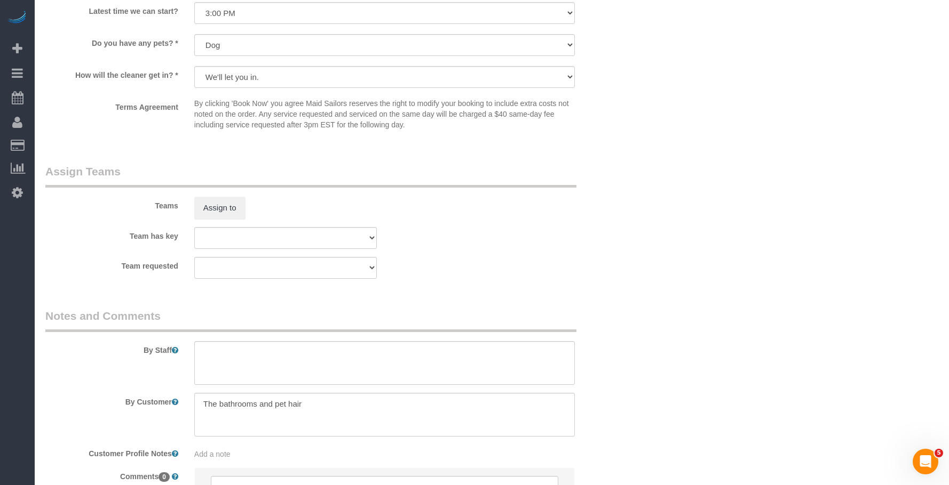
scroll to position [1334, 0]
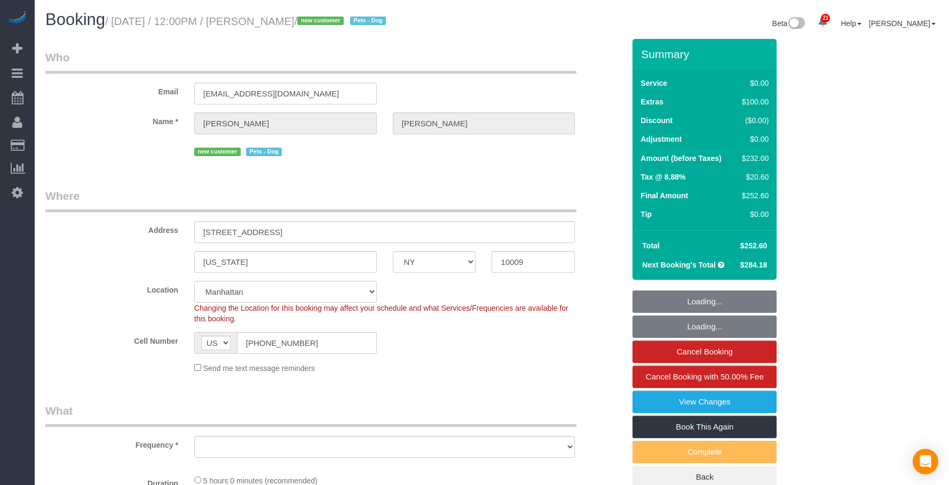
select select "NY"
select select "string:stripe-pm_1S8pGz4VGloSiKo7pHFTydOZ"
select select "number:89"
select select "number:75"
select select "number:13"
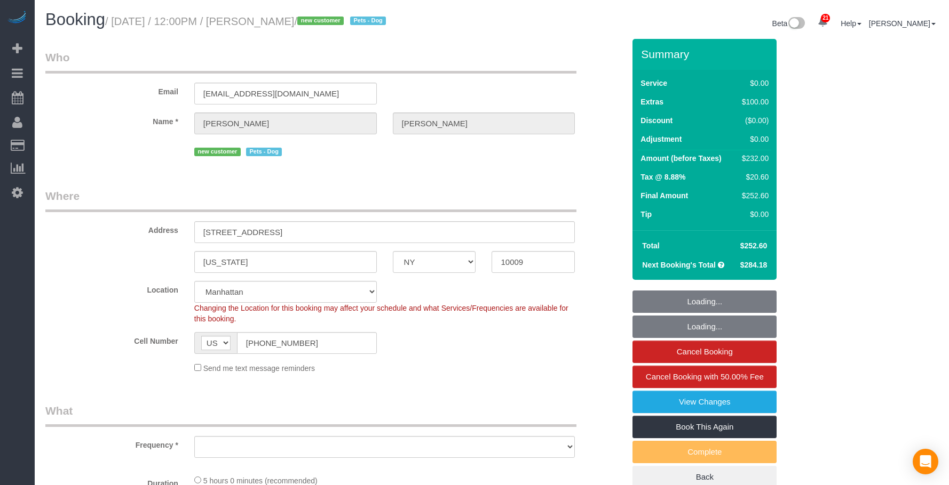
select select "number:5"
select select "object:1413"
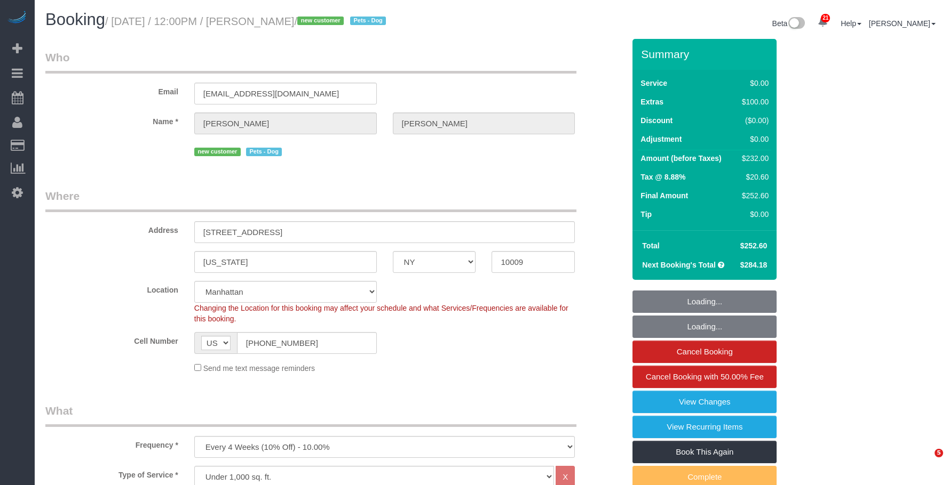
select select "spot1"
select select "object:1522"
select select "1"
select select "2"
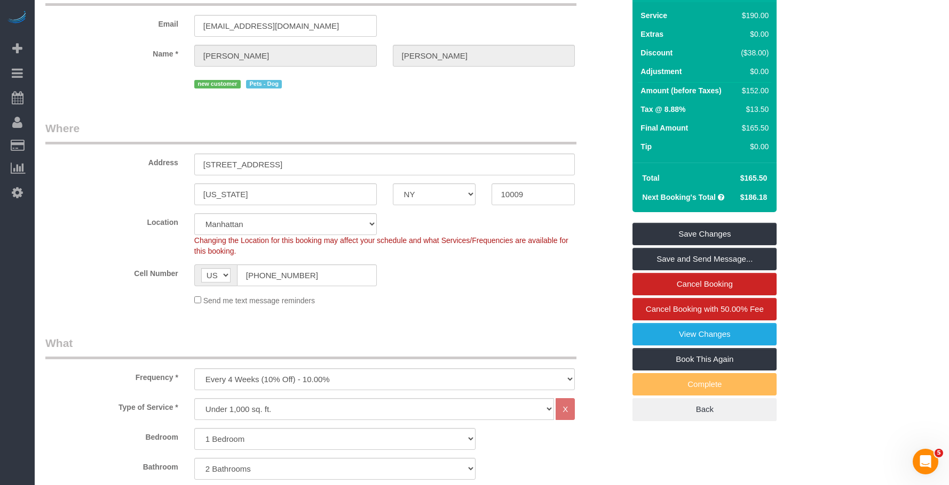
scroll to position [160, 0]
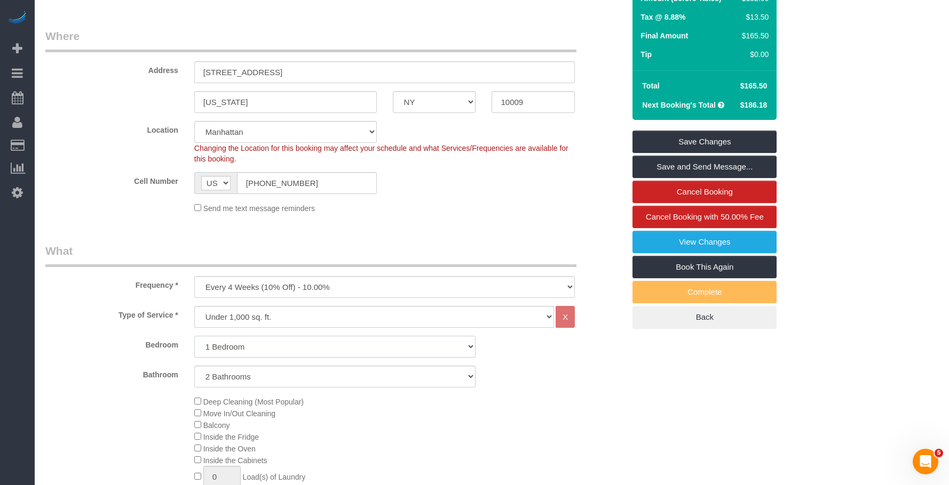
click at [319, 348] on select "Studio 1 Bedroom 2 Bedrooms 3 Bedrooms" at bounding box center [335, 347] width 282 height 22
select select "2"
click at [194, 336] on select "Studio 1 Bedroom 2 Bedrooms 3 Bedrooms" at bounding box center [335, 347] width 282 height 22
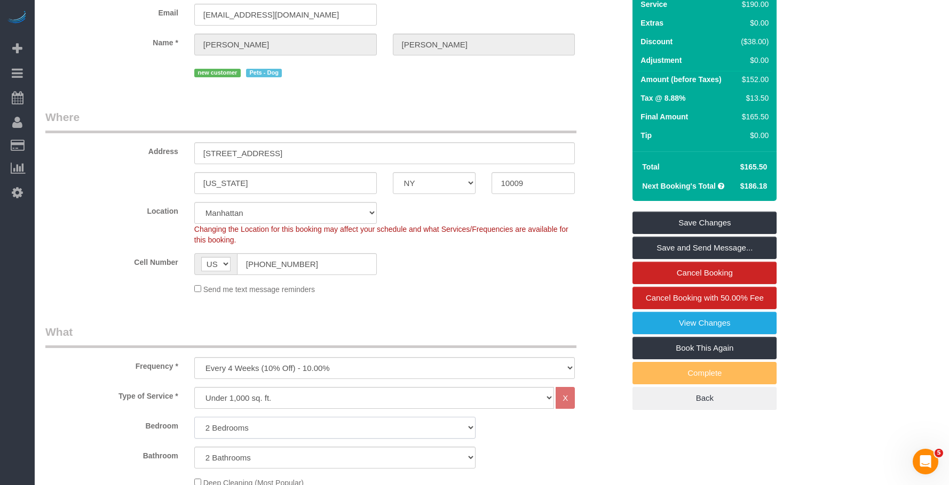
scroll to position [0, 0]
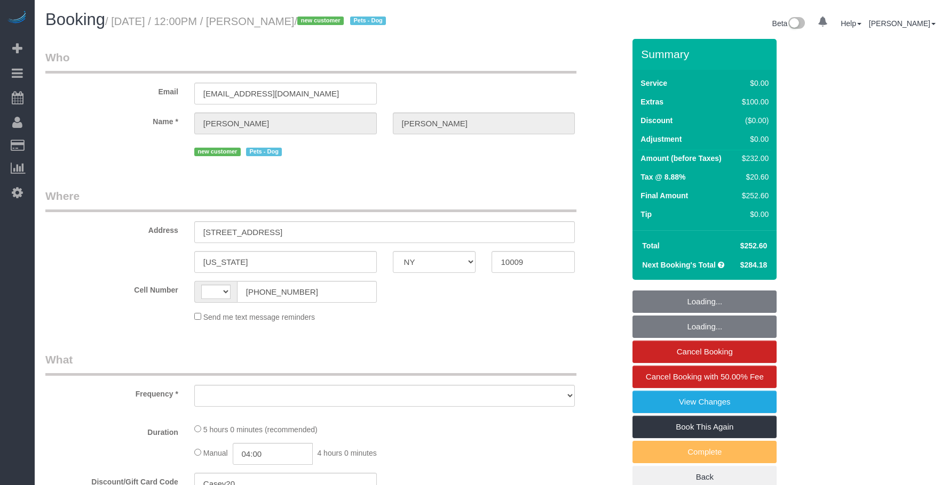
select select "NY"
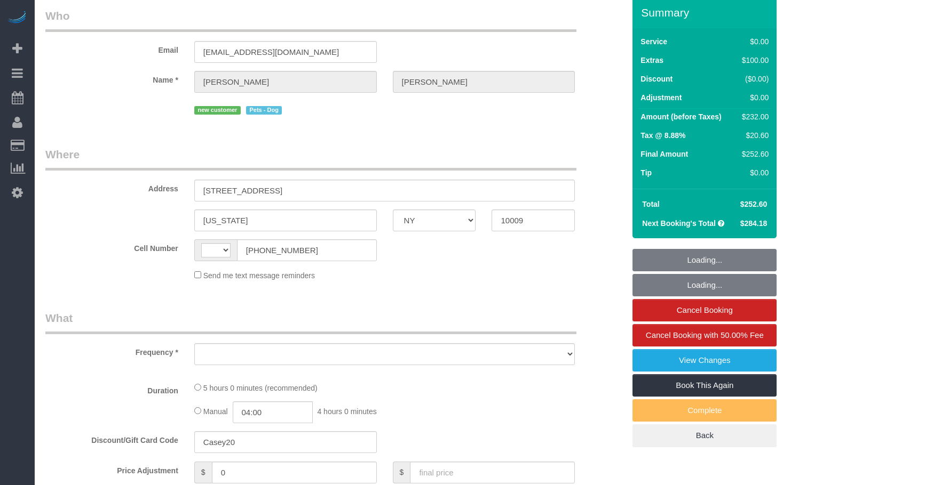
select select "string:stripe-pm_1S8pGz4VGloSiKo7pHFTydOZ"
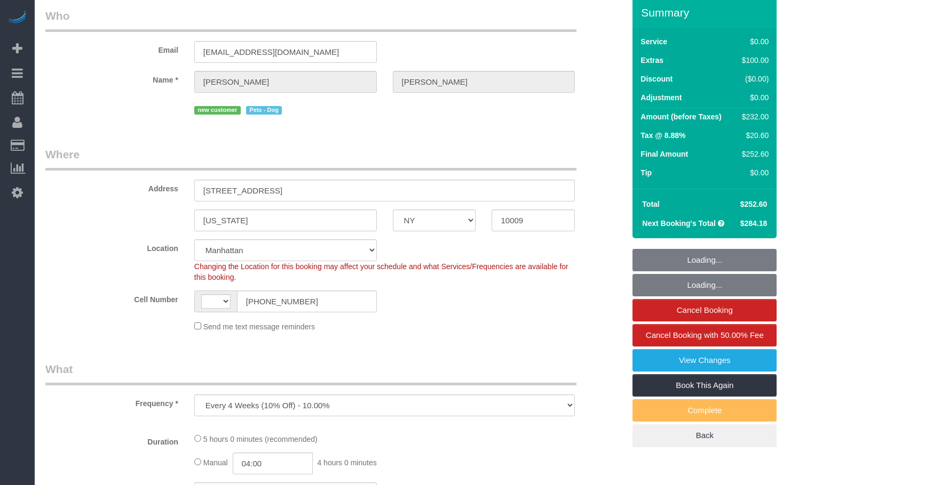
select select "object:563"
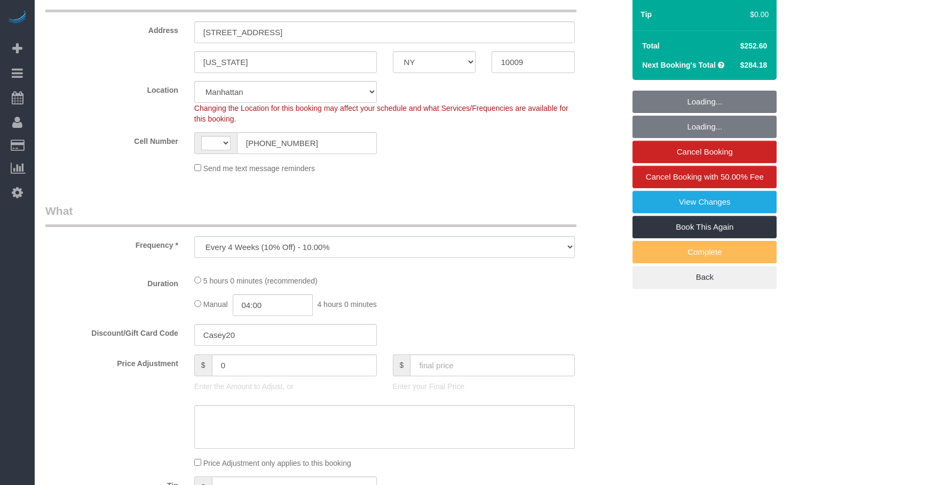
select select "string:[GEOGRAPHIC_DATA]"
select select "1"
select select "2"
select select "spot1"
select select "number:89"
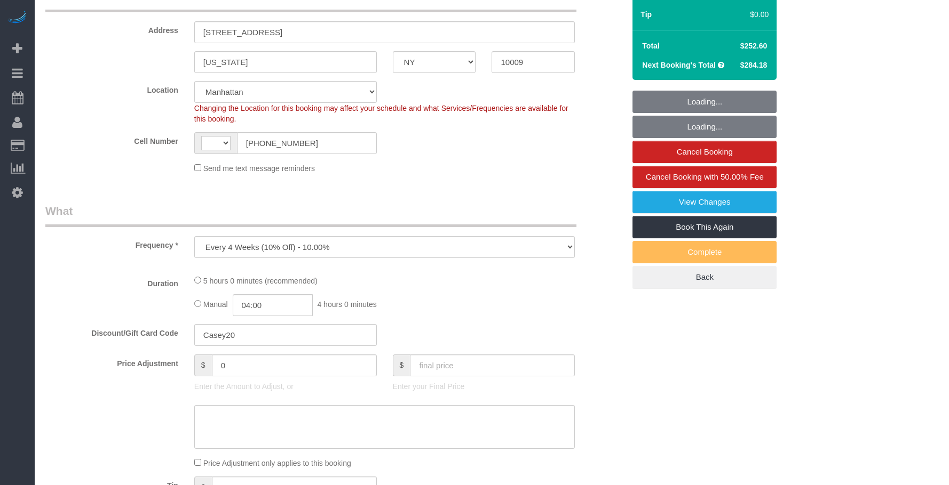
select select "number:75"
select select "number:13"
select select "number:5"
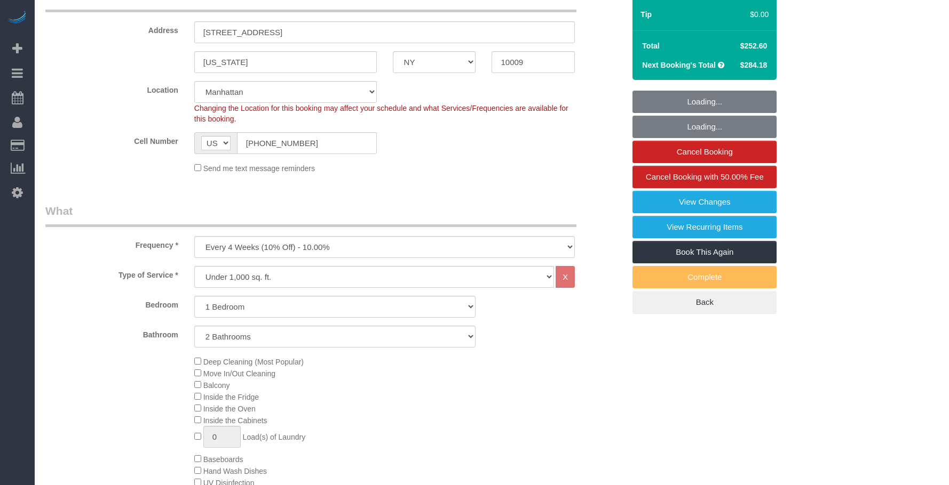
scroll to position [320, 0]
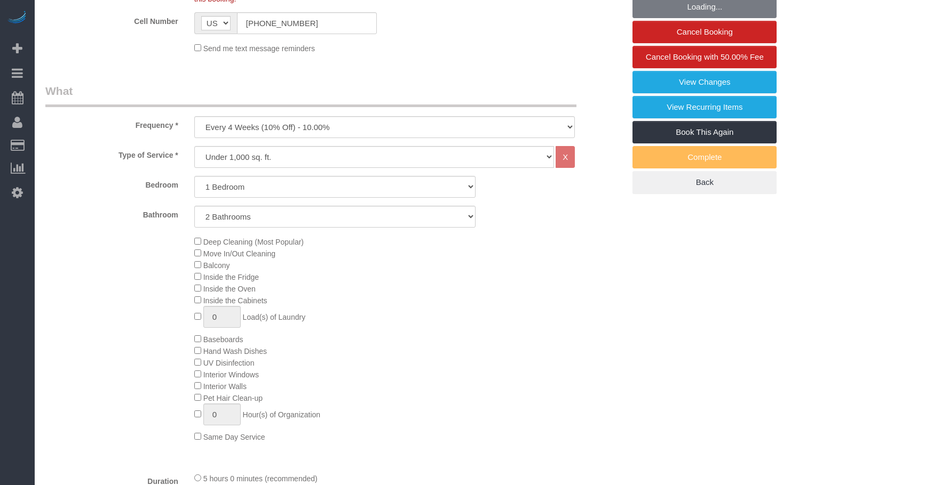
select select "object:1520"
select select "1"
select select "2"
click at [275, 193] on select "Studio 1 Bedroom 2 Bedrooms 3 Bedrooms" at bounding box center [335, 187] width 282 height 22
select select "2"
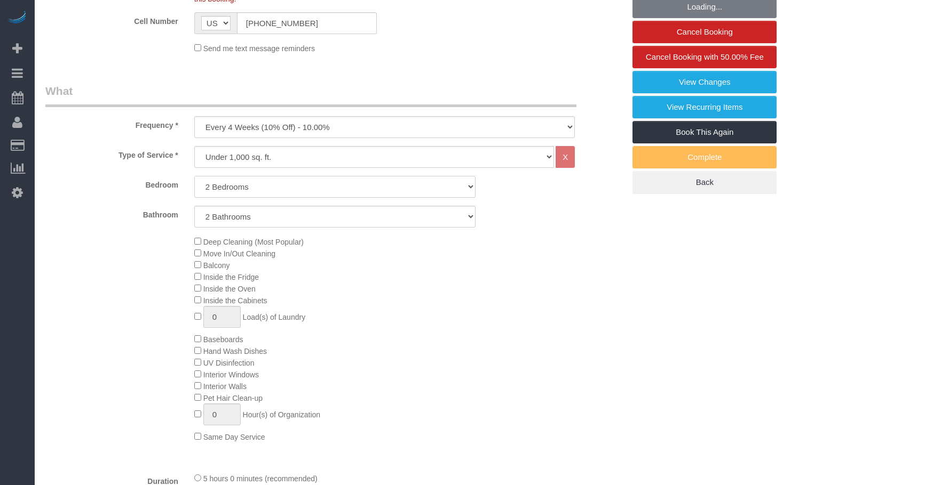
click at [194, 176] on select "Studio 1 Bedroom 2 Bedrooms 3 Bedrooms" at bounding box center [335, 187] width 282 height 22
click at [499, 253] on div "Deep Cleaning (Most Popular) Move In/Out Cleaning Balcony Inside the Fridge Ins…" at bounding box center [409, 339] width 446 height 207
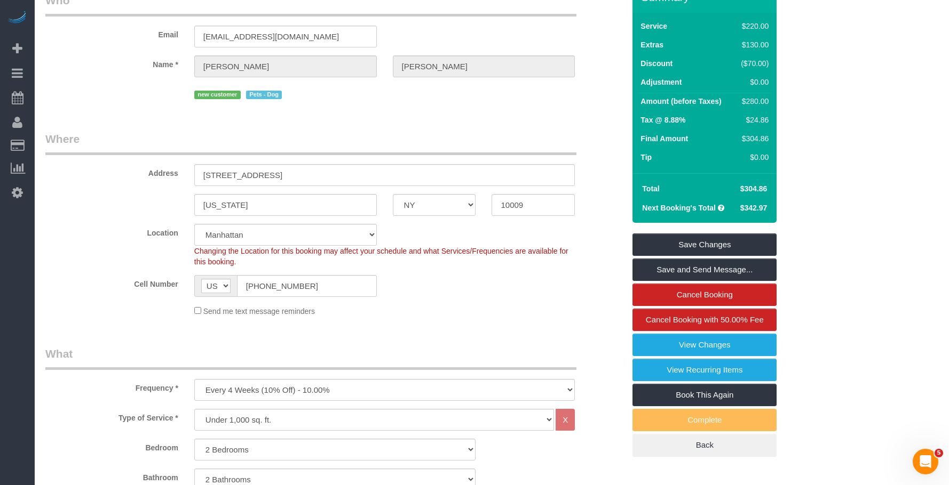
scroll to position [53, 0]
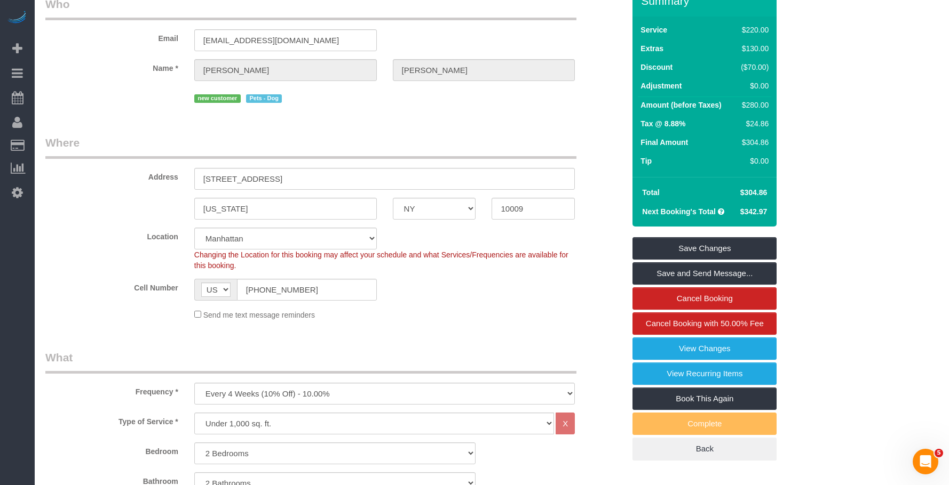
click at [493, 138] on legend "Where" at bounding box center [310, 147] width 531 height 24
drag, startPoint x: 741, startPoint y: 192, endPoint x: 768, endPoint y: 191, distance: 27.2
click at [768, 191] on td "$304.86" at bounding box center [753, 192] width 38 height 19
copy span "$304.86"
click at [671, 352] on link "View Changes" at bounding box center [704, 349] width 144 height 22
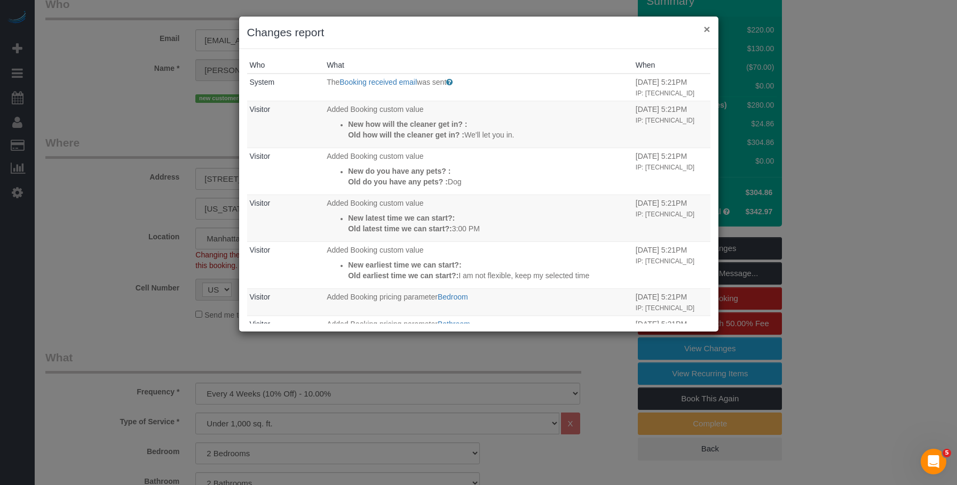
click at [704, 27] on button "×" at bounding box center [706, 28] width 6 height 11
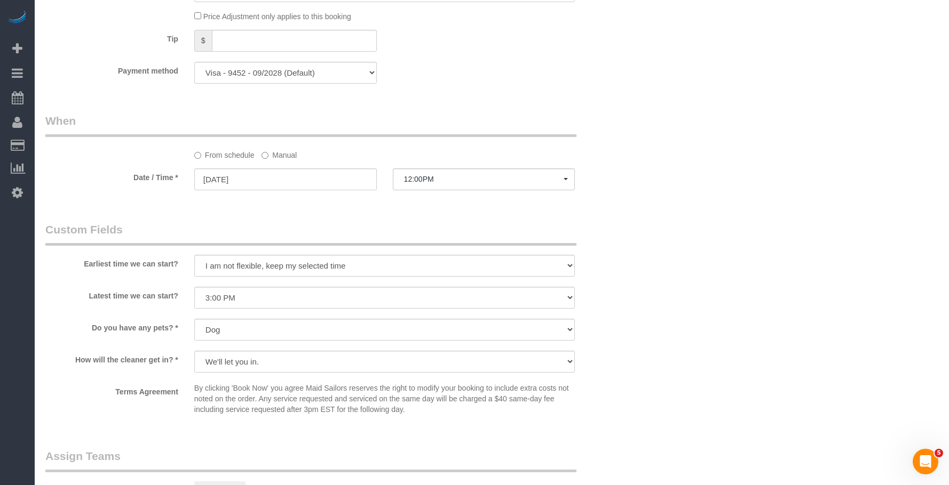
scroll to position [1067, 0]
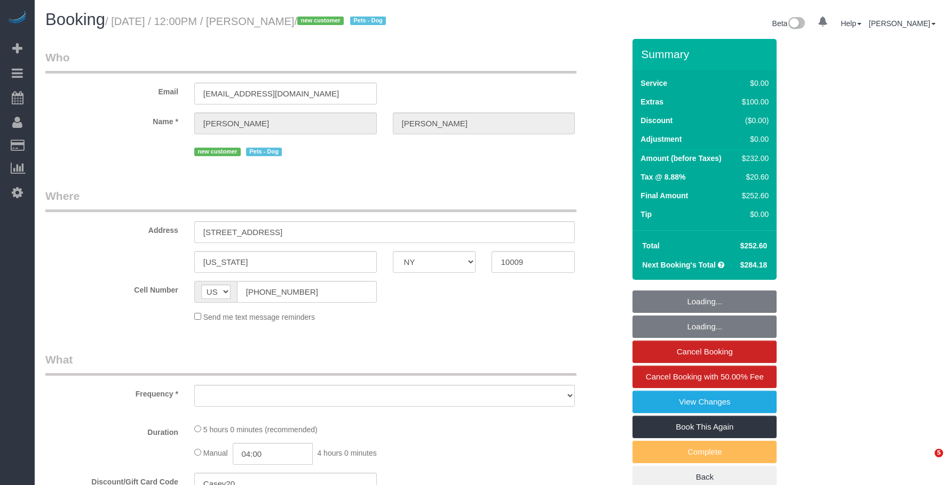
select select "NY"
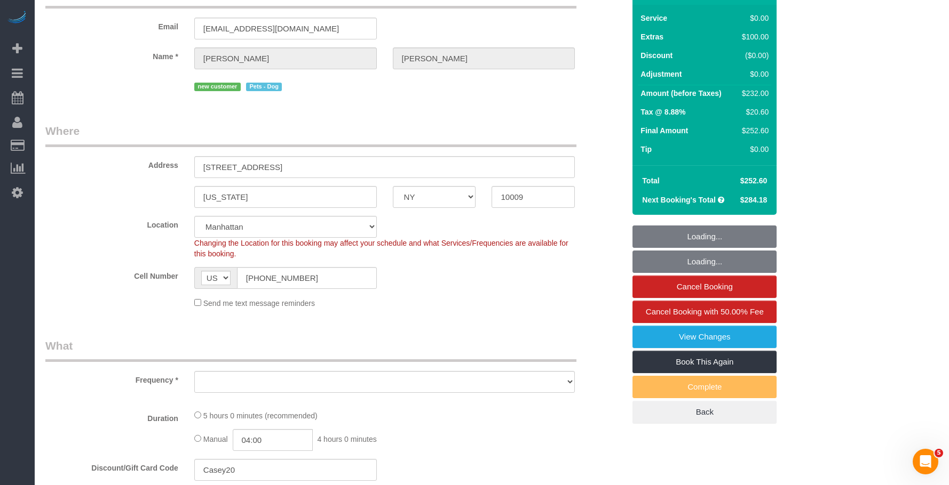
select select "string:stripe-pm_1S8pGz4VGloSiKo7pHFTydOZ"
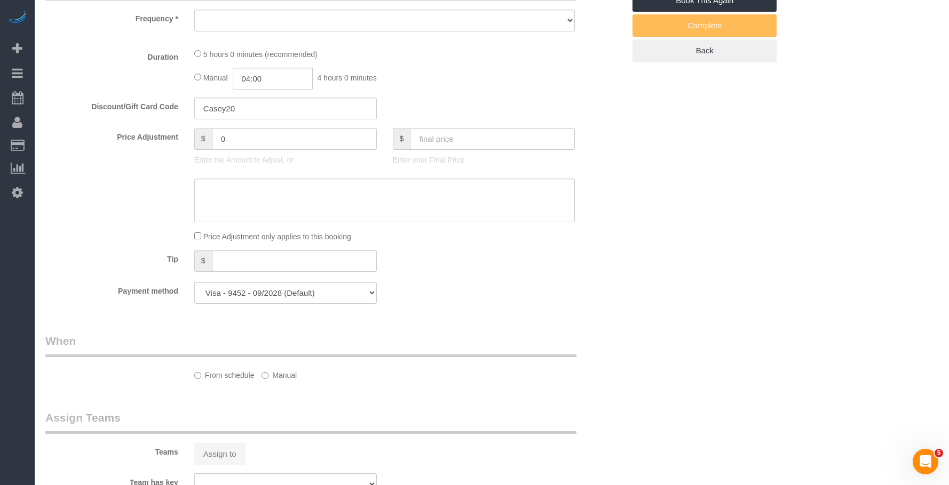
select select "object:810"
select select "1"
select select "2"
select select "number:89"
select select "number:75"
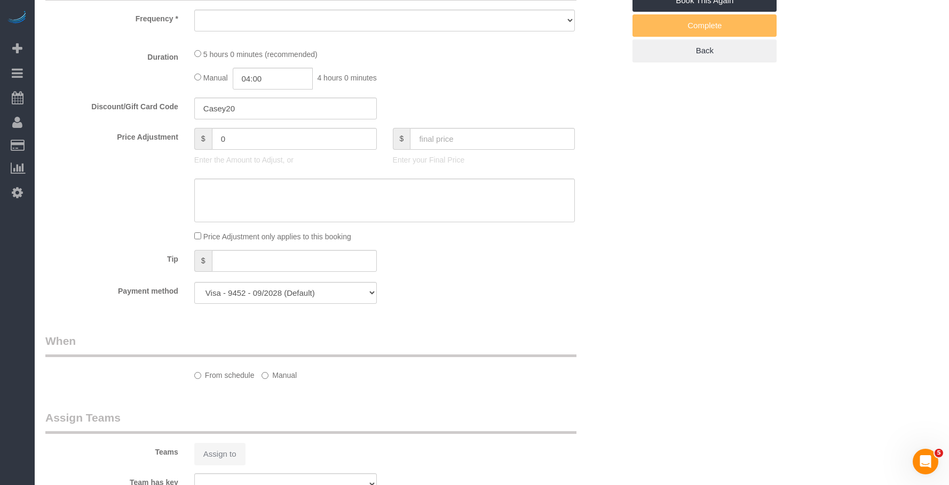
select select "number:13"
select select "number:5"
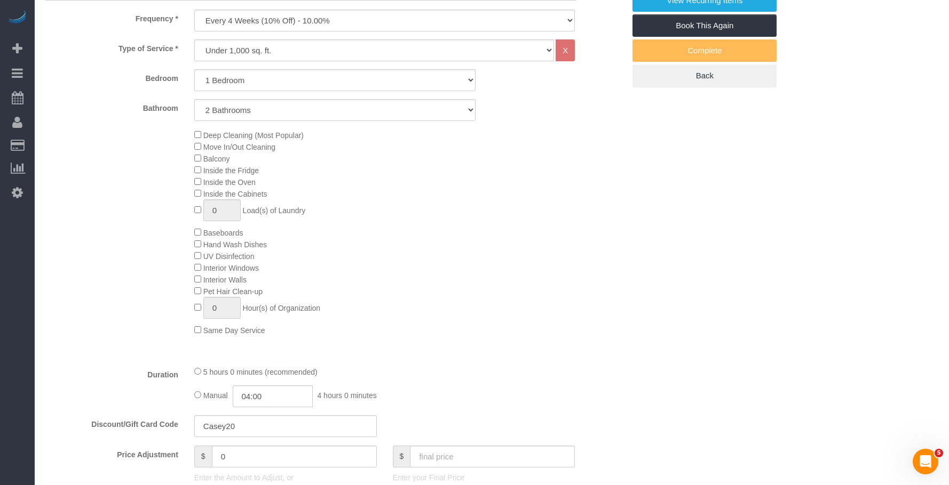
select select "object:1556"
select select "spot1"
select select "1"
select select "2"
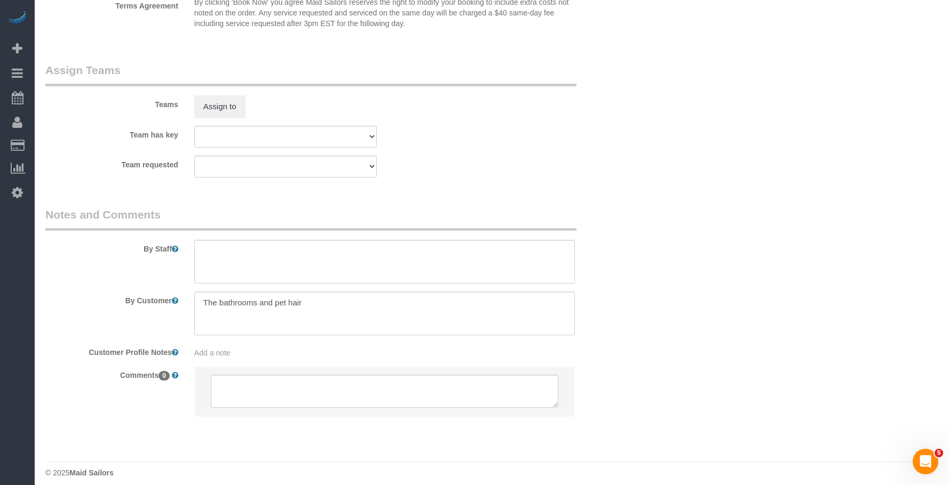
scroll to position [1360, 0]
